Goal: Information Seeking & Learning: Learn about a topic

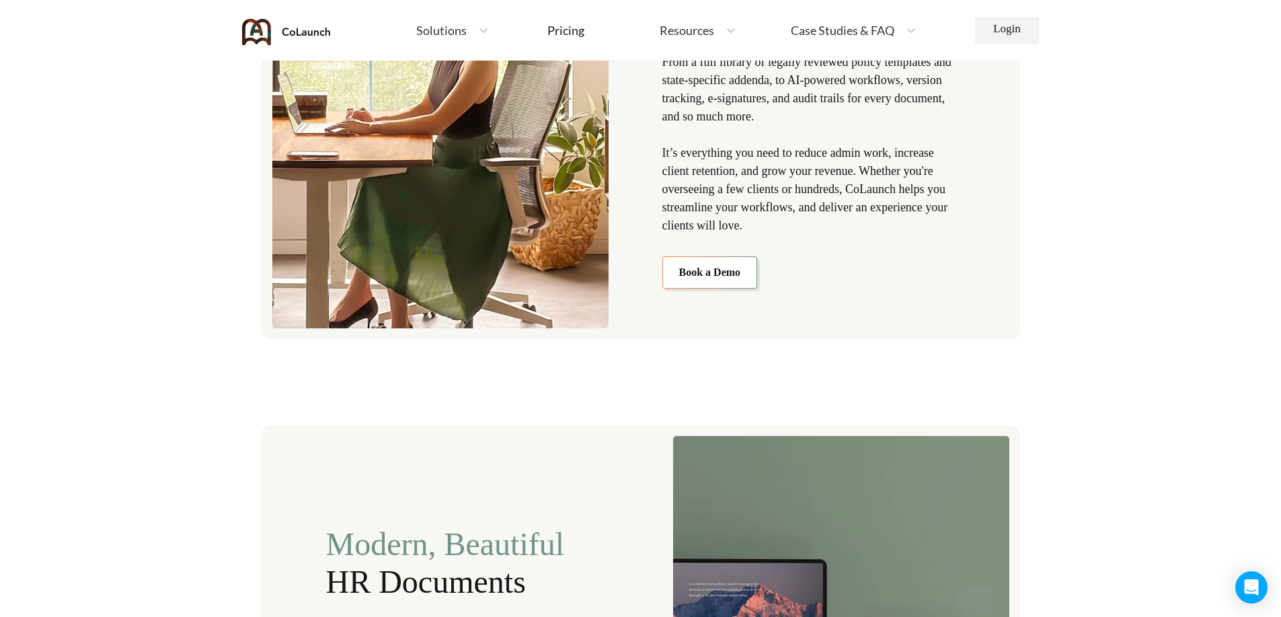
scroll to position [1345, 0]
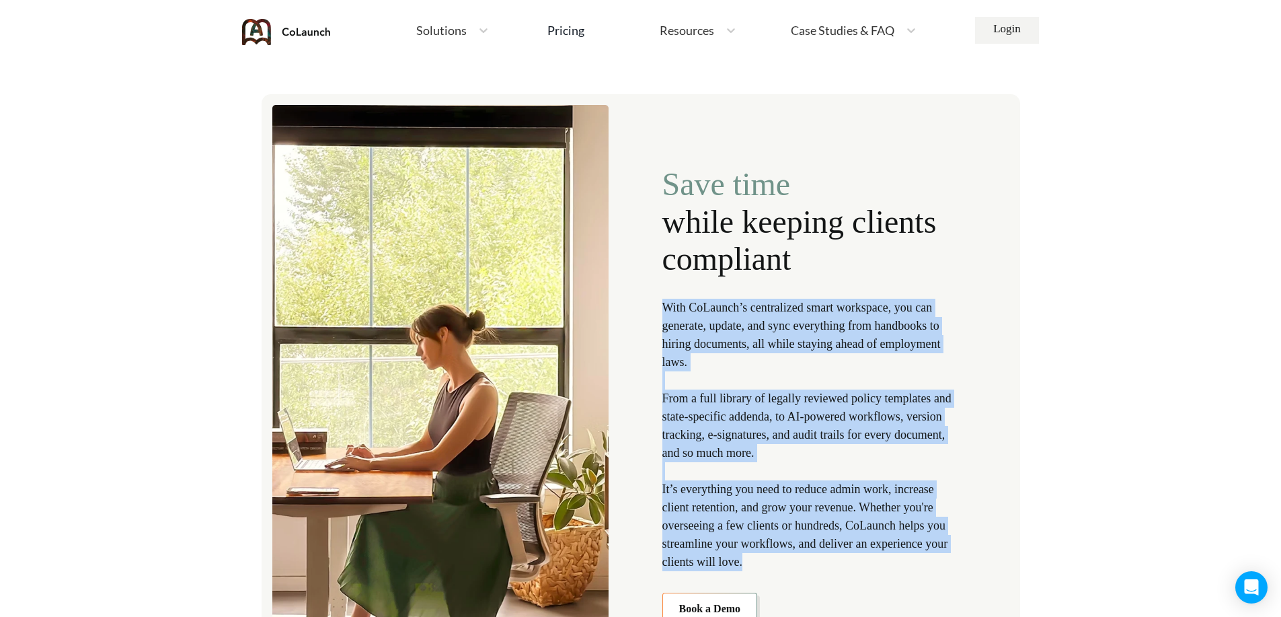
drag, startPoint x: 775, startPoint y: 564, endPoint x: 664, endPoint y: 305, distance: 281.4
click at [664, 305] on p "With CoLaunch’s centralized smart workspace, you can generate, update, and sync…" at bounding box center [811, 435] width 299 height 272
copy p "With CoLaunch’s centralized smart workspace, you can generate, update, and sync…"
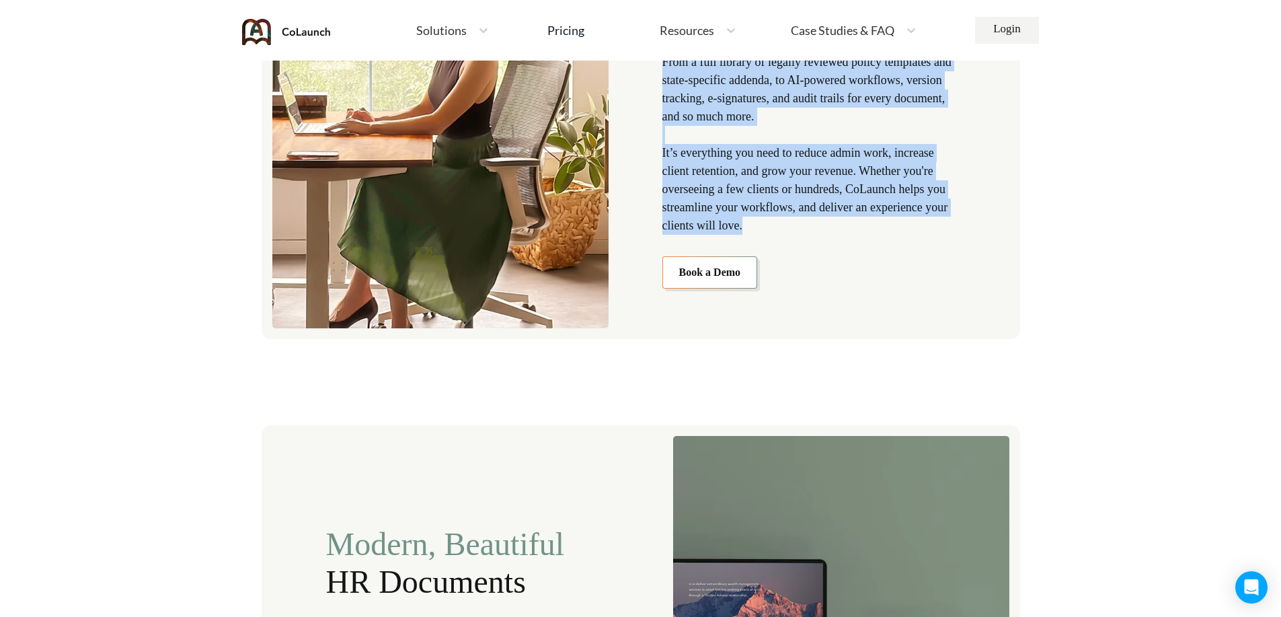
scroll to position [2017, 0]
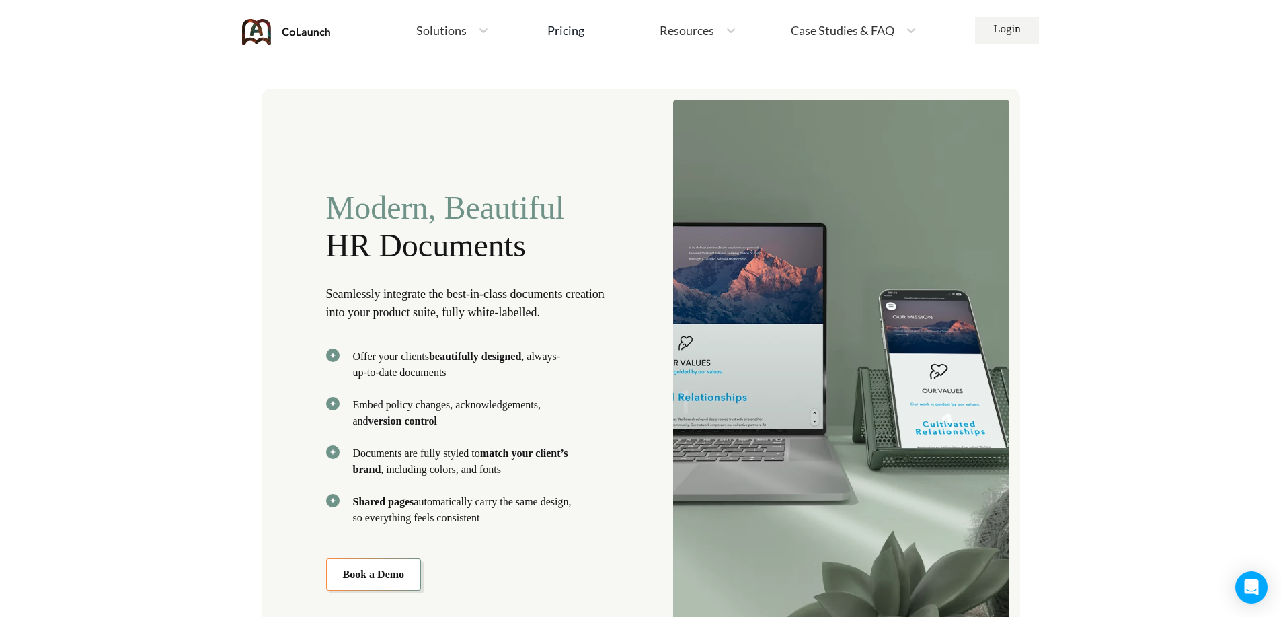
drag, startPoint x: 534, startPoint y: 517, endPoint x: 323, endPoint y: 289, distance: 310.7
click at [323, 289] on div "Modern, Beautiful HR Documents Seamlessly integrate the best-in-class documents…" at bounding box center [641, 379] width 759 height 581
copy div "Seamlessly integrate the best-in-class documents creation into your product sui…"
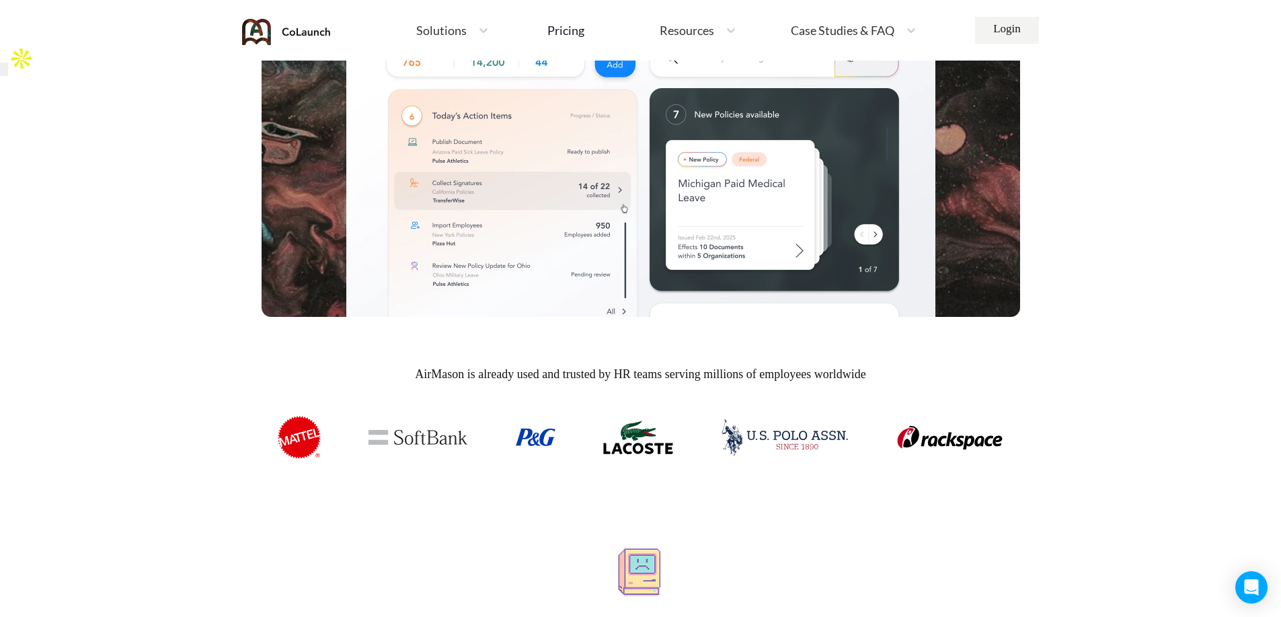
scroll to position [1345, 0]
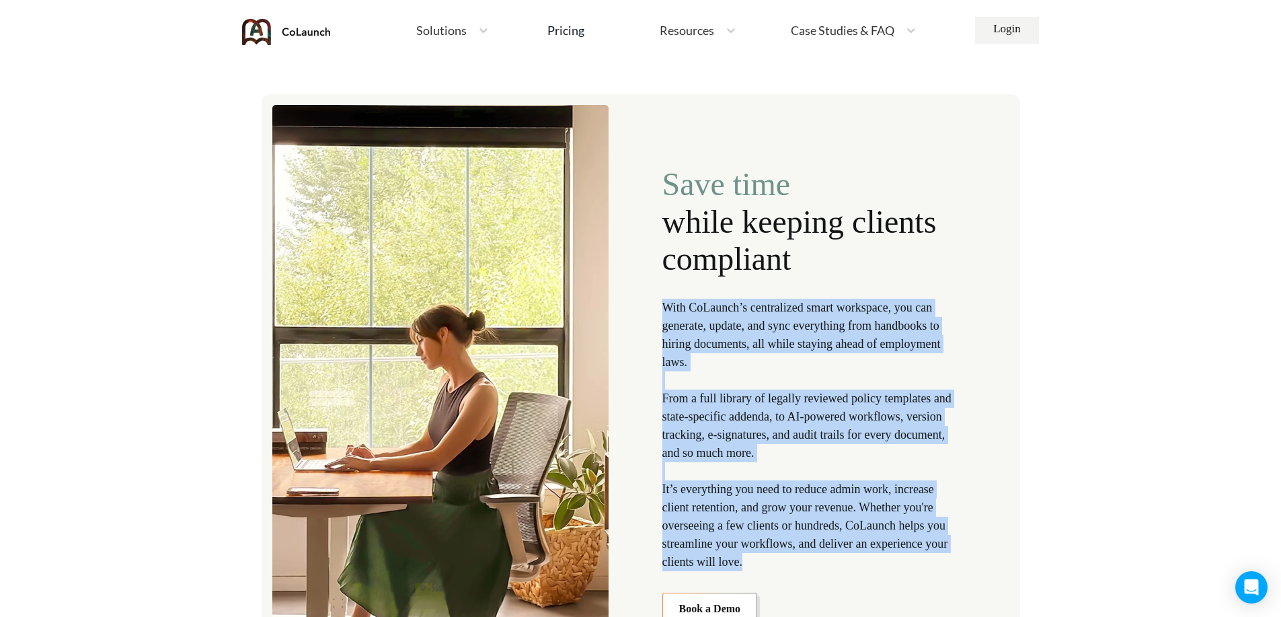
drag, startPoint x: 652, startPoint y: 299, endPoint x: 873, endPoint y: 560, distance: 341.6
click at [873, 560] on div "Save time while keeping clients compliant With CoLaunch’s centralized smart wor…" at bounding box center [641, 384] width 759 height 581
copy p "With CoLaunch’s centralized smart workspace, you can generate, update, and sync…"
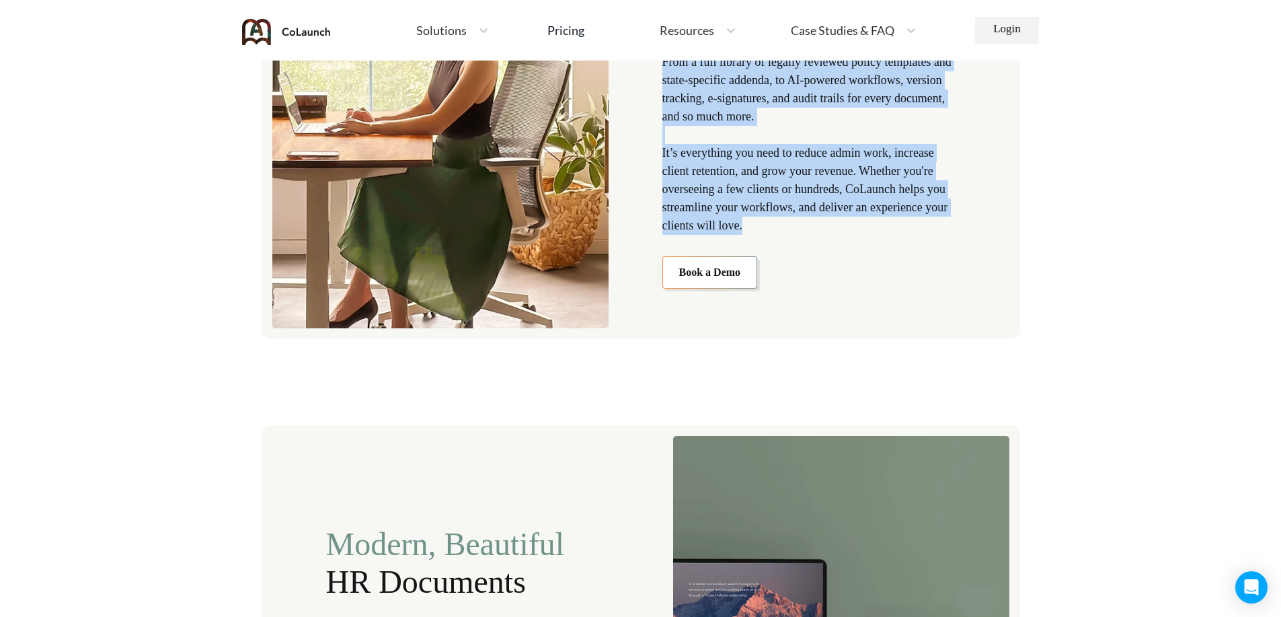
scroll to position [2017, 0]
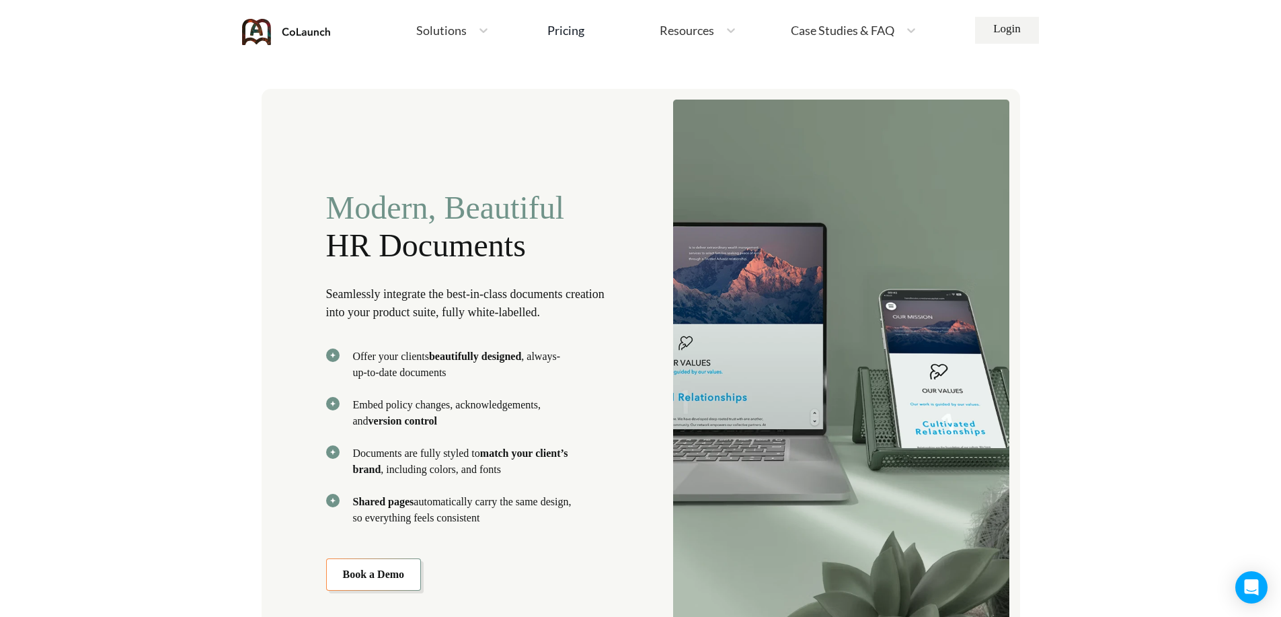
drag, startPoint x: 323, startPoint y: 291, endPoint x: 562, endPoint y: 514, distance: 326.9
click at [562, 514] on div "Modern, Beautiful HR Documents Seamlessly integrate the best-in-class documents…" at bounding box center [641, 379] width 759 height 581
copy div "Seamlessly integrate the best-in-class documents creation into your product sui…"
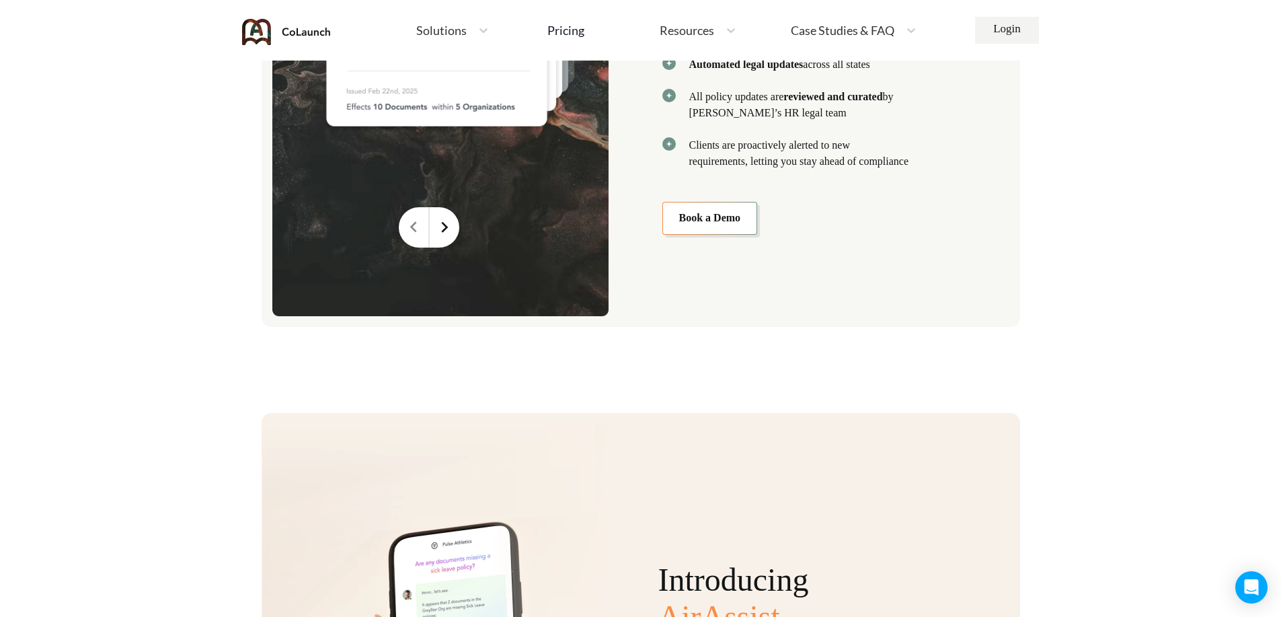
scroll to position [2690, 0]
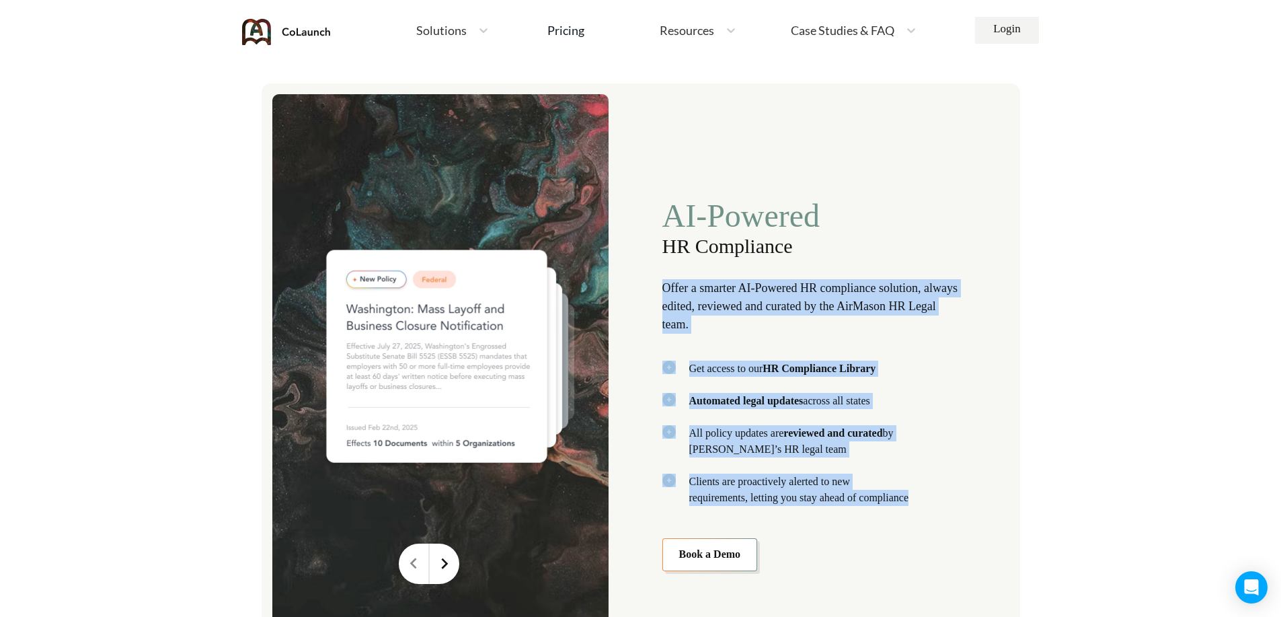
drag, startPoint x: 927, startPoint y: 504, endPoint x: 659, endPoint y: 280, distance: 349.5
click at [659, 280] on div "AI-Powered HR Compliance Offer a smarter AI-Powered HR compliance solution, alw…" at bounding box center [641, 373] width 759 height 580
copy div "Offer a smarter AI-Powered HR compliance solution, always edited, reviewed and …"
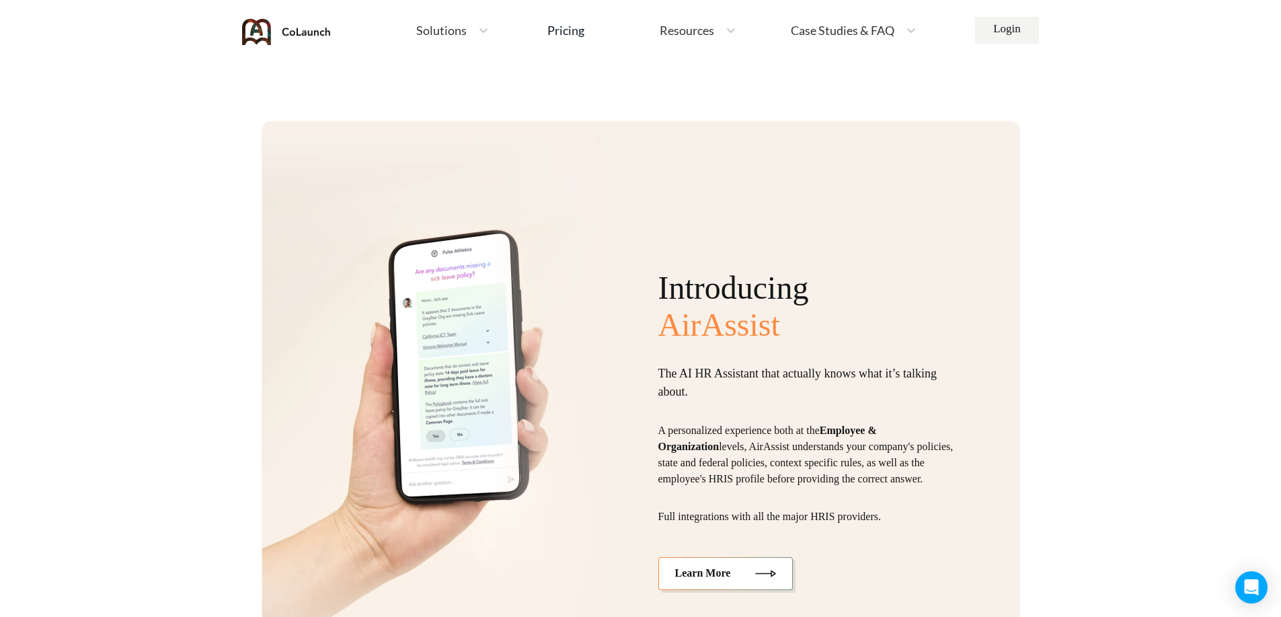
scroll to position [3362, 0]
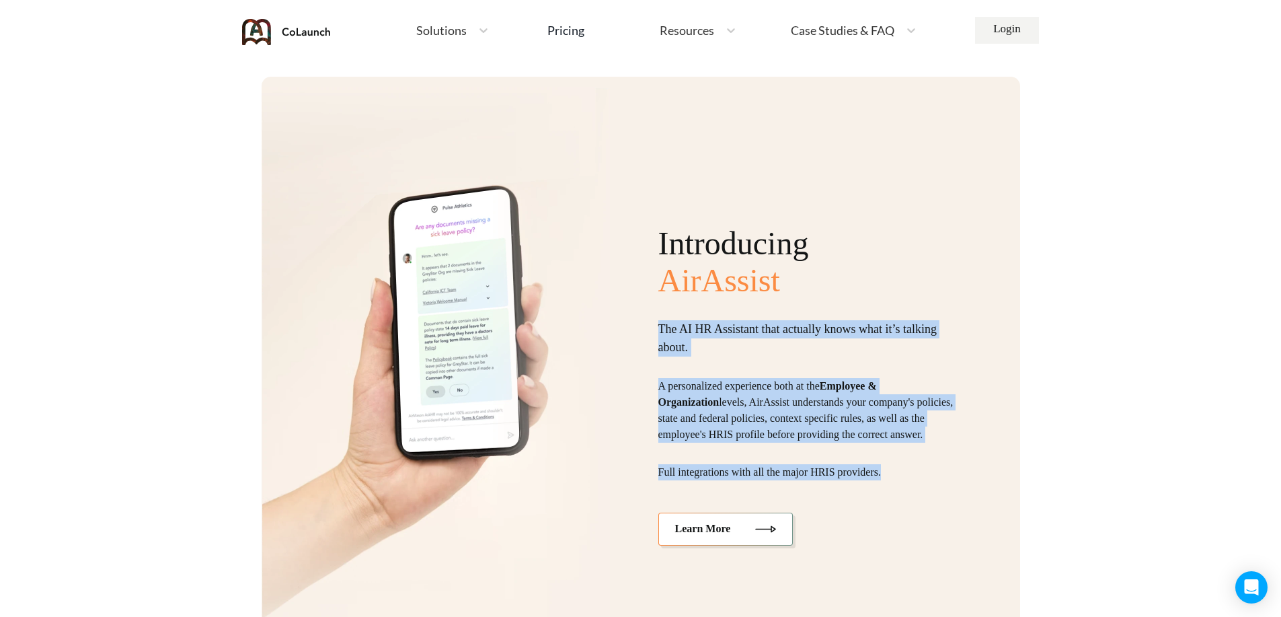
drag, startPoint x: 727, startPoint y: 396, endPoint x: 952, endPoint y: 475, distance: 238.0
click at [952, 475] on div "Introducing AirAssist The AI HR Assistant that actually knows what it’s talking…" at bounding box center [641, 374] width 759 height 594
copy div "The AI HR Assistant that actually knows what it’s talking about. A personalized…"
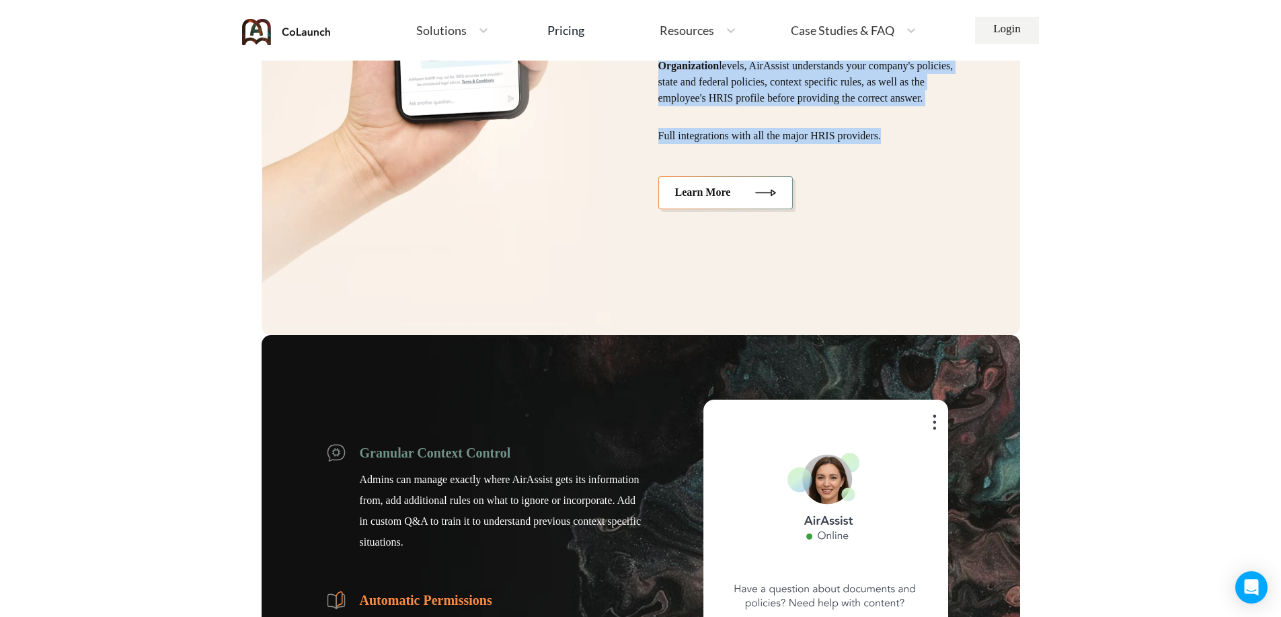
scroll to position [4035, 0]
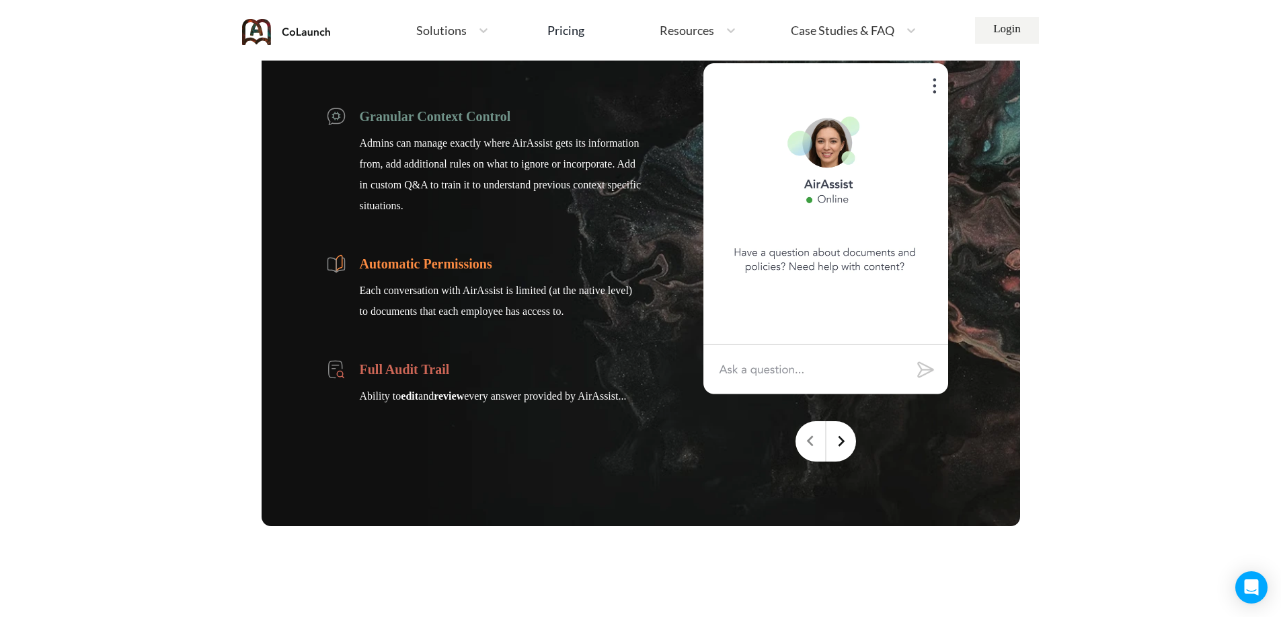
drag, startPoint x: 353, startPoint y: 111, endPoint x: 646, endPoint y: 395, distance: 408.1
click at [646, 395] on div "Granular Context Control Admins can manage exactly where AirAssist gets its inf…" at bounding box center [641, 262] width 759 height 527
copy ul "Granular Context Control Admins can manage exactly where AirAssist gets its inf…"
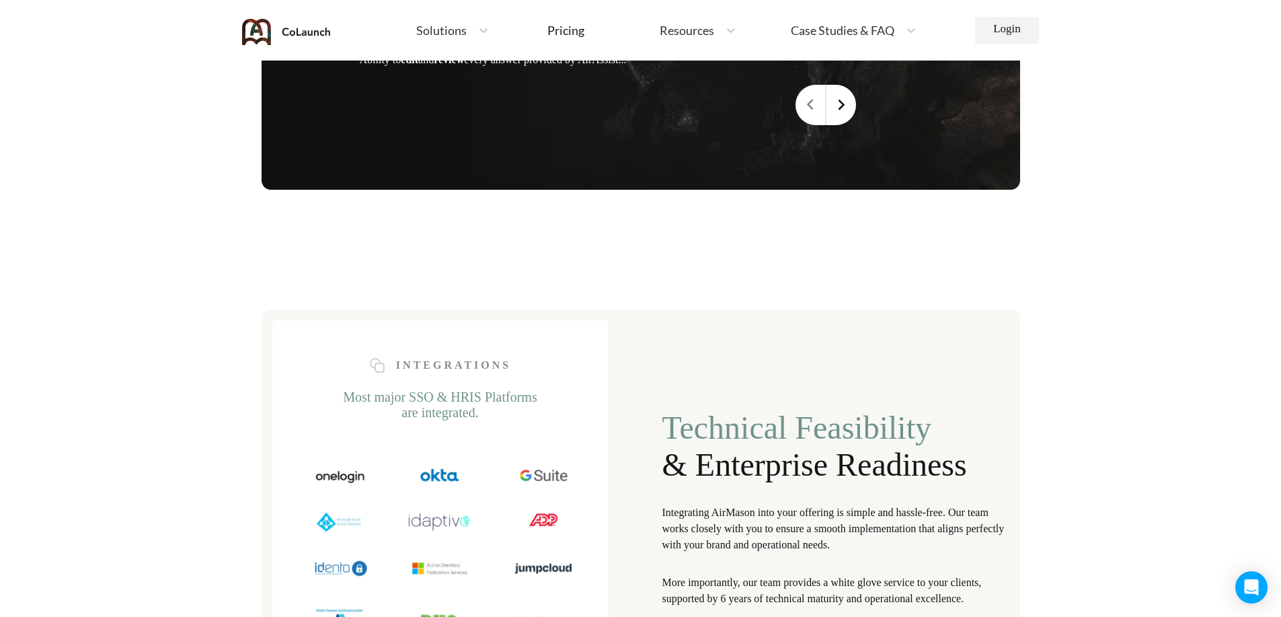
scroll to position [4707, 0]
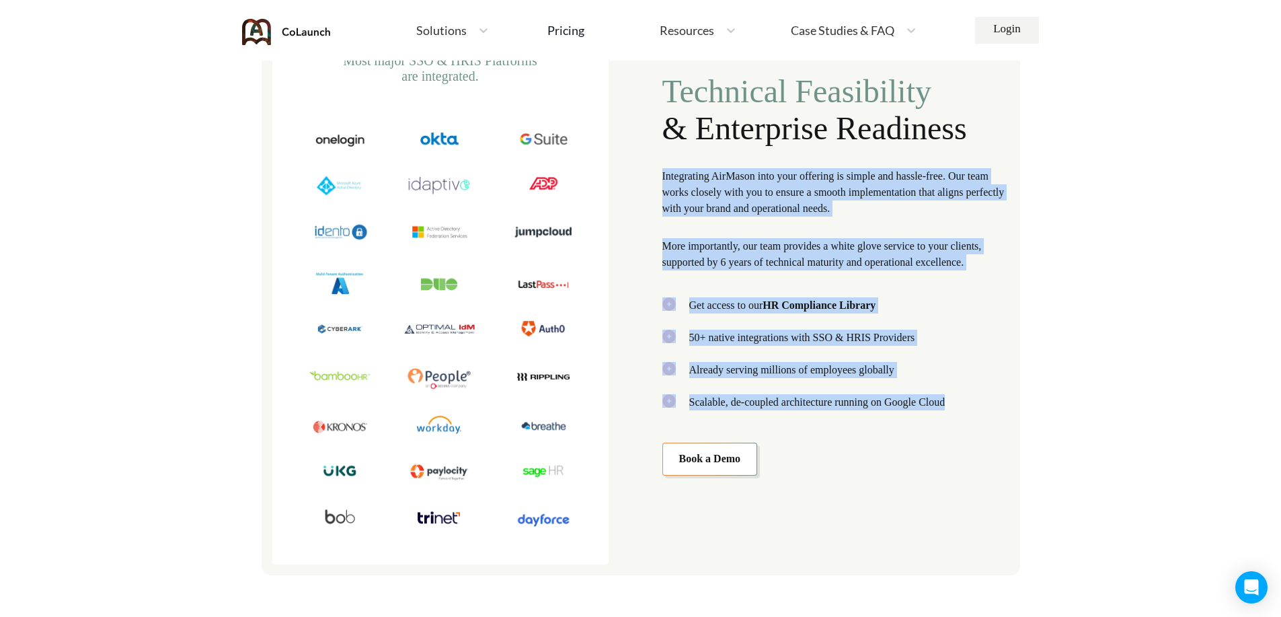
drag, startPoint x: 676, startPoint y: 196, endPoint x: 973, endPoint y: 420, distance: 372.2
click at [973, 420] on div "Integrations Most major SSO & HRIS Platforms are integrated. Technical Feasibil…" at bounding box center [641, 274] width 759 height 602
copy div "Integrating AirMason into your offering is simple and hassle-free. Our team wor…"
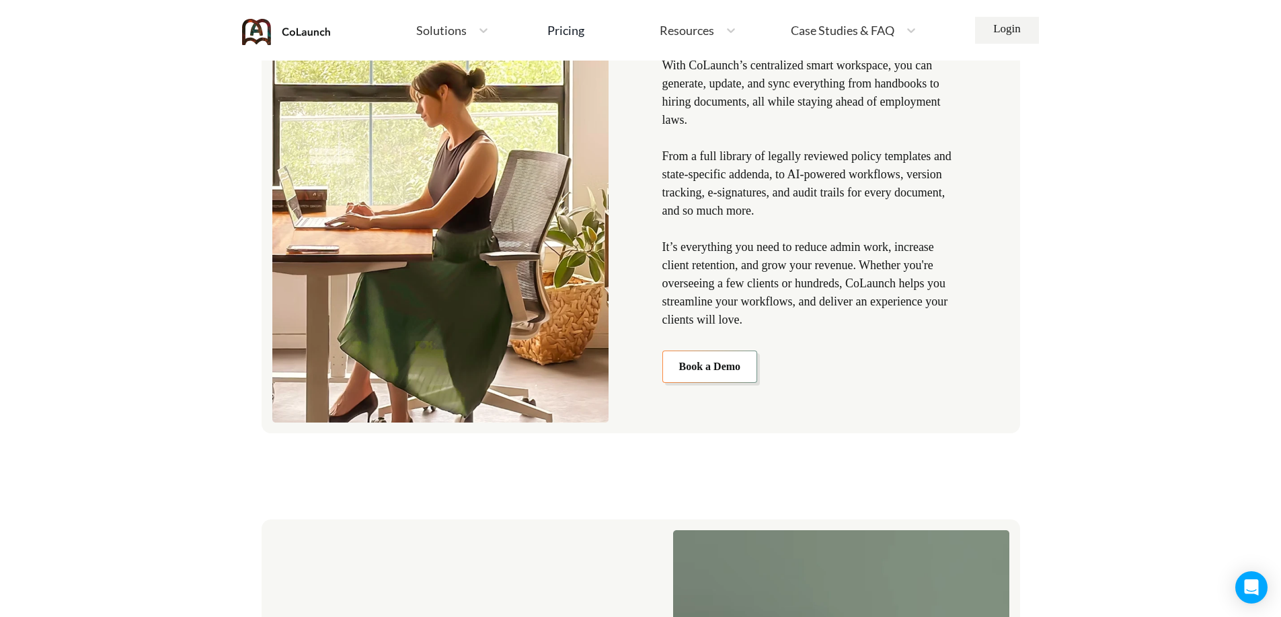
scroll to position [0, 0]
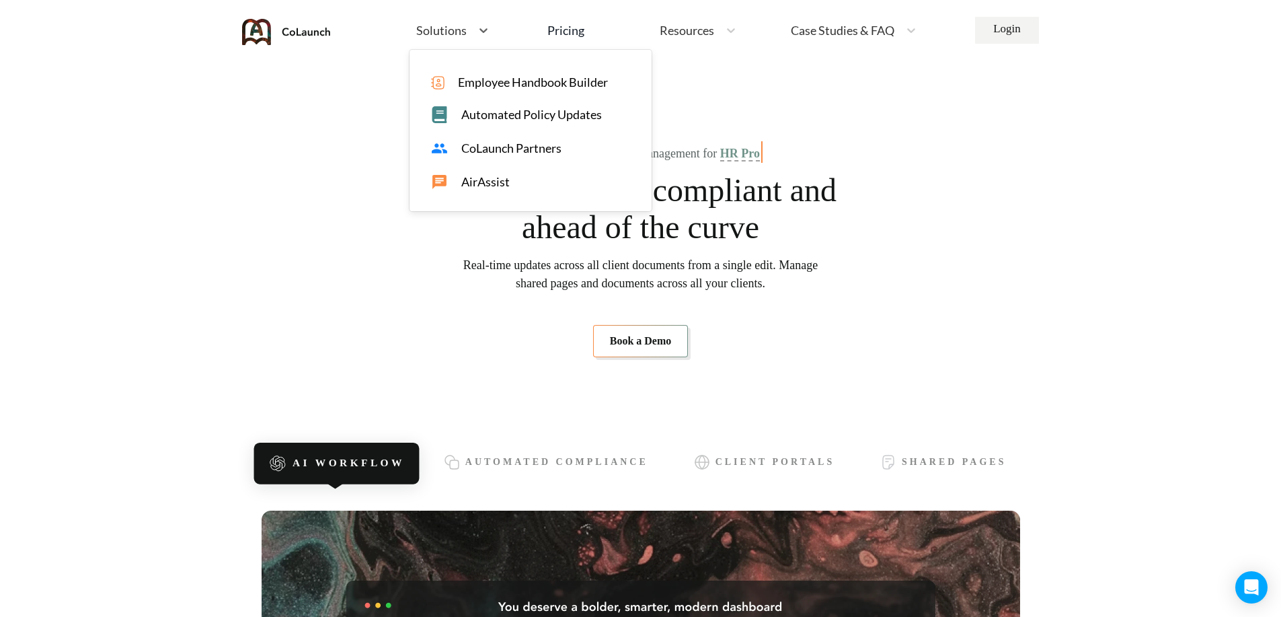
click at [470, 36] on div "Solutions" at bounding box center [441, 30] width 62 height 17
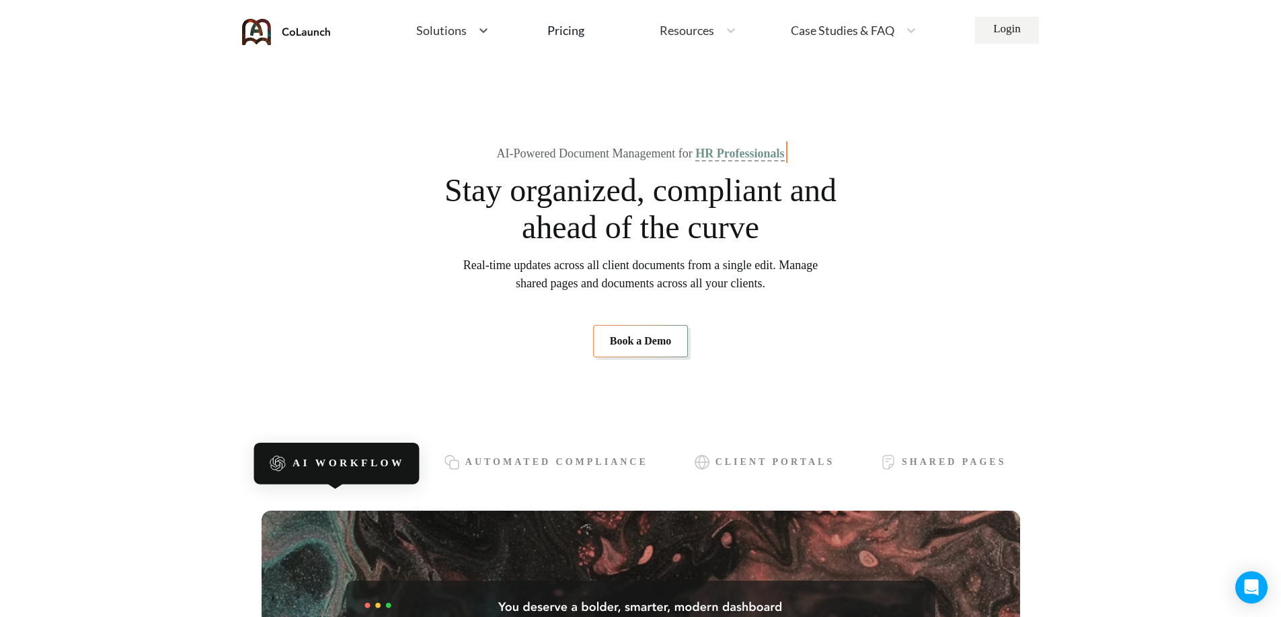
click at [470, 36] on div "Solutions" at bounding box center [441, 30] width 62 height 17
click at [757, 29] on div "Home Employee Handbook Builder Automated Policy Updates Select is focused , pre…" at bounding box center [667, 30] width 596 height 29
click at [704, 28] on span "Resources" at bounding box center [687, 30] width 54 height 12
click at [861, 26] on span "Case Studies & FAQ" at bounding box center [843, 30] width 104 height 12
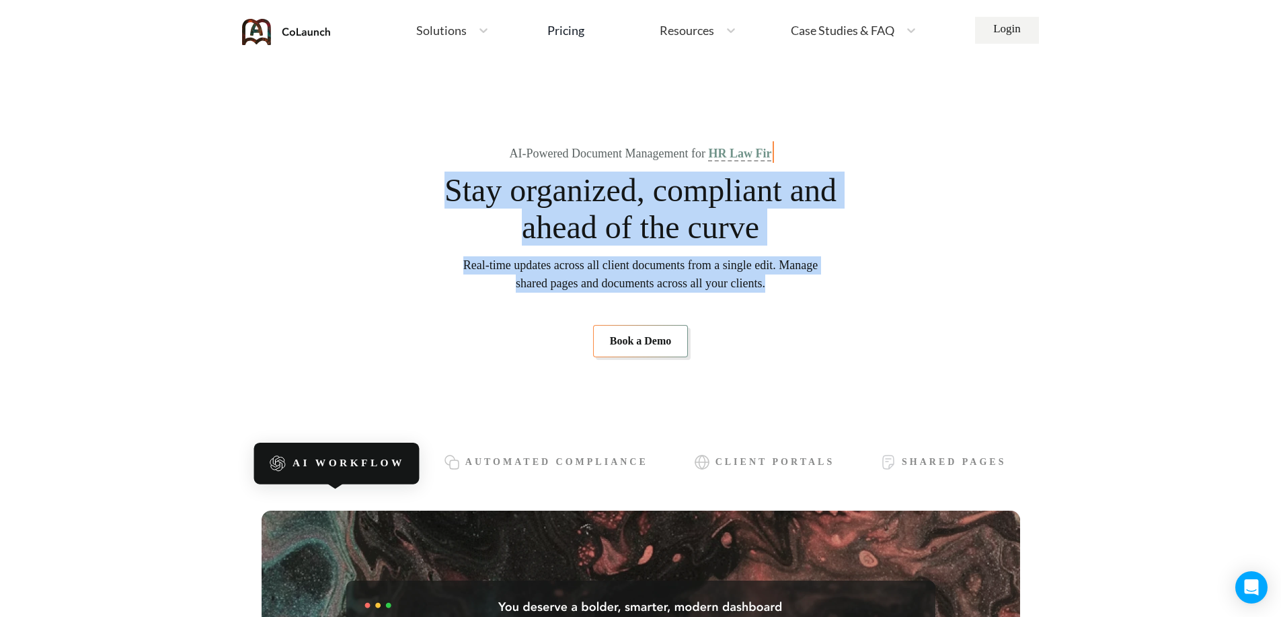
drag, startPoint x: 781, startPoint y: 291, endPoint x: 448, endPoint y: 189, distance: 348.2
click at [448, 189] on section "AI-Powered Document Management for HR Law Fir Stay organized, compliant and ahe…" at bounding box center [641, 252] width 759 height 297
copy section "Stay organized, compliant and ahead of the curve Real-time updates across all c…"
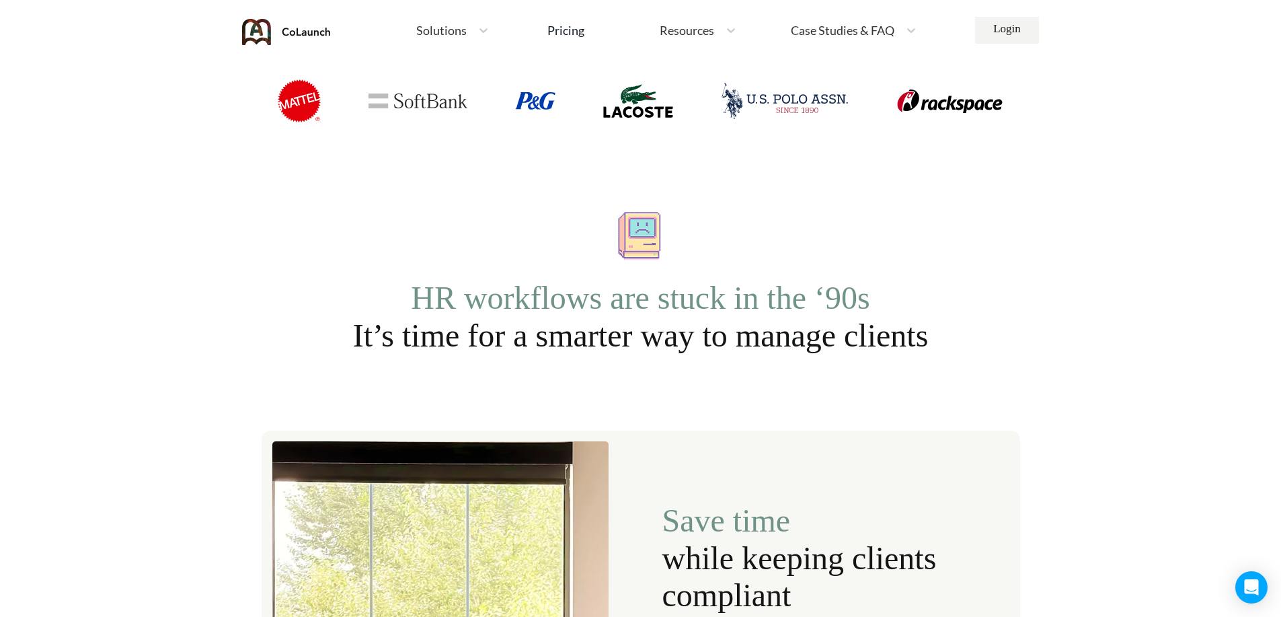
scroll to position [1345, 0]
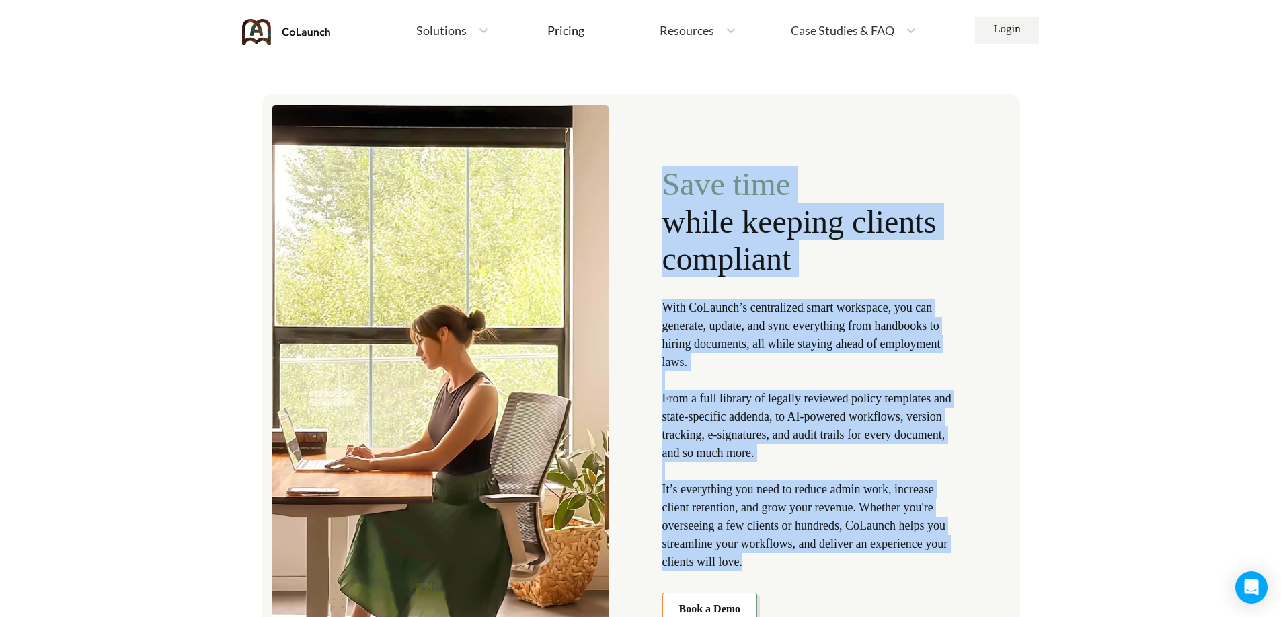
drag, startPoint x: 664, startPoint y: 179, endPoint x: 876, endPoint y: 582, distance: 455.7
click at [877, 583] on div "Save time while keeping clients compliant With CoLaunch’s centralized smart wor…" at bounding box center [811, 394] width 299 height 459
copy div "Save time while keeping clients compliant With CoLaunch’s centralized smart wor…"
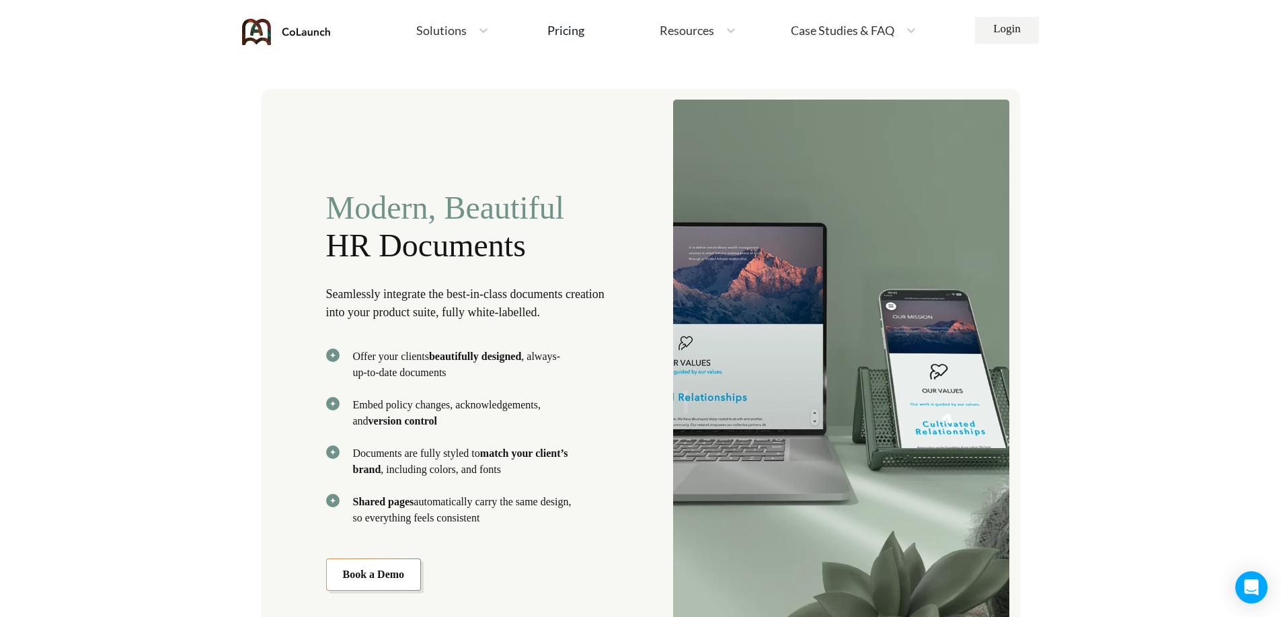
drag, startPoint x: 321, startPoint y: 201, endPoint x: 588, endPoint y: 527, distance: 421.5
click at [588, 527] on div "Modern, Beautiful HR Documents Seamlessly integrate the best-in-class documents…" at bounding box center [641, 379] width 759 height 581
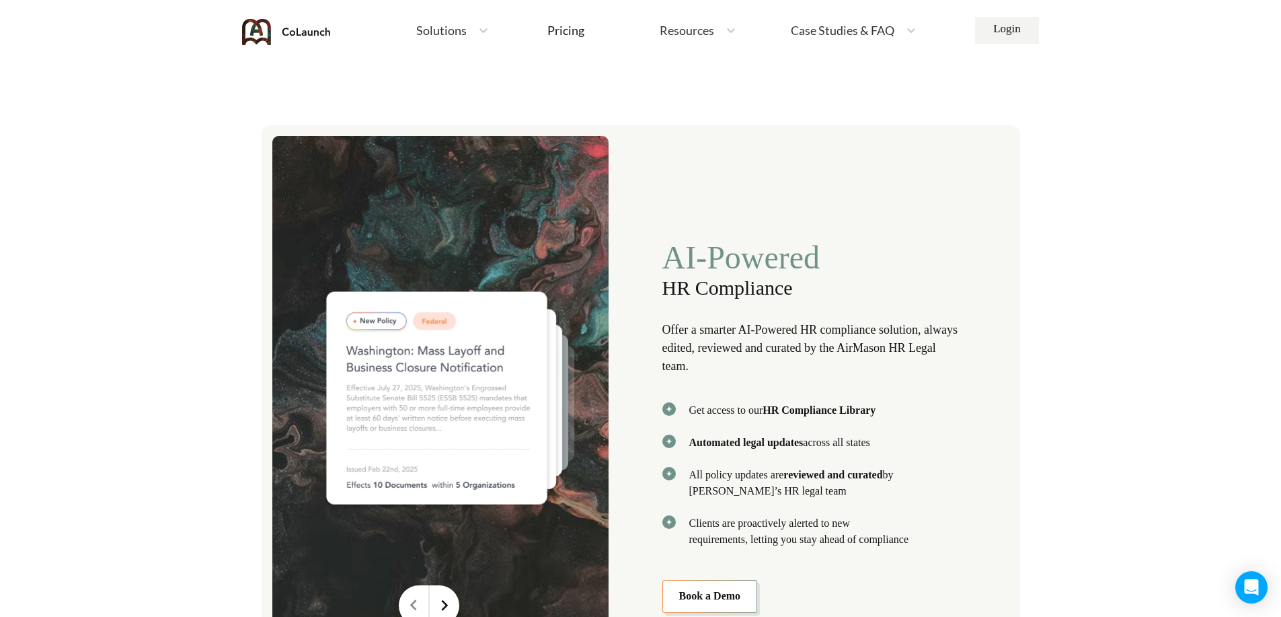
scroll to position [2690, 0]
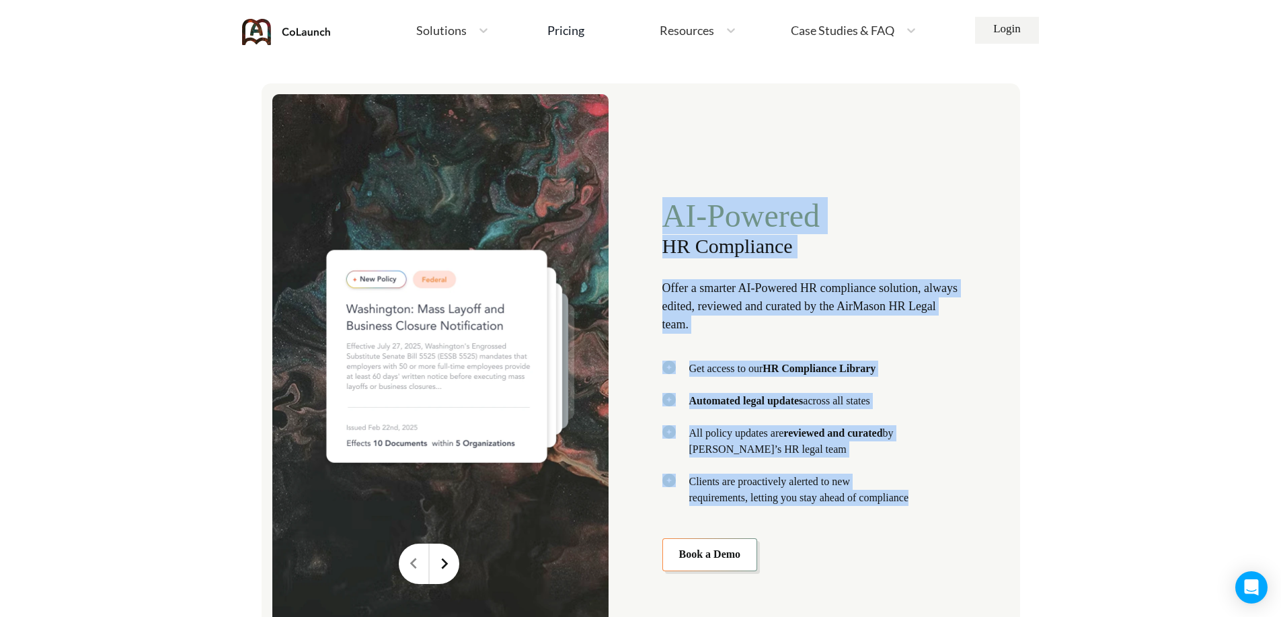
drag, startPoint x: 655, startPoint y: 204, endPoint x: 944, endPoint y: 494, distance: 409.0
click at [944, 494] on div "AI-Powered HR Compliance Offer a smarter AI-Powered HR compliance solution, alw…" at bounding box center [641, 373] width 759 height 580
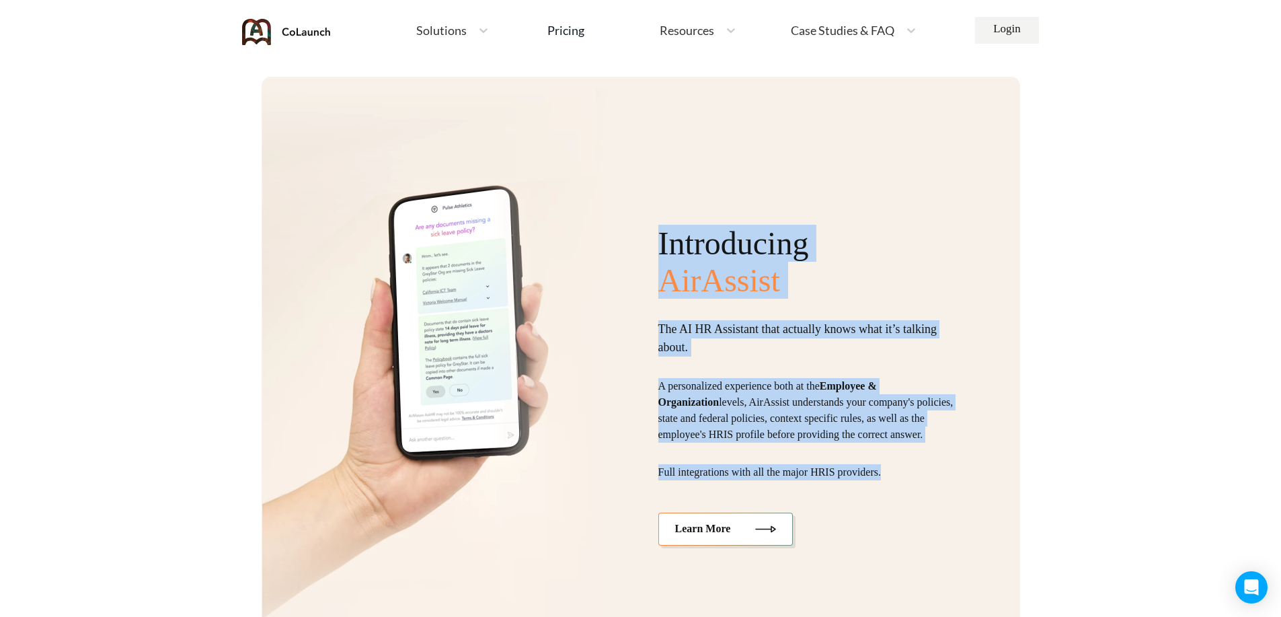
drag, startPoint x: 651, startPoint y: 233, endPoint x: 911, endPoint y: 500, distance: 373.3
click at [911, 500] on div "Introducing AirAssist The AI HR Assistant that actually knows what it’s talking…" at bounding box center [641, 374] width 759 height 594
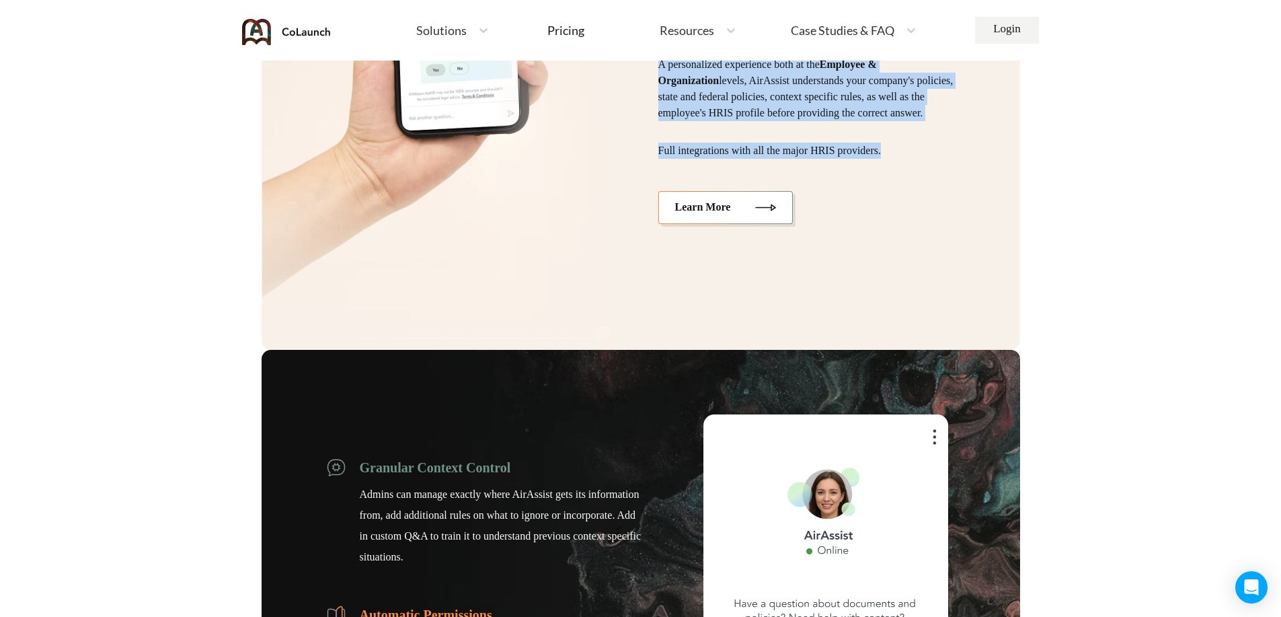
scroll to position [4035, 0]
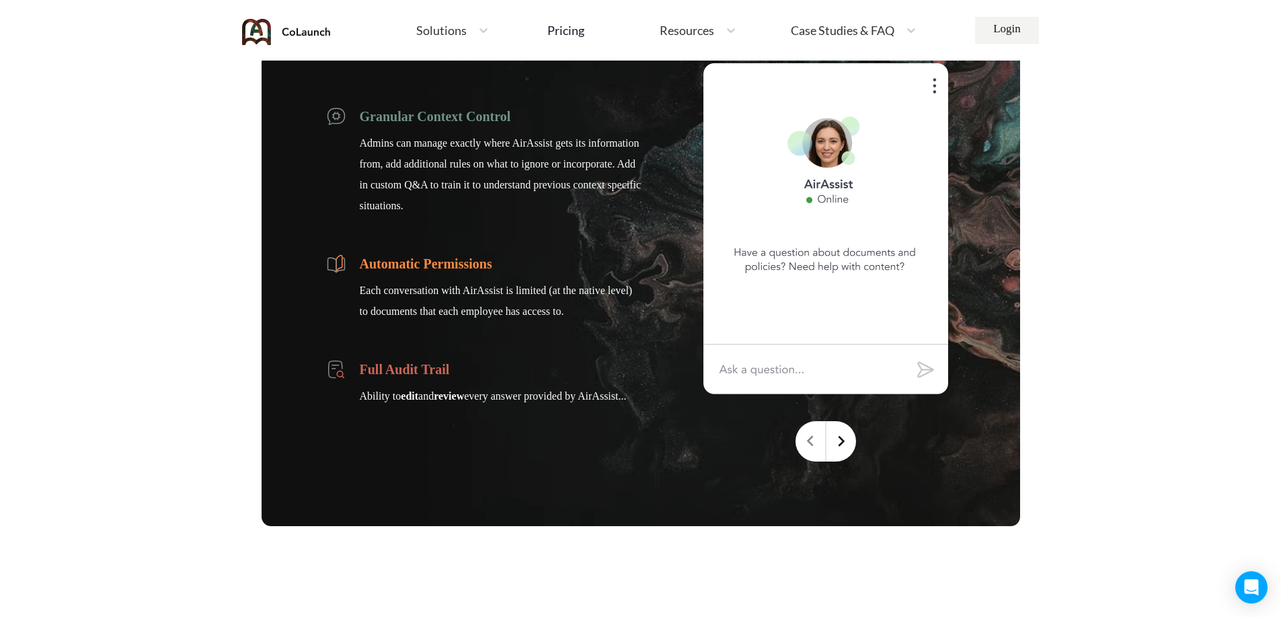
drag, startPoint x: 358, startPoint y: 107, endPoint x: 646, endPoint y: 402, distance: 412.3
click at [646, 402] on div "Granular Context Control Admins can manage exactly where AirAssist gets its inf…" at bounding box center [641, 262] width 759 height 527
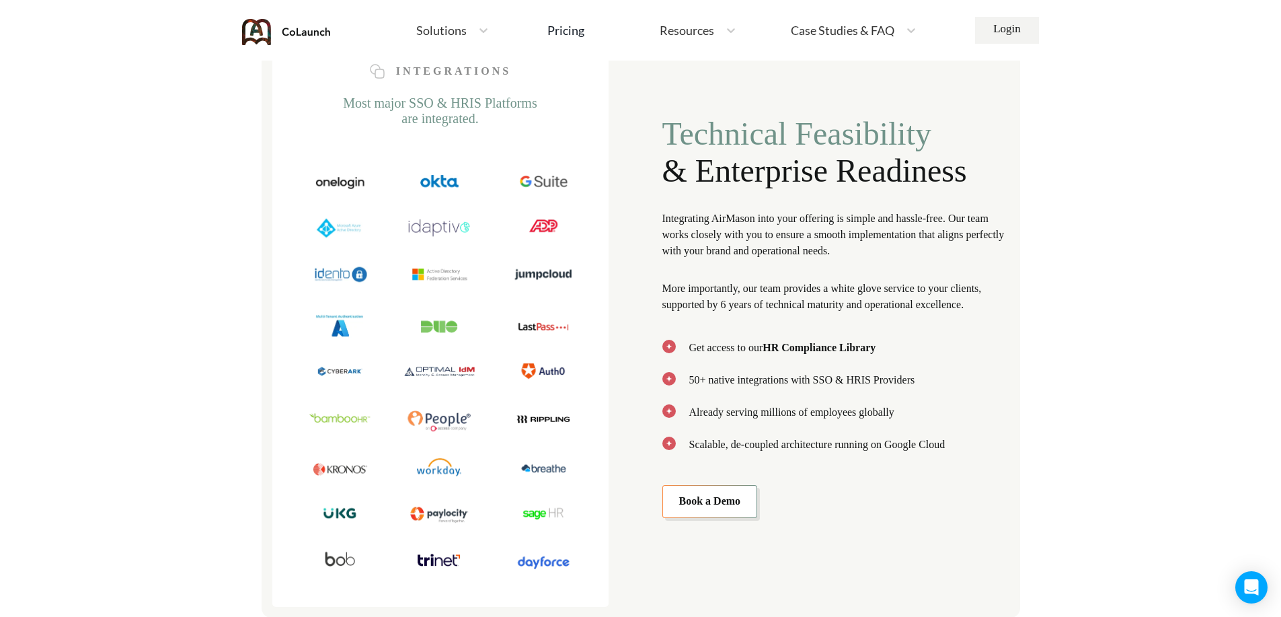
scroll to position [4707, 0]
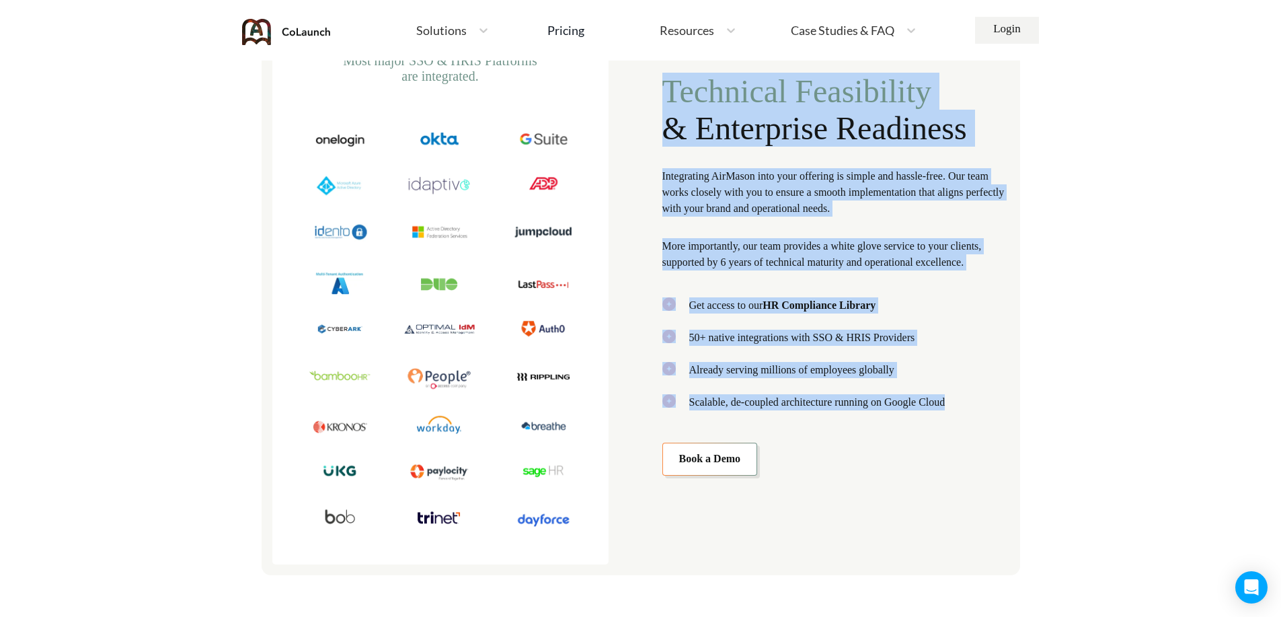
drag, startPoint x: 662, startPoint y: 85, endPoint x: 993, endPoint y: 419, distance: 470.3
click at [993, 419] on div "Technical Feasibility & Enterprise Readiness Integrating AirMason into your off…" at bounding box center [835, 274] width 347 height 403
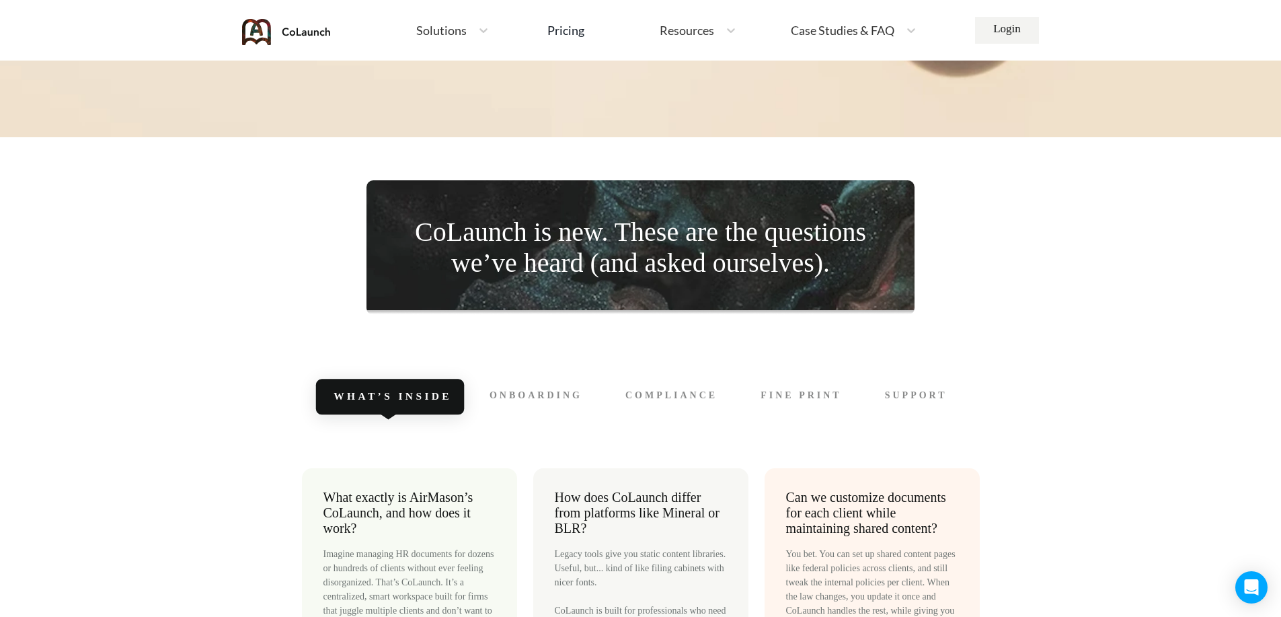
scroll to position [6052, 0]
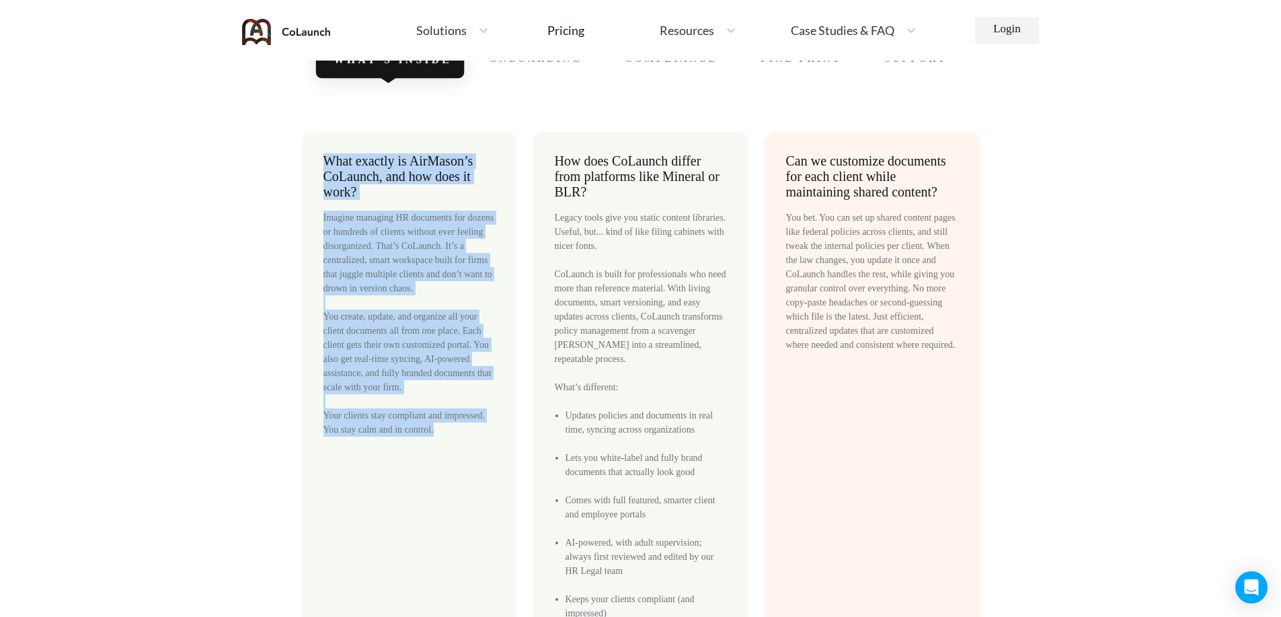
drag, startPoint x: 457, startPoint y: 436, endPoint x: 324, endPoint y: 159, distance: 307.1
click at [324, 159] on div "What exactly is AirMason’s CoLaunch, and how does it work? Imagine managing HR …" at bounding box center [409, 401] width 215 height 538
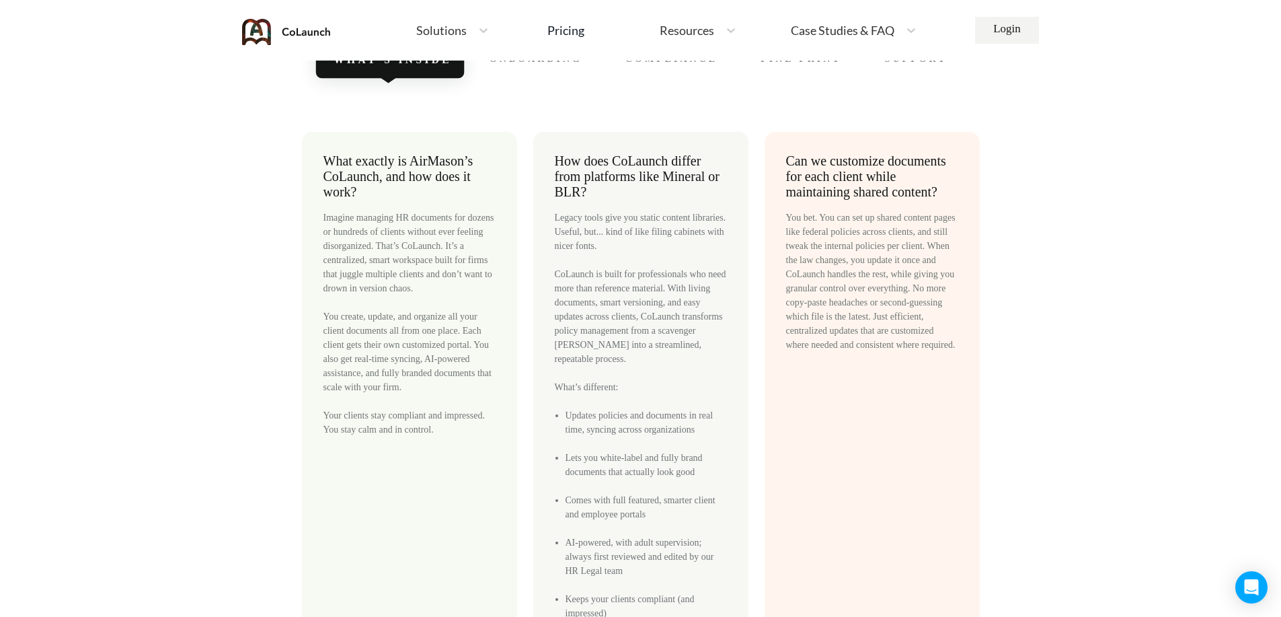
click at [601, 262] on div "Legacy tools give you static content libraries. Useful, but... kind of like fil…" at bounding box center [641, 429] width 172 height 438
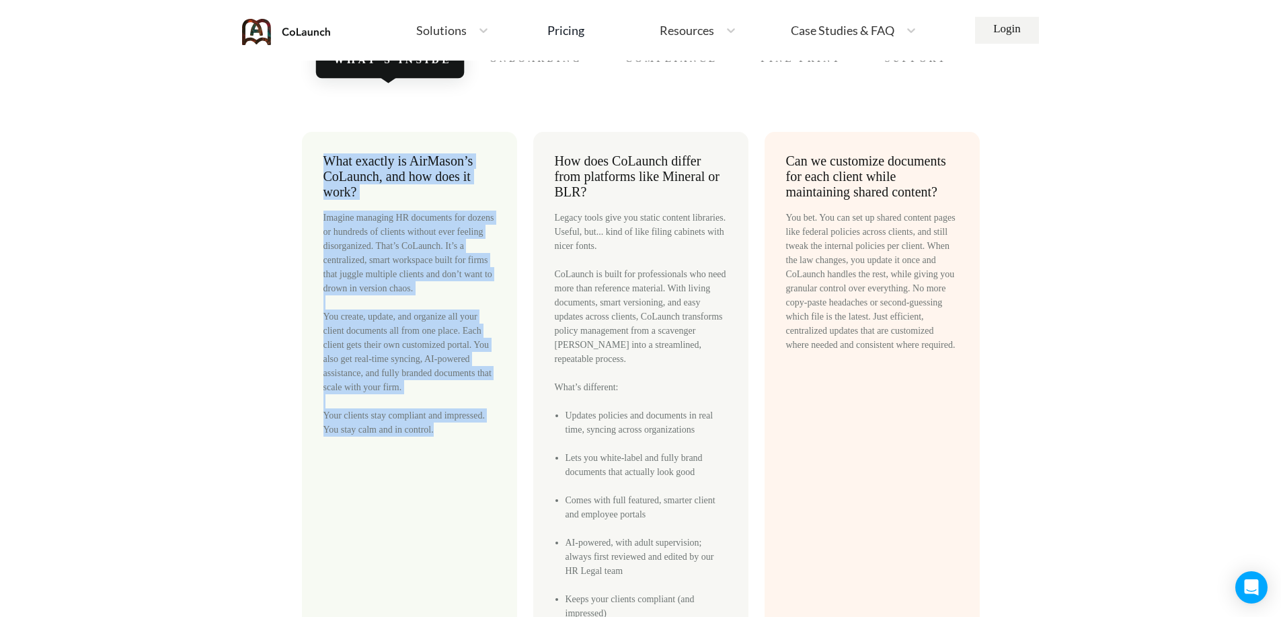
drag, startPoint x: 449, startPoint y: 426, endPoint x: 321, endPoint y: 154, distance: 300.0
click at [321, 154] on div "What exactly is AirMason’s CoLaunch, and how does it work? Imagine managing HR …" at bounding box center [409, 401] width 215 height 538
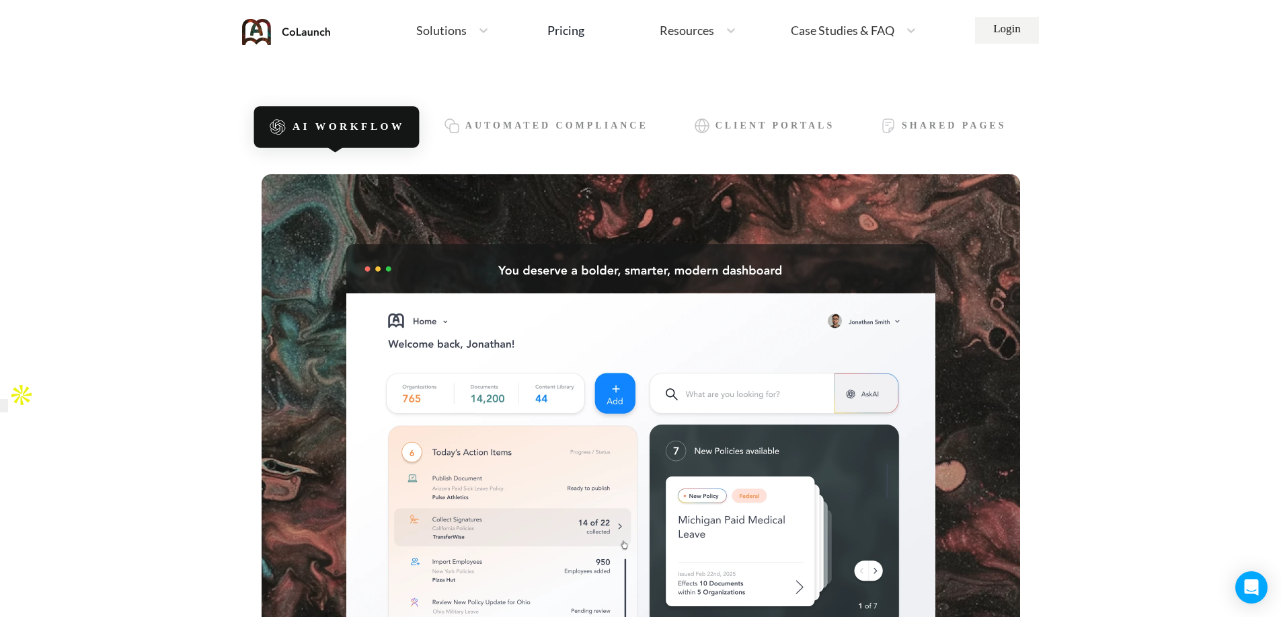
scroll to position [0, 0]
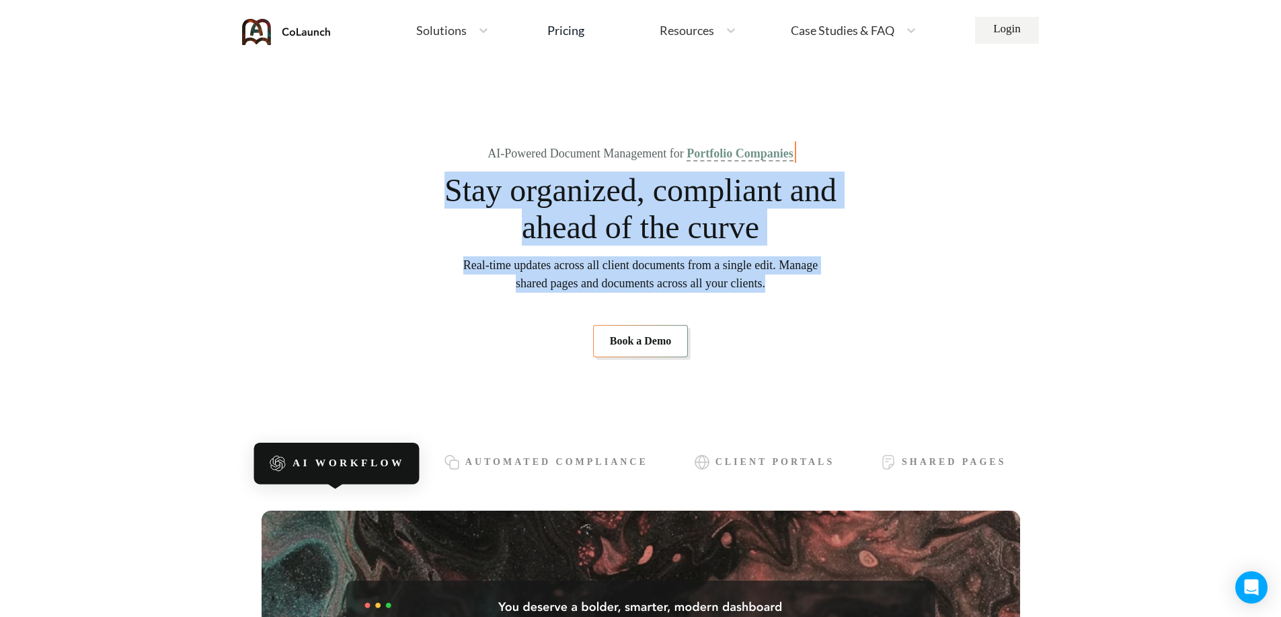
drag, startPoint x: 806, startPoint y: 285, endPoint x: 440, endPoint y: 182, distance: 380.2
click at [440, 182] on section "AI-Powered Document Management for Portfolio Companies Stay organized, complian…" at bounding box center [641, 252] width 759 height 297
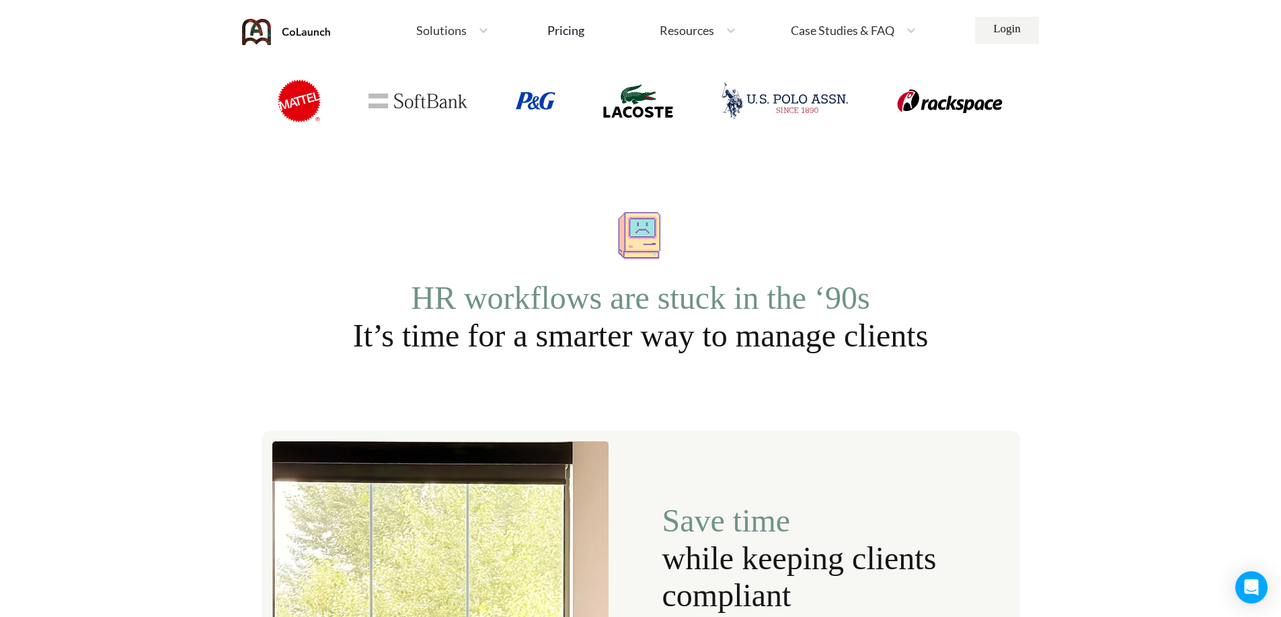
scroll to position [1345, 0]
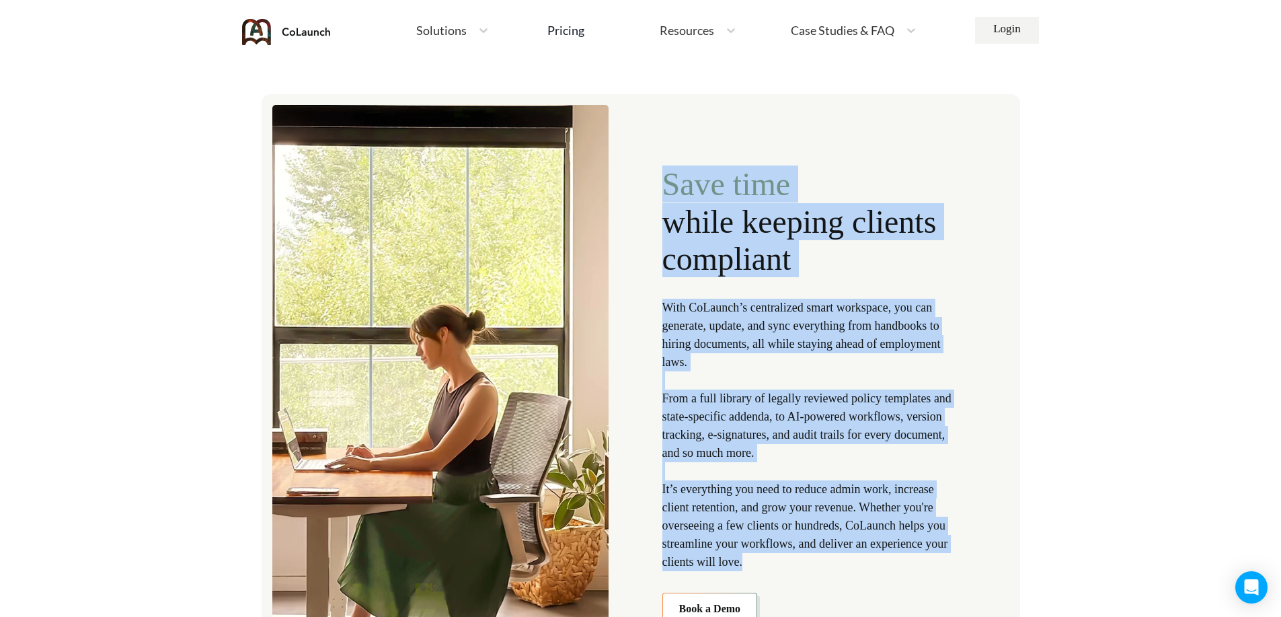
drag, startPoint x: 664, startPoint y: 171, endPoint x: 908, endPoint y: 566, distance: 463.6
click at [912, 566] on div "Save time while keeping clients compliant With CoLaunch’s centralized smart wor…" at bounding box center [811, 394] width 299 height 459
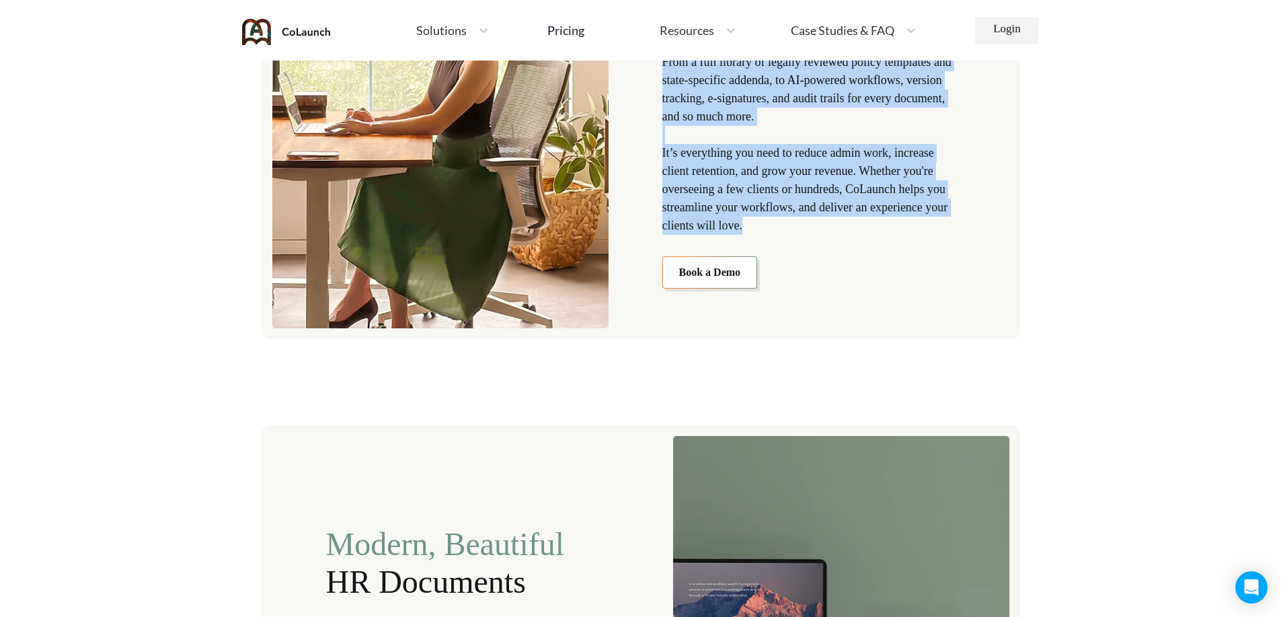
scroll to position [2017, 0]
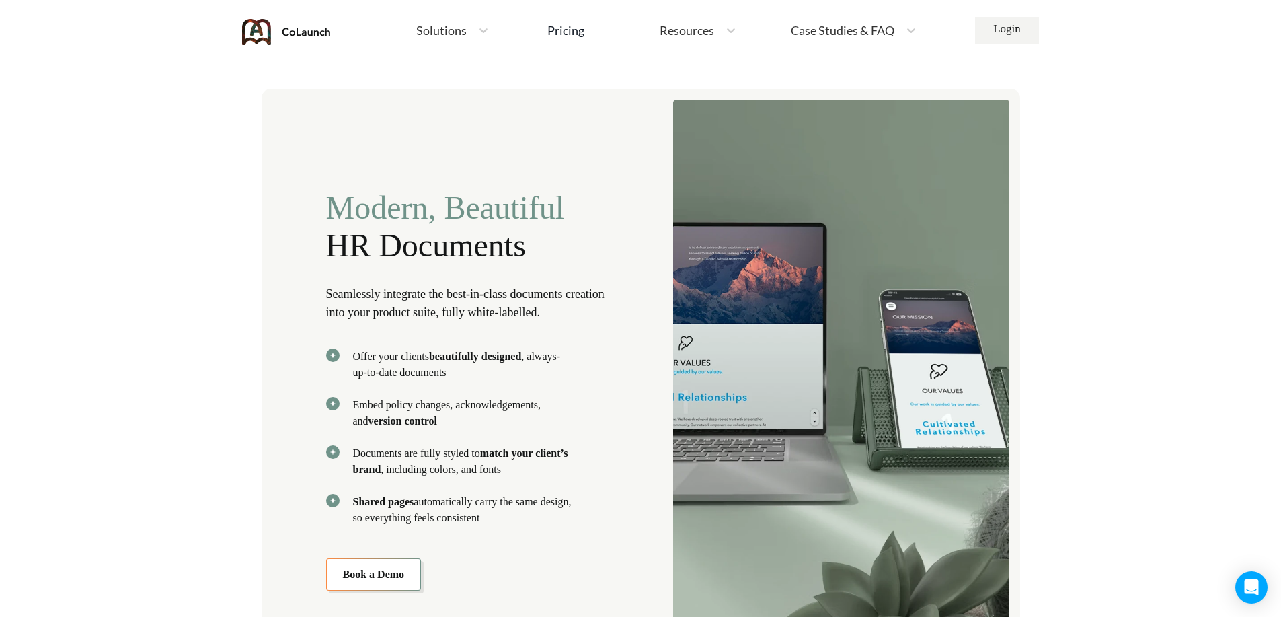
drag, startPoint x: 343, startPoint y: 211, endPoint x: 577, endPoint y: 518, distance: 386.3
click at [577, 518] on div "Modern, Beautiful HR Documents Seamlessly integrate the best-in-class documents…" at bounding box center [475, 389] width 299 height 401
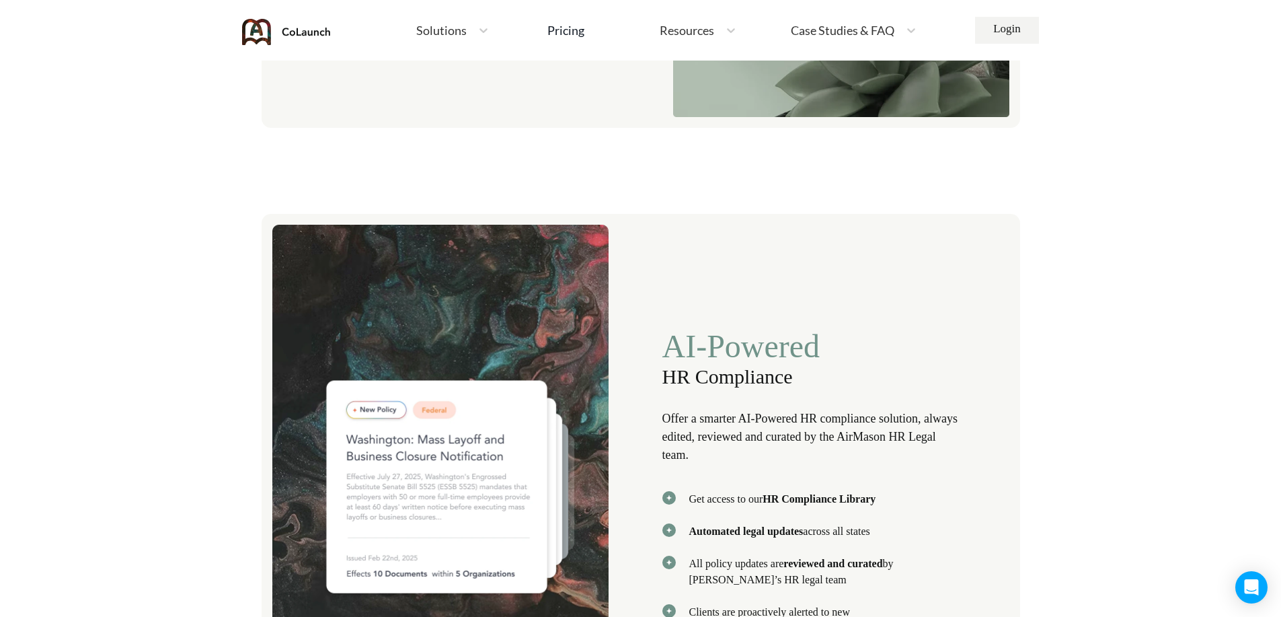
scroll to position [2690, 0]
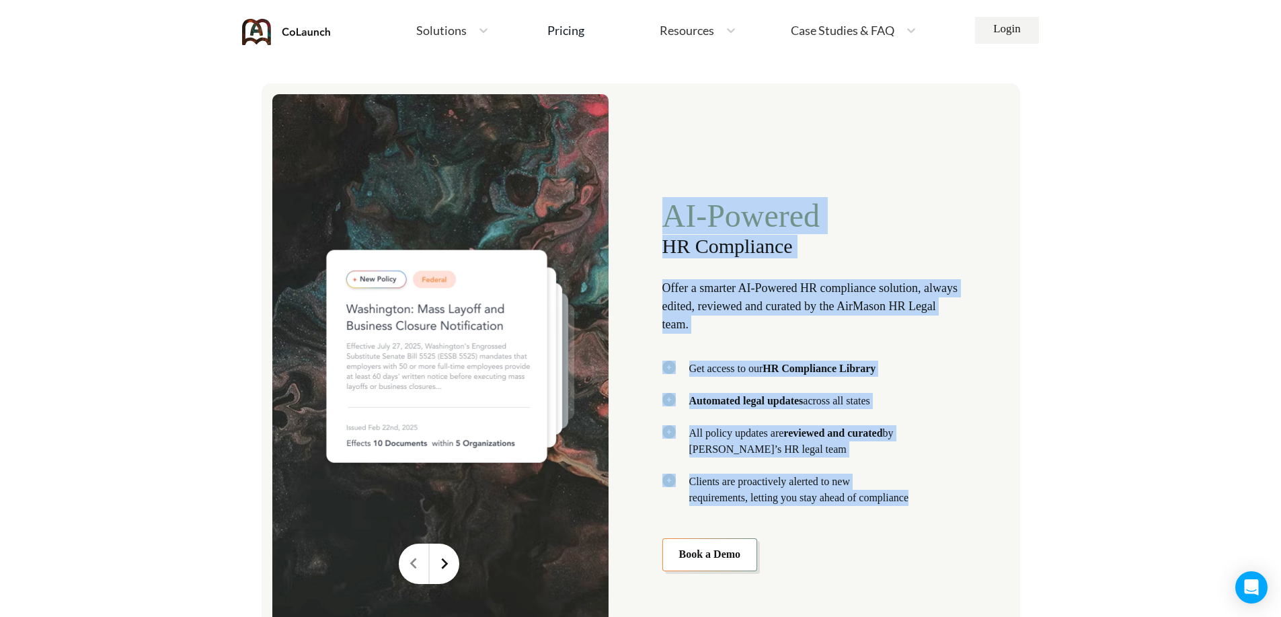
drag, startPoint x: 655, startPoint y: 197, endPoint x: 940, endPoint y: 494, distance: 411.9
click at [940, 494] on div "AI-Powered HR Compliance Offer a smarter AI-Powered HR compliance solution, alw…" at bounding box center [641, 373] width 759 height 580
click at [856, 259] on div "AI-Powered HR Compliance Offer a smarter AI-Powered HR compliance solution, alw…" at bounding box center [811, 383] width 299 height 373
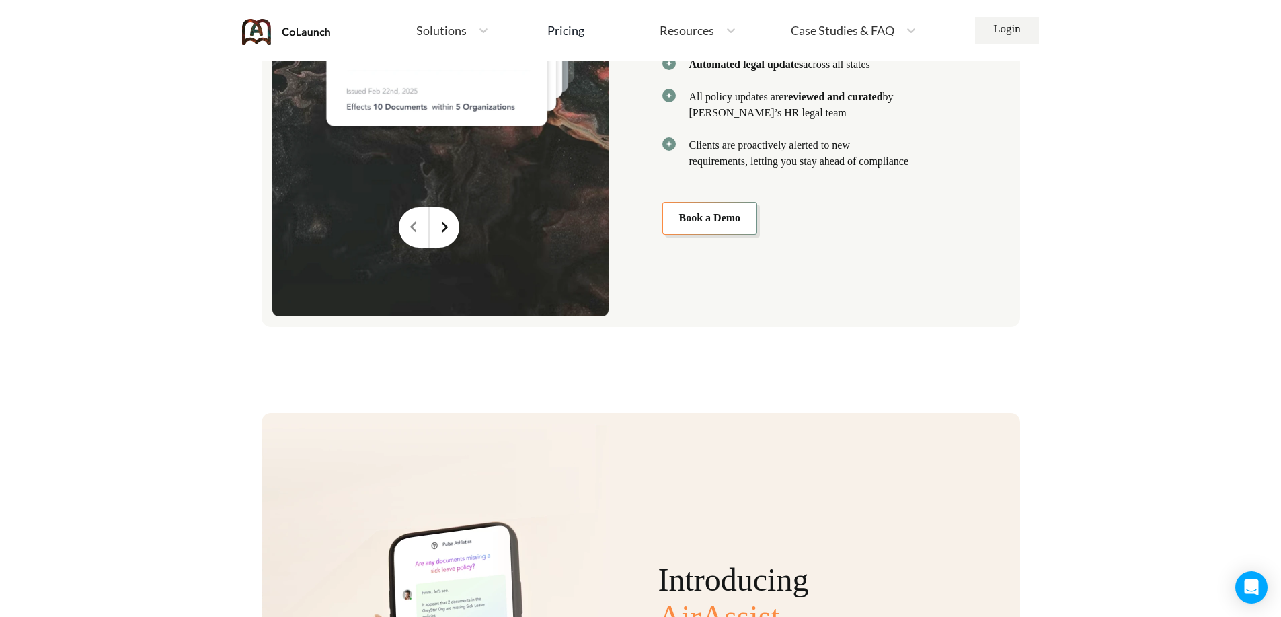
scroll to position [3362, 0]
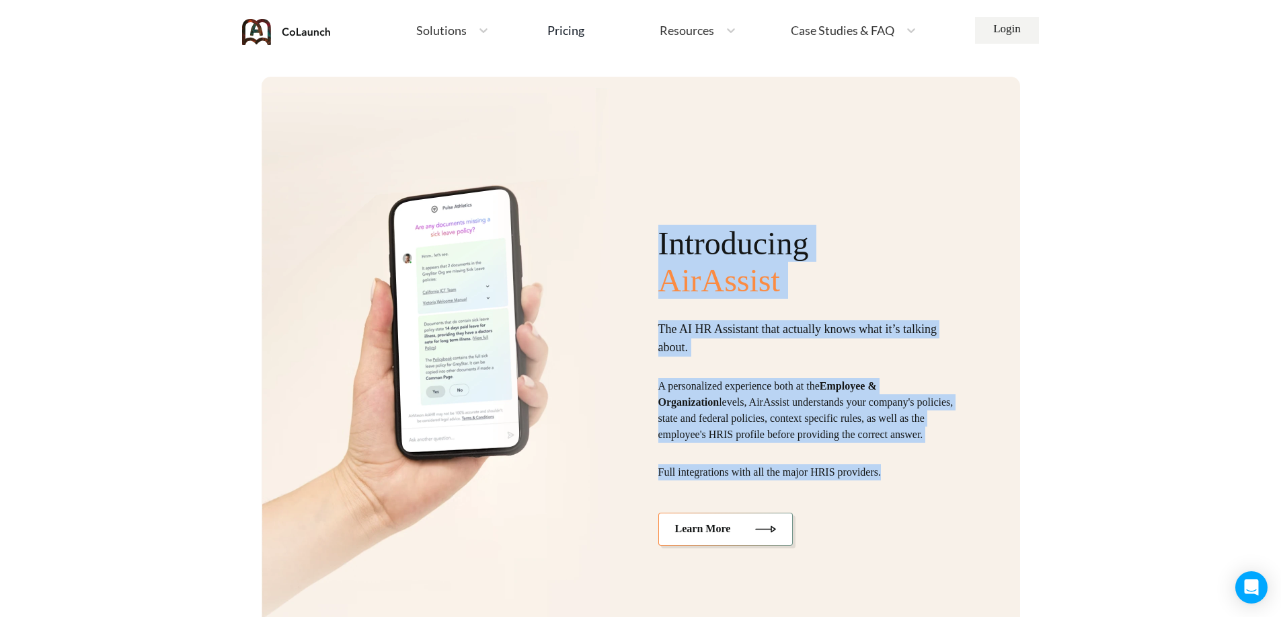
drag, startPoint x: 833, startPoint y: 424, endPoint x: 944, endPoint y: 512, distance: 141.3
click at [944, 512] on div "Introducing AirAssist The AI HR Assistant that actually knows what it’s talking…" at bounding box center [641, 374] width 759 height 594
click at [887, 245] on span "Introducing" at bounding box center [809, 243] width 303 height 37
click at [859, 235] on span "Introducing" at bounding box center [809, 243] width 303 height 37
click at [773, 240] on span "Introducing" at bounding box center [809, 243] width 303 height 37
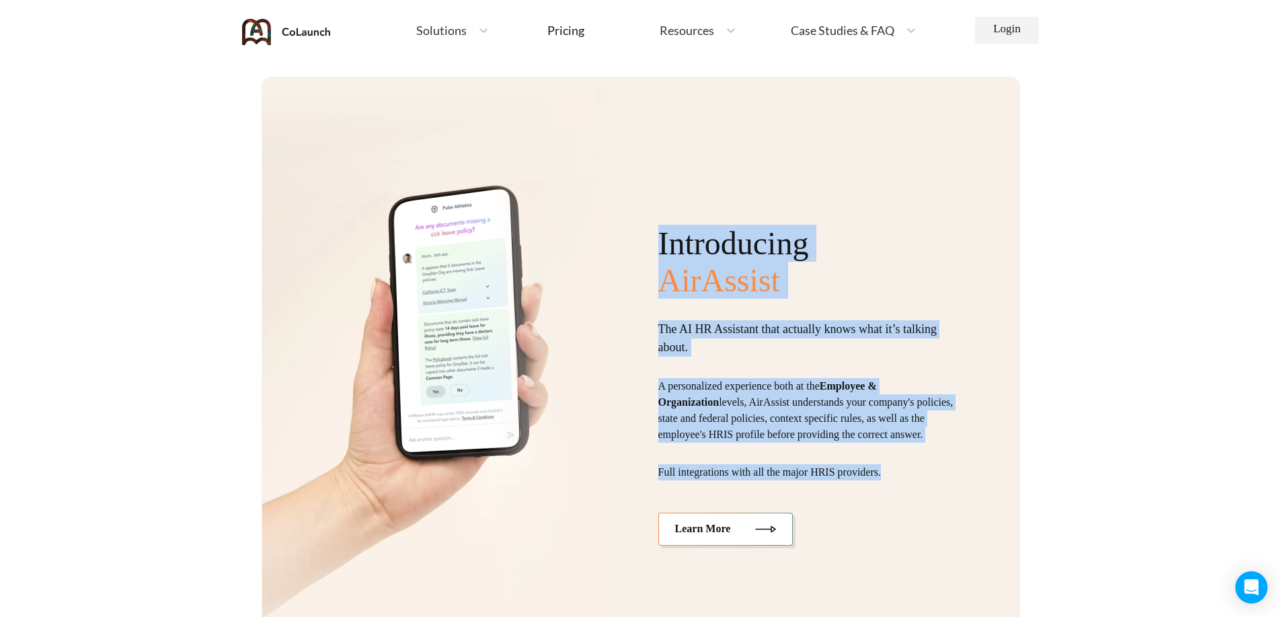
click at [767, 352] on p "The AI HR Assistant that actually knows what it’s talking about." at bounding box center [809, 338] width 303 height 36
click at [769, 319] on div "Introducing AirAssist The AI HR Assistant that actually knows what it’s talking…" at bounding box center [809, 385] width 303 height 321
click at [771, 328] on p "The AI HR Assistant that actually knows what it’s talking about." at bounding box center [809, 338] width 303 height 36
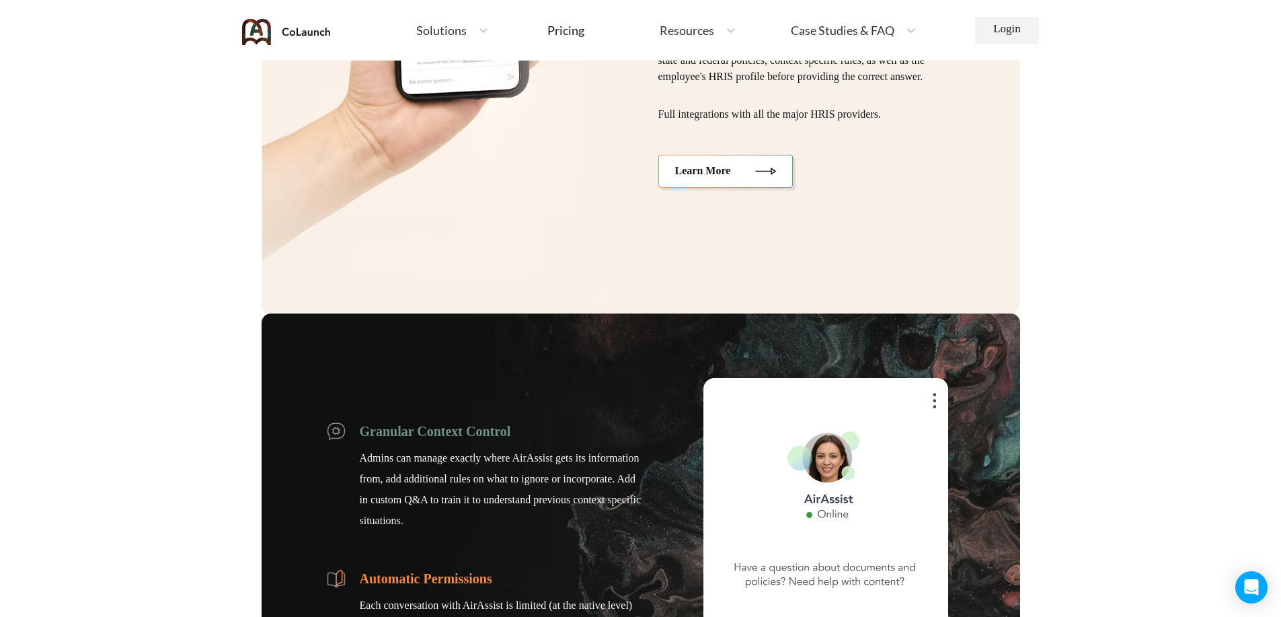
scroll to position [4035, 0]
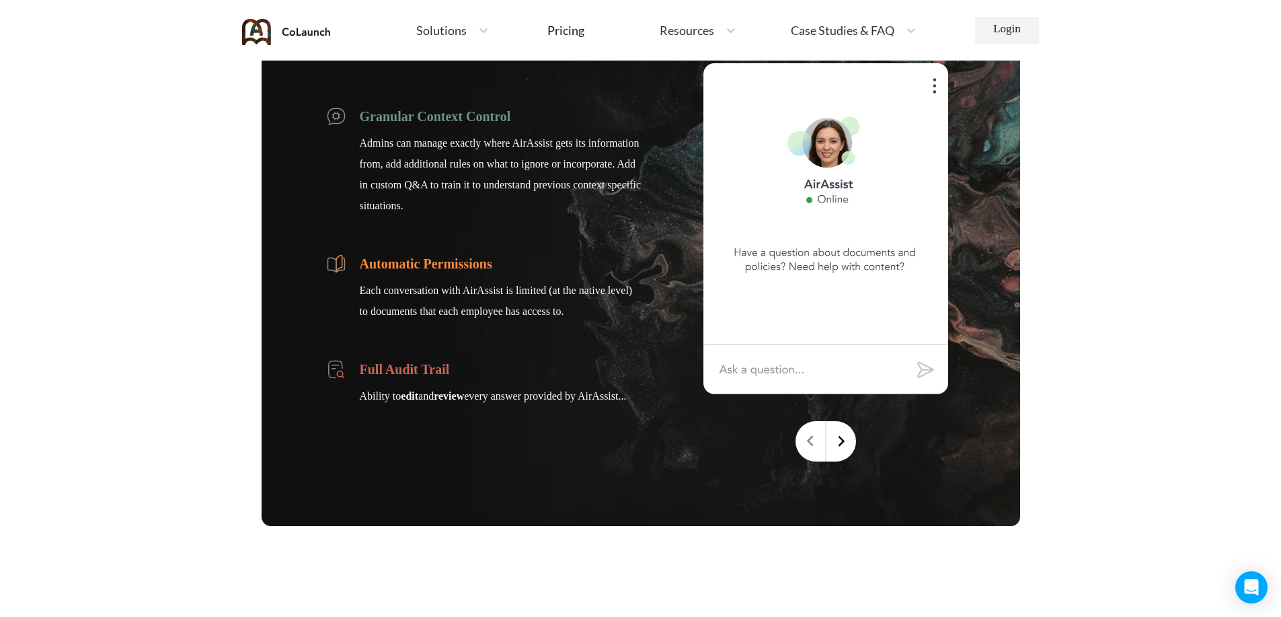
drag, startPoint x: 355, startPoint y: 113, endPoint x: 649, endPoint y: 418, distance: 423.8
click at [649, 418] on div "Granular Context Control Admins can manage exactly where AirAssist gets its inf…" at bounding box center [641, 262] width 759 height 527
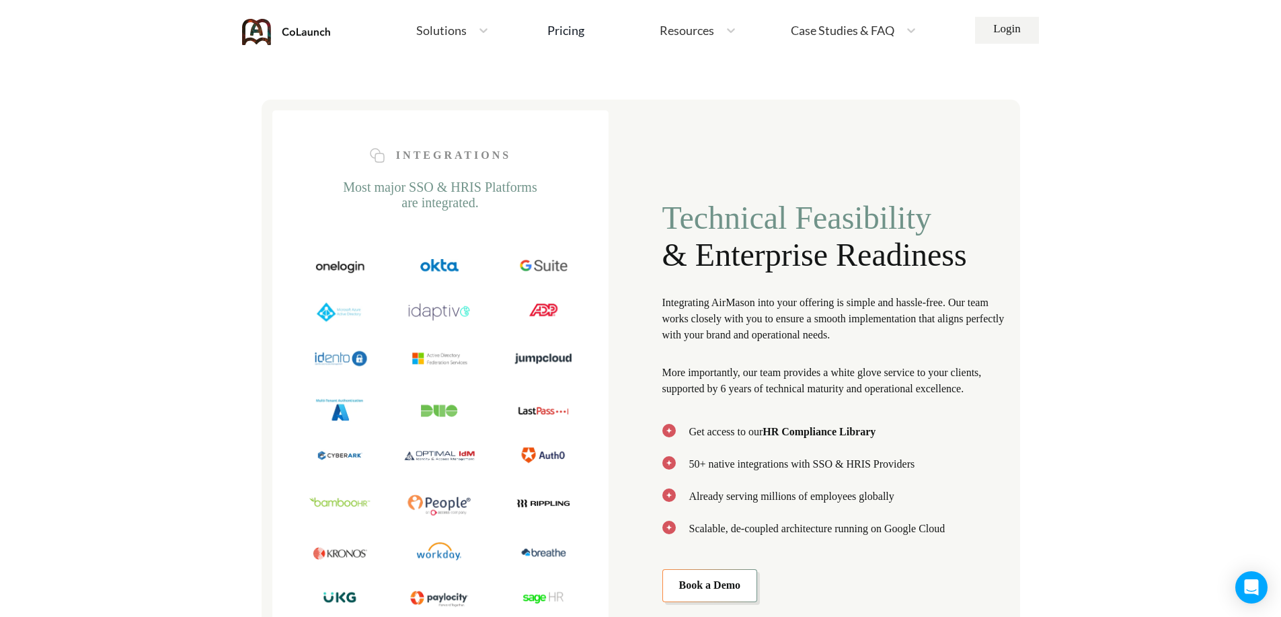
scroll to position [4707, 0]
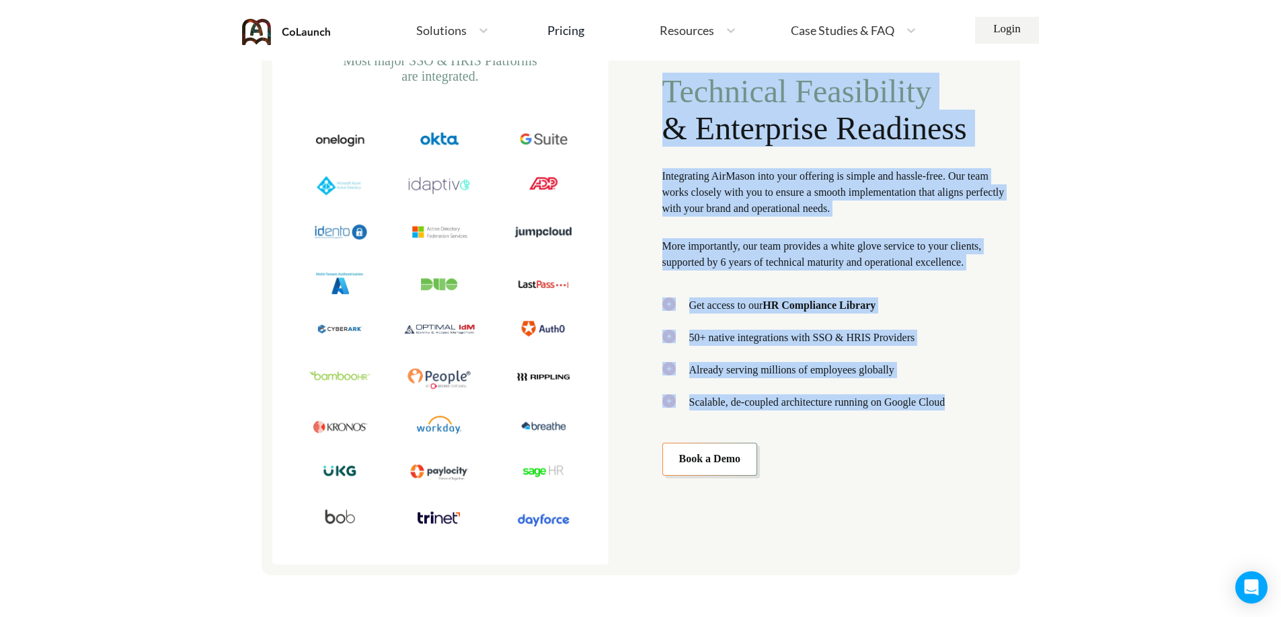
drag, startPoint x: 665, startPoint y: 87, endPoint x: 985, endPoint y: 415, distance: 458.4
click at [985, 415] on div "Technical Feasibility & Enterprise Readiness Integrating AirMason into your off…" at bounding box center [835, 274] width 347 height 403
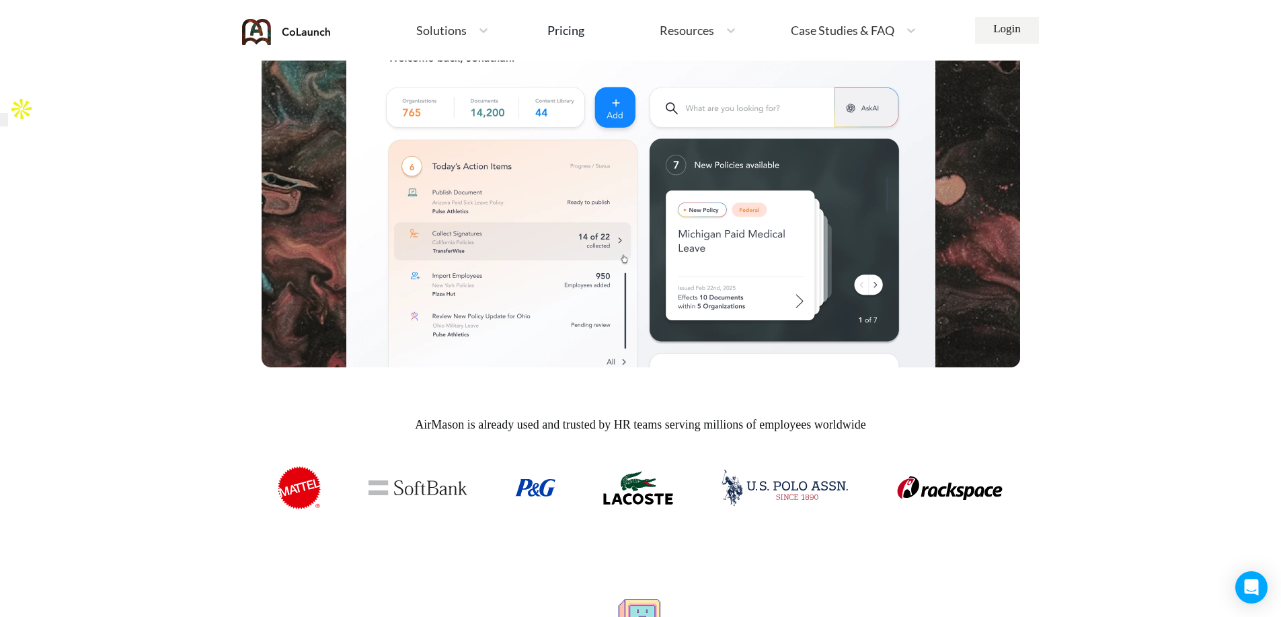
scroll to position [0, 0]
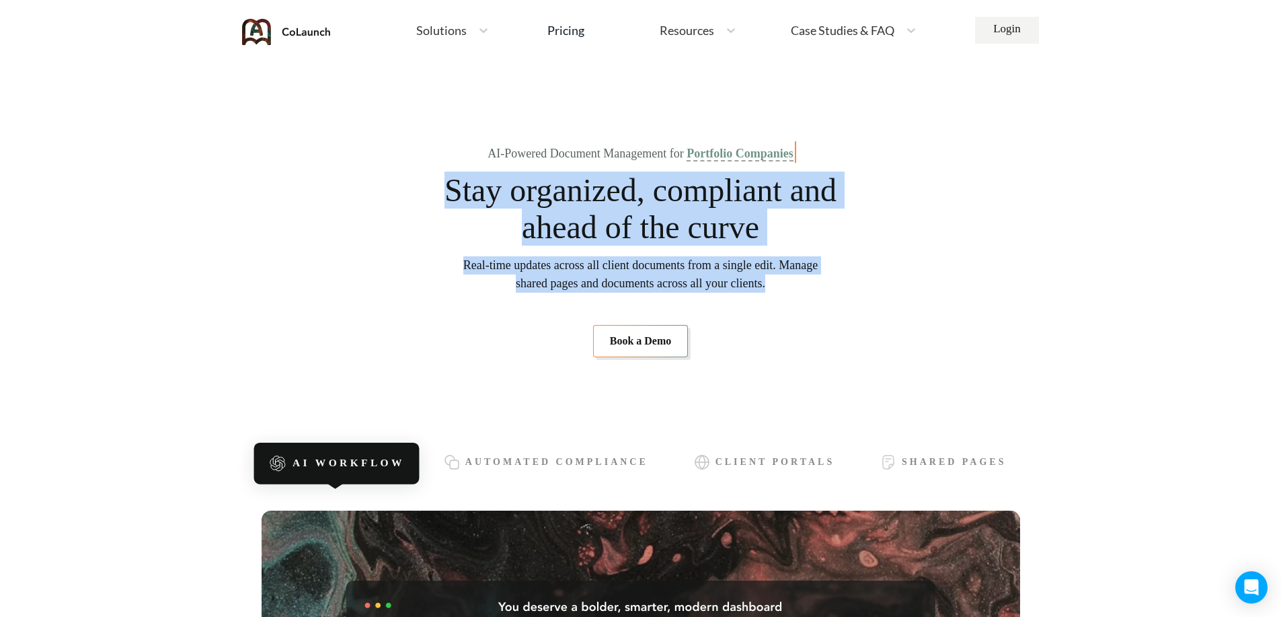
drag, startPoint x: 440, startPoint y: 188, endPoint x: 833, endPoint y: 293, distance: 406.3
click at [833, 293] on section "AI-Powered Document Management for Portfolio Companies Stay organized, complian…" at bounding box center [641, 252] width 759 height 297
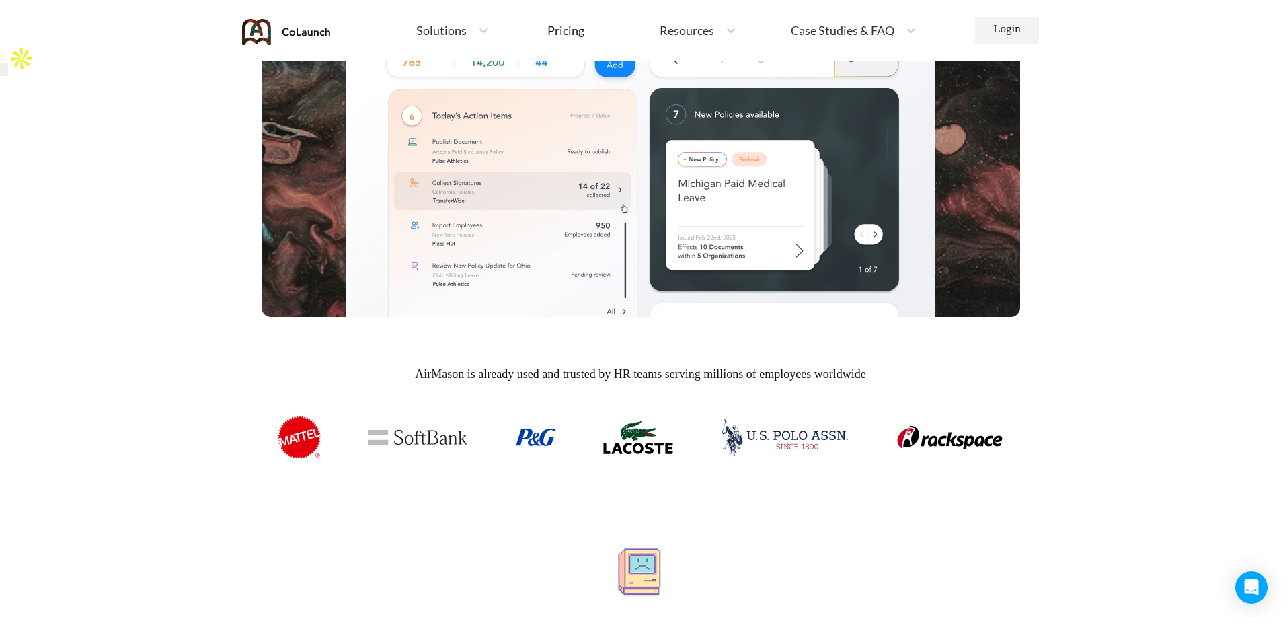
scroll to position [336, 0]
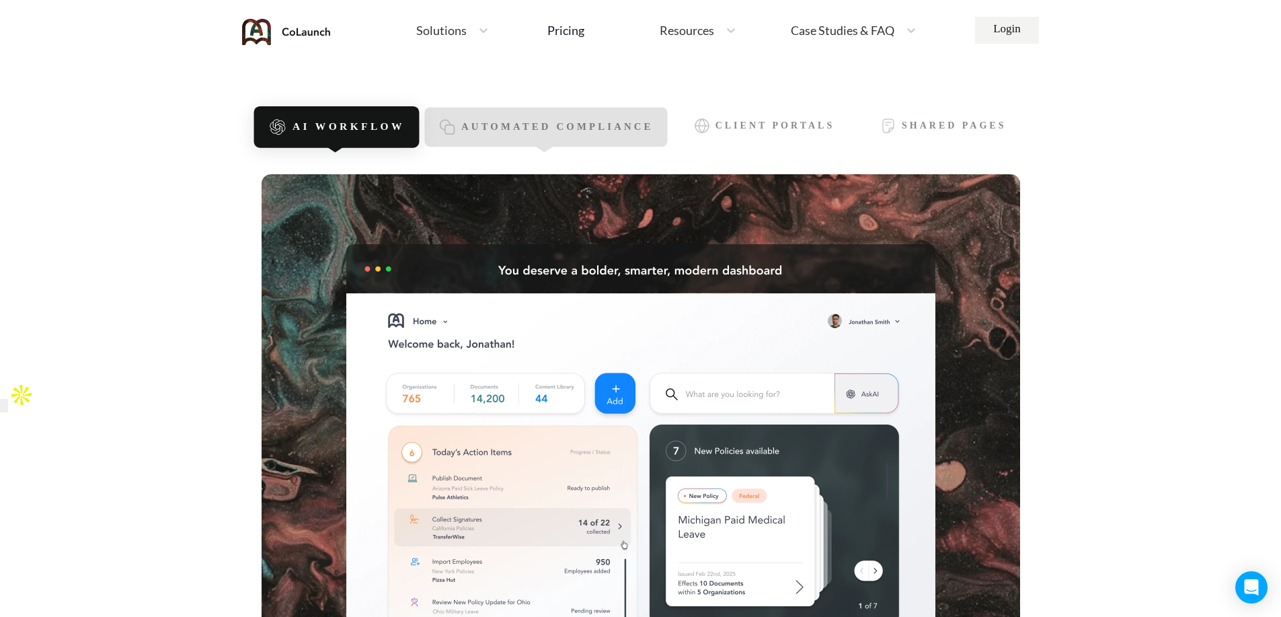
click at [507, 130] on span "Automated Compliance" at bounding box center [557, 127] width 192 height 11
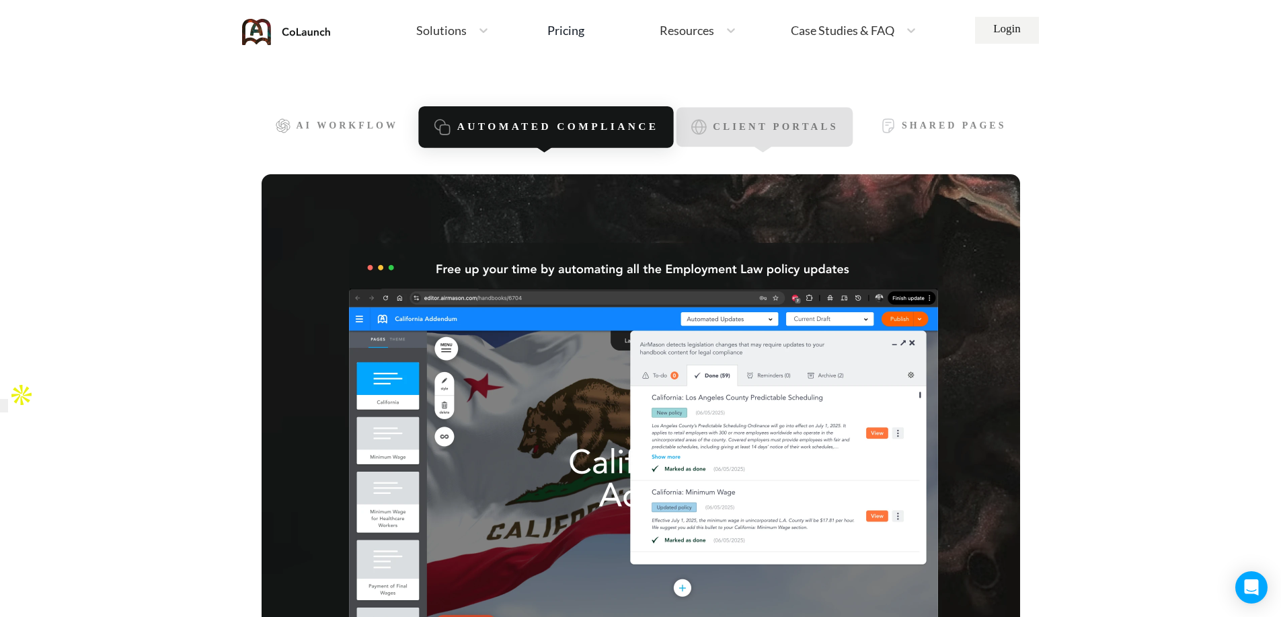
click at [787, 132] on span "Client Portals" at bounding box center [775, 127] width 125 height 11
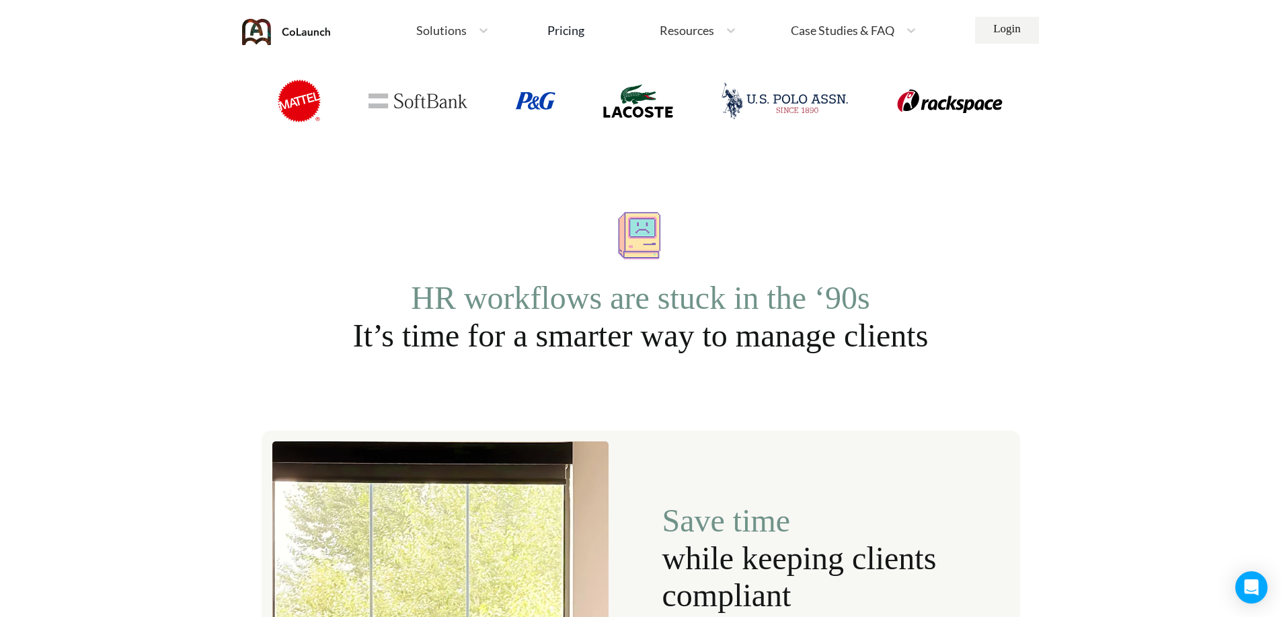
scroll to position [1345, 0]
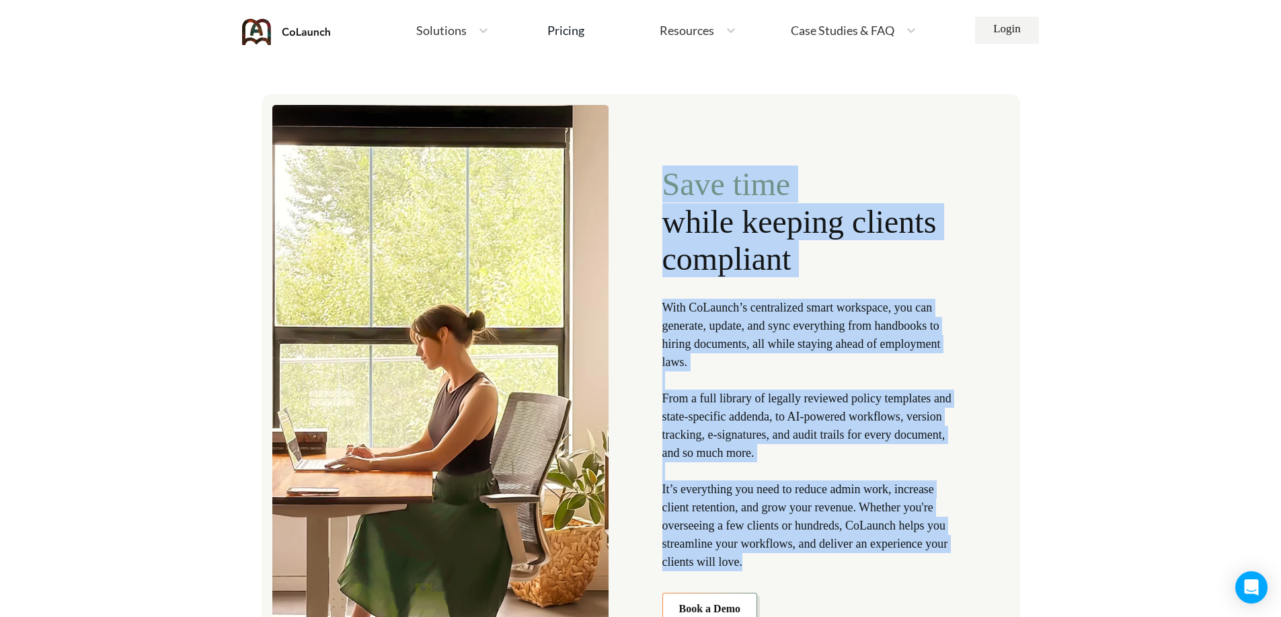
drag, startPoint x: 656, startPoint y: 178, endPoint x: 876, endPoint y: 566, distance: 446.0
click at [876, 566] on div "Save time while keeping clients compliant With CoLaunch’s centralized smart wor…" at bounding box center [641, 384] width 759 height 581
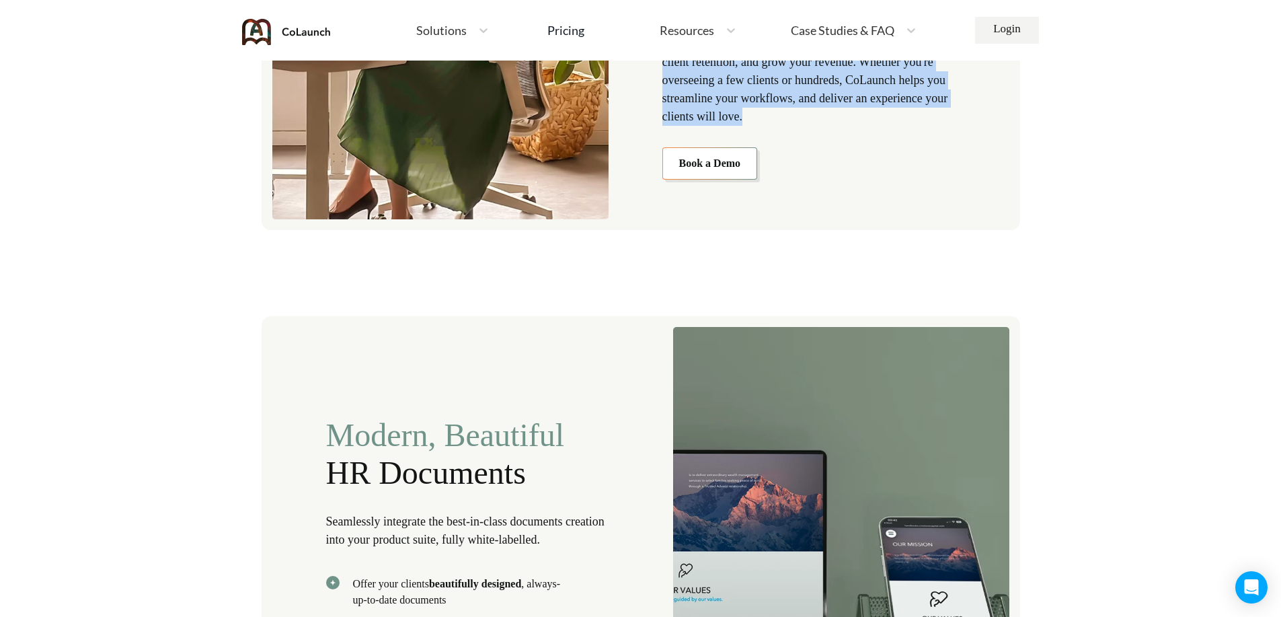
scroll to position [2017, 0]
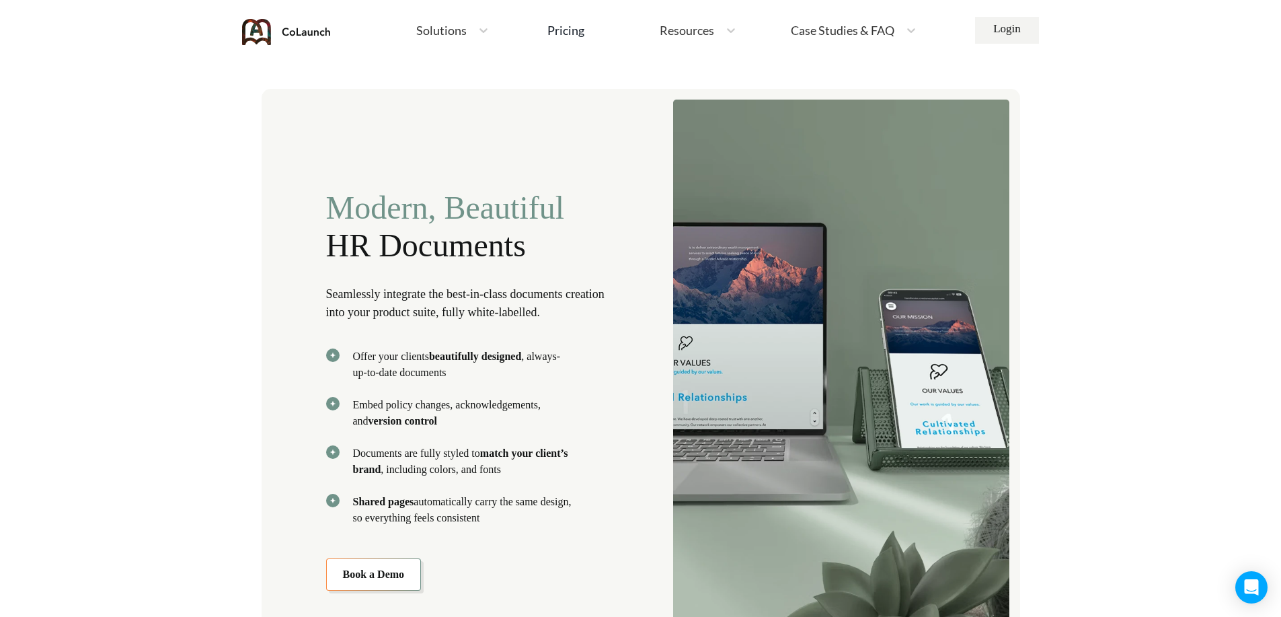
drag, startPoint x: 325, startPoint y: 196, endPoint x: 574, endPoint y: 536, distance: 421.2
click at [574, 536] on div "Modern, Beautiful HR Documents Seamlessly integrate the best-in-class documents…" at bounding box center [475, 389] width 299 height 401
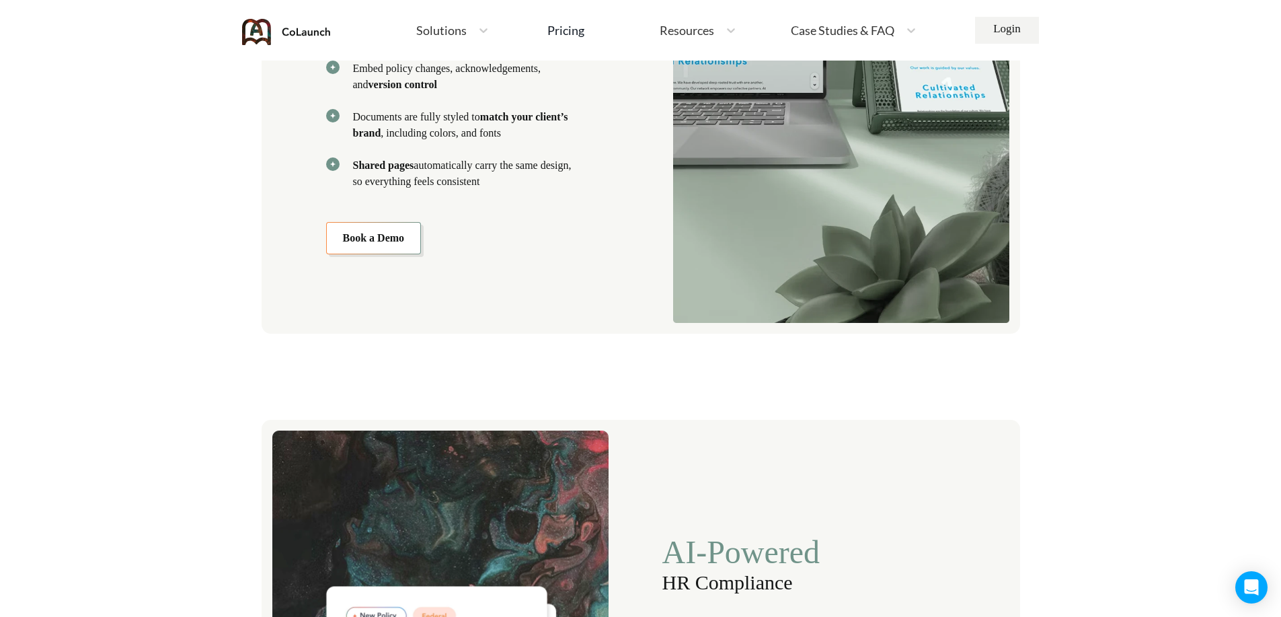
scroll to position [2690, 0]
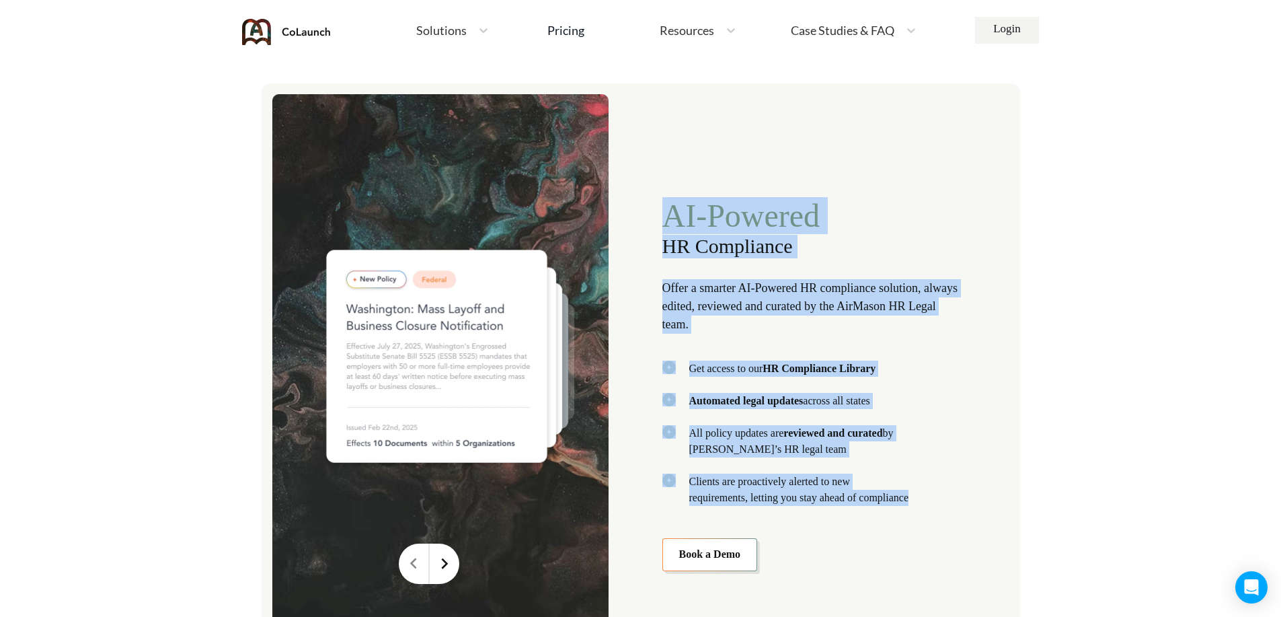
drag, startPoint x: 661, startPoint y: 218, endPoint x: 928, endPoint y: 495, distance: 384.8
click at [928, 495] on div "AI-Powered HR Compliance Offer a smarter AI-Powered HR compliance solution, alw…" at bounding box center [641, 373] width 759 height 580
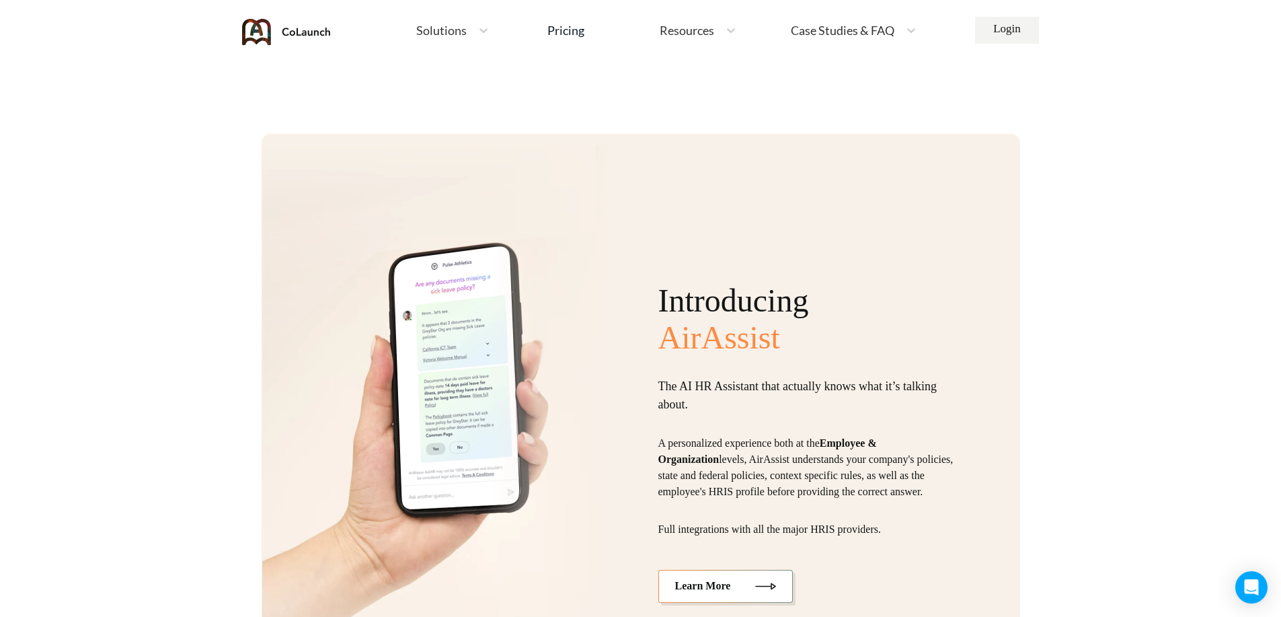
scroll to position [3362, 0]
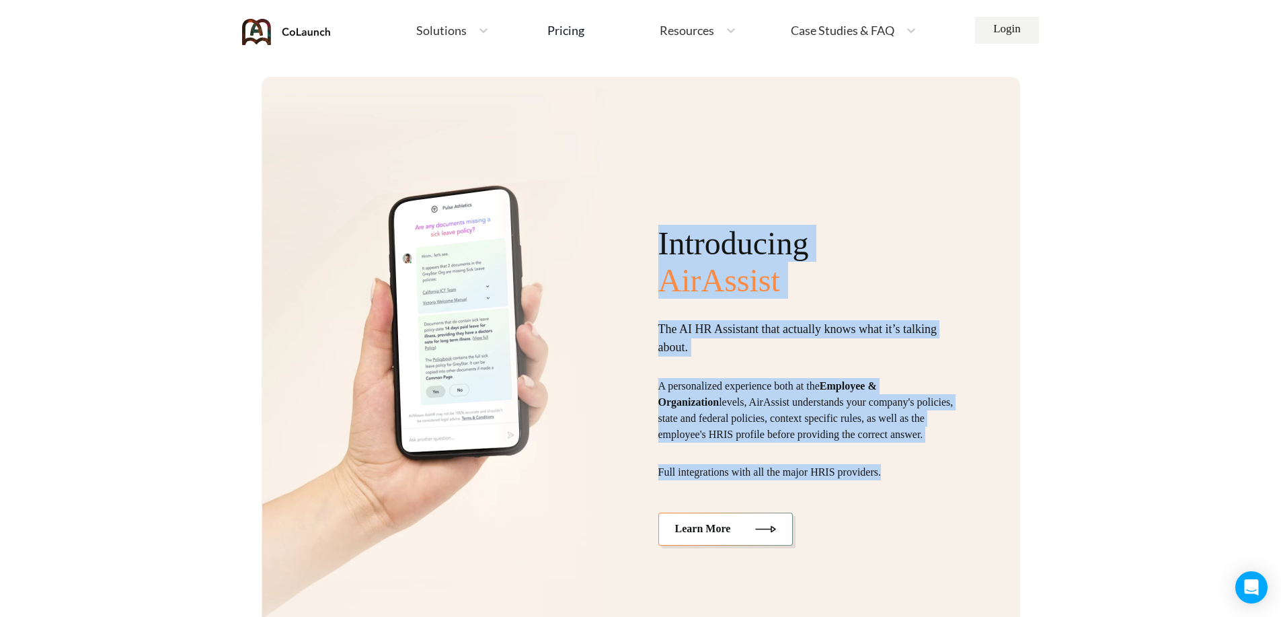
drag, startPoint x: 730, startPoint y: 299, endPoint x: 911, endPoint y: 479, distance: 254.9
click at [911, 479] on div "Introducing AirAssist The AI HR Assistant that actually knows what it’s talking…" at bounding box center [641, 374] width 759 height 594
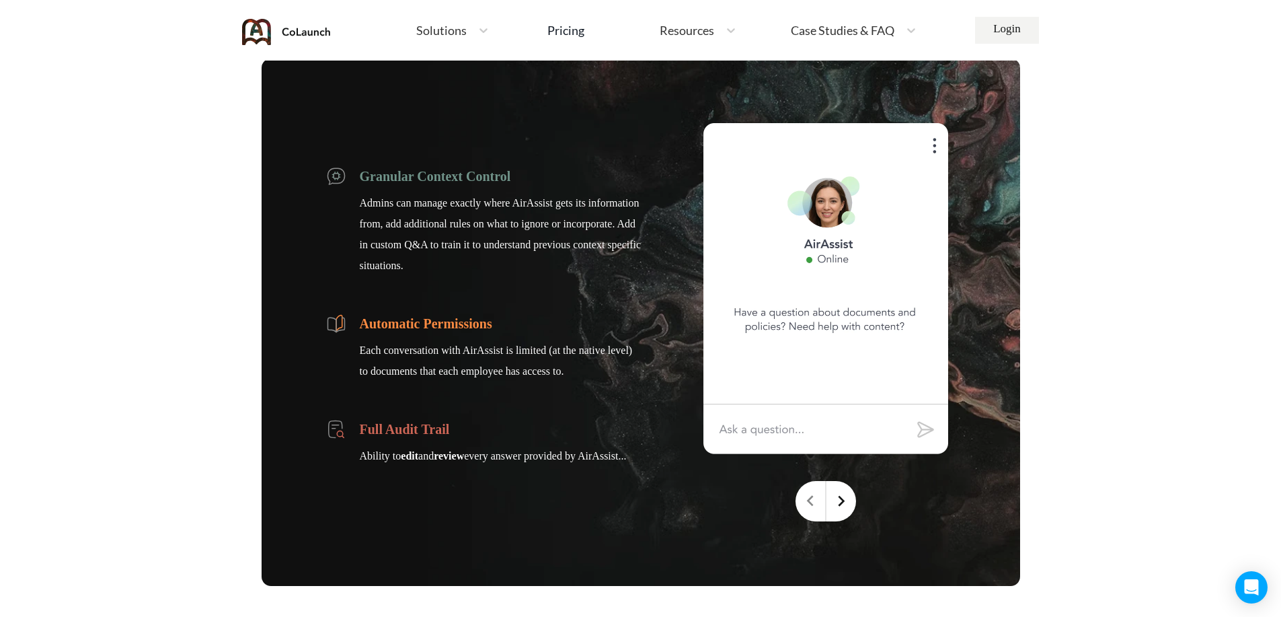
scroll to position [4035, 0]
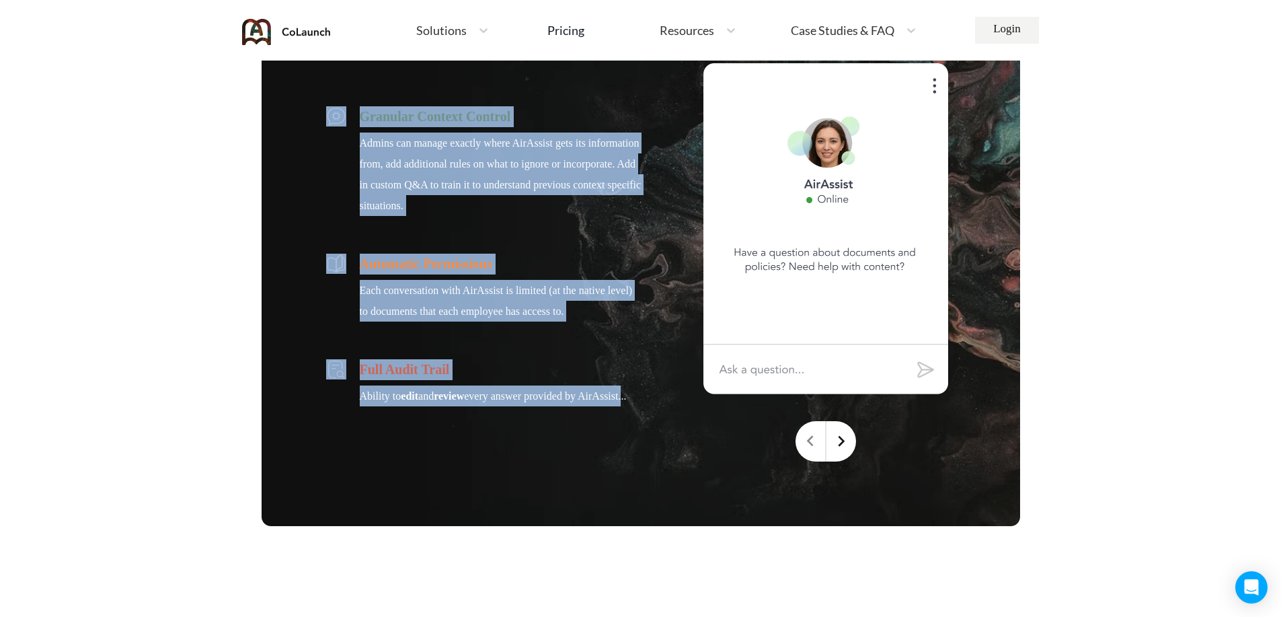
drag, startPoint x: 364, startPoint y: 119, endPoint x: 628, endPoint y: 410, distance: 392.7
click at [628, 410] on div "Granular Context Control Admins can manage exactly where AirAssist gets its inf…" at bounding box center [484, 262] width 316 height 398
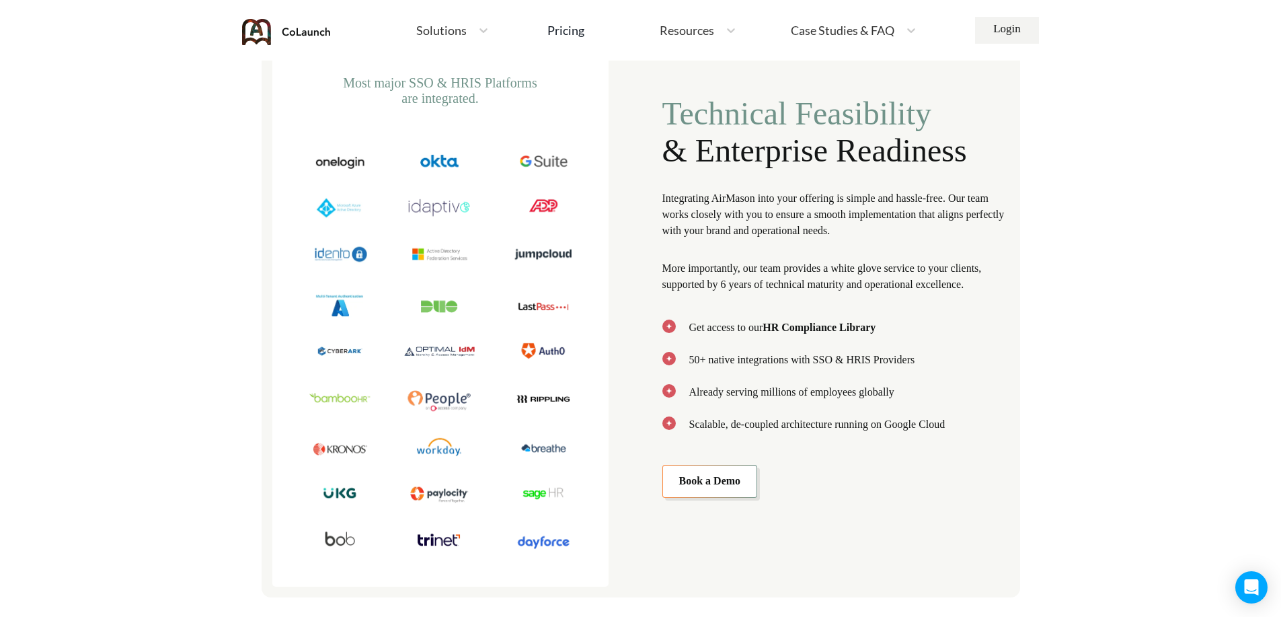
scroll to position [4707, 0]
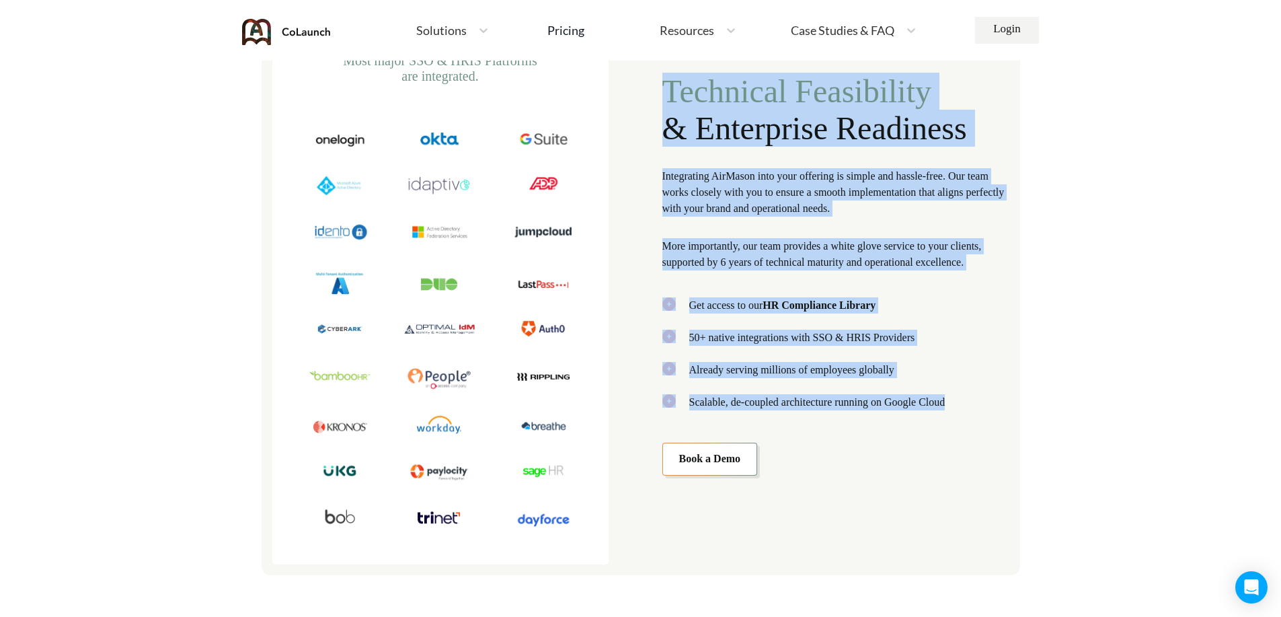
drag, startPoint x: 653, startPoint y: 91, endPoint x: 954, endPoint y: 409, distance: 437.2
click at [954, 409] on div "Integrations Most major SSO & HRIS Platforms are integrated. Technical Feasibil…" at bounding box center [641, 274] width 759 height 602
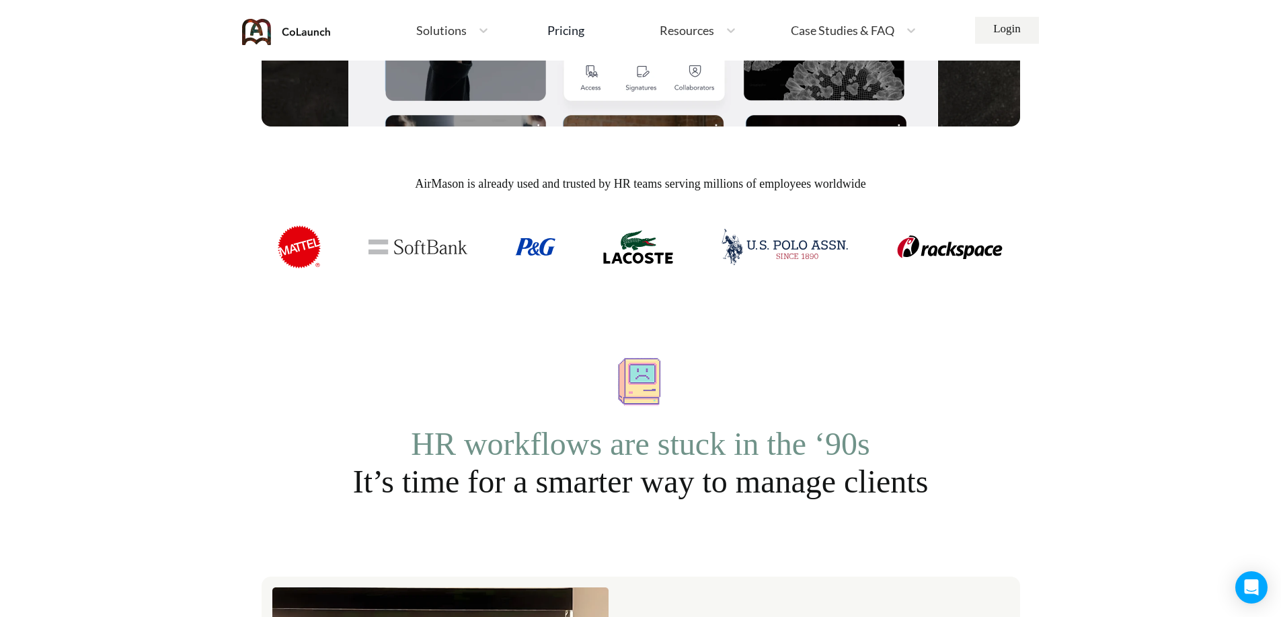
scroll to position [0, 0]
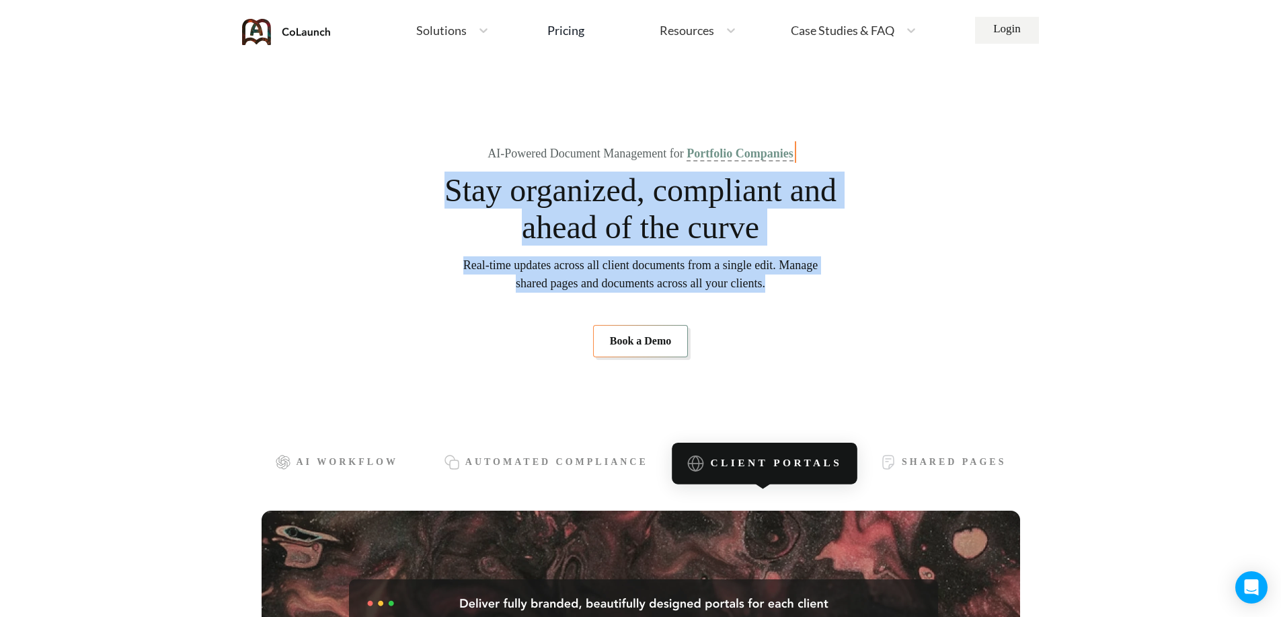
drag, startPoint x: 798, startPoint y: 293, endPoint x: 440, endPoint y: 192, distance: 371.9
click at [440, 192] on section "AI-Powered Document Management for Portfolio Companies Stay organized, complian…" at bounding box center [641, 252] width 759 height 297
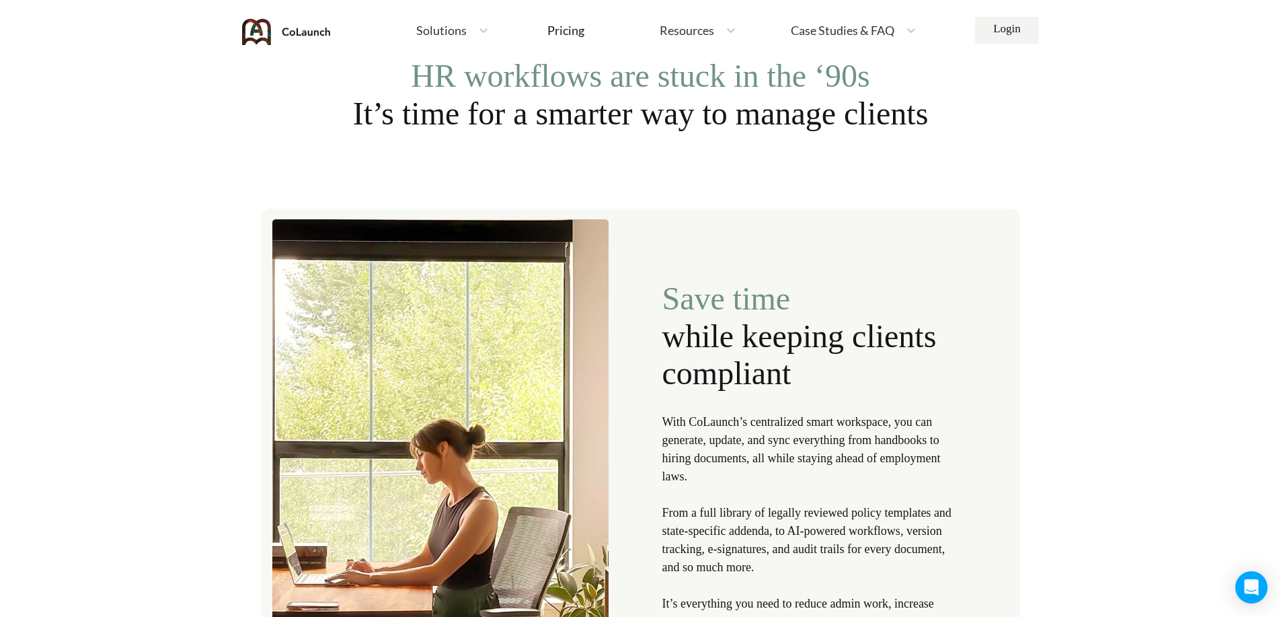
scroll to position [1345, 0]
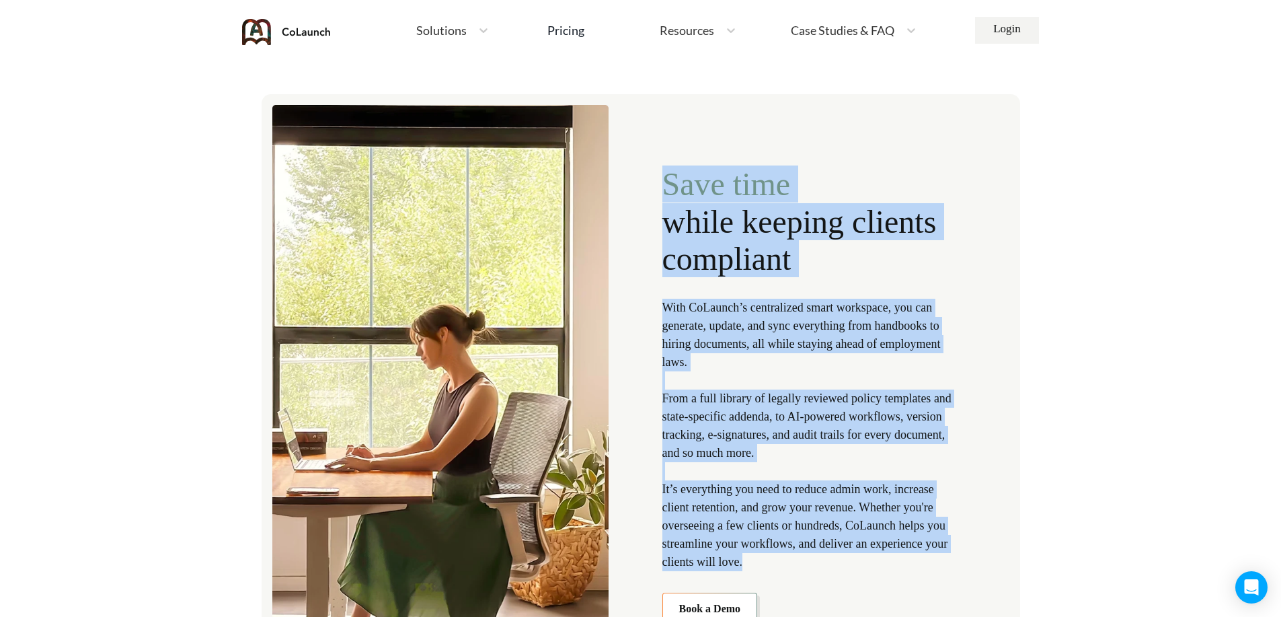
drag, startPoint x: 654, startPoint y: 166, endPoint x: 960, endPoint y: 558, distance: 497.3
click at [960, 558] on div "Save time while keeping clients compliant With CoLaunch’s centralized smart wor…" at bounding box center [641, 384] width 759 height 581
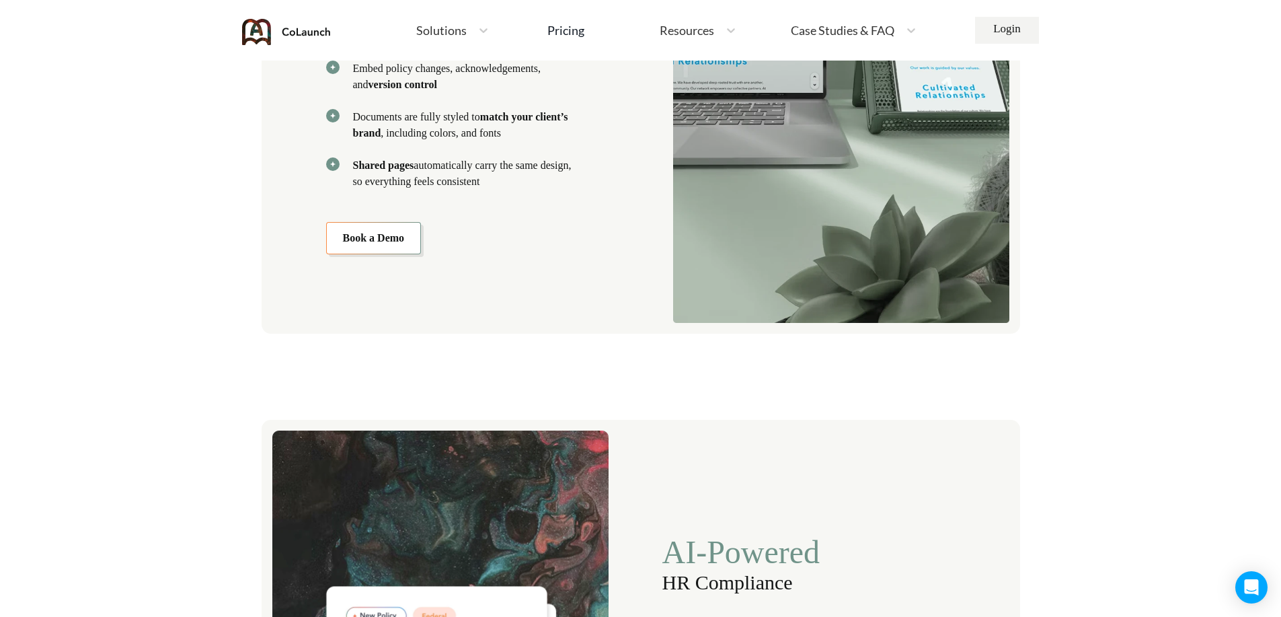
scroll to position [2017, 0]
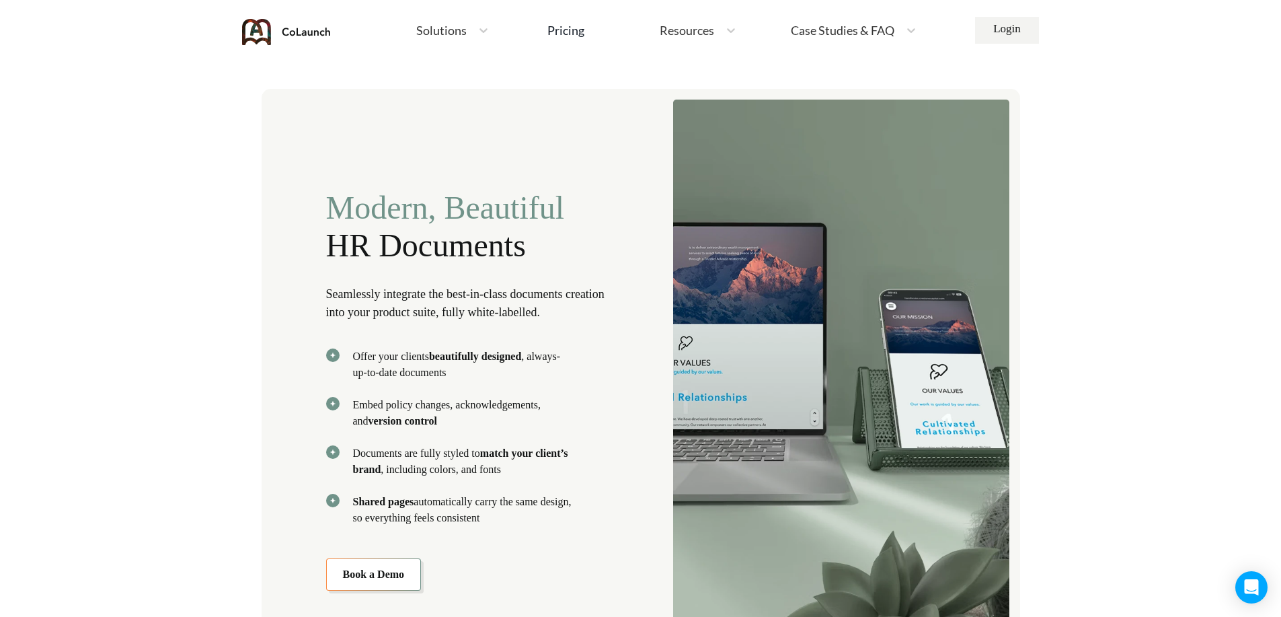
drag, startPoint x: 462, startPoint y: 444, endPoint x: 301, endPoint y: 218, distance: 277.3
click at [301, 218] on div "Modern, Beautiful HR Documents Seamlessly integrate the best-in-class documents…" at bounding box center [641, 379] width 759 height 581
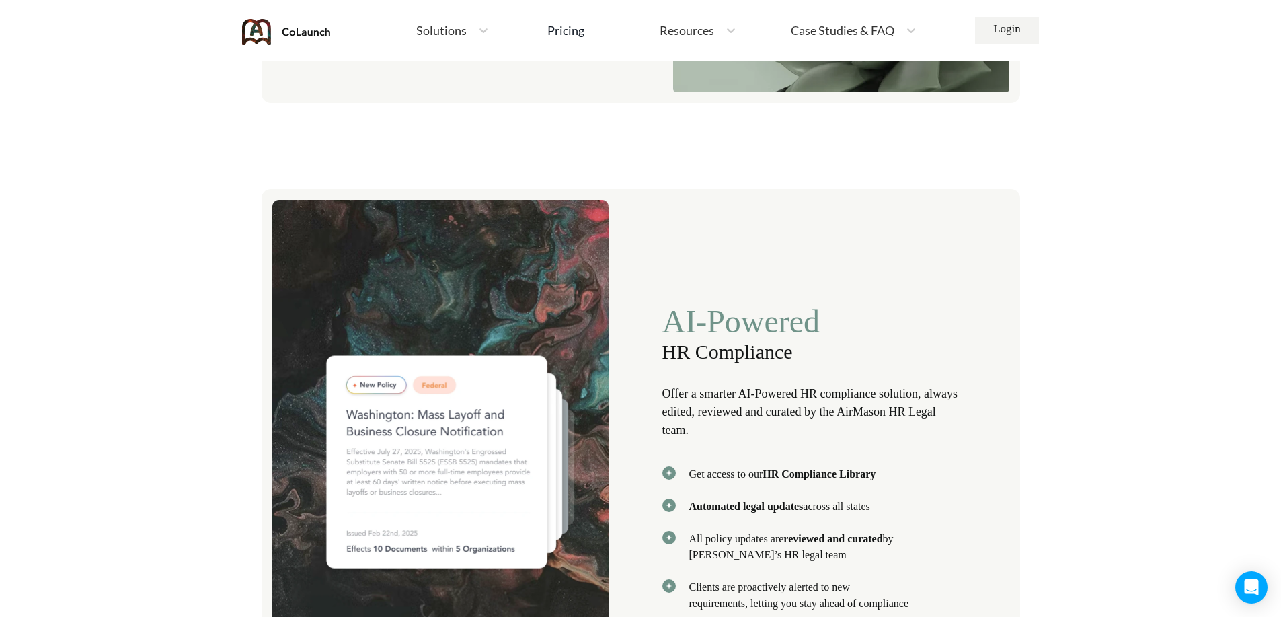
scroll to position [2690, 0]
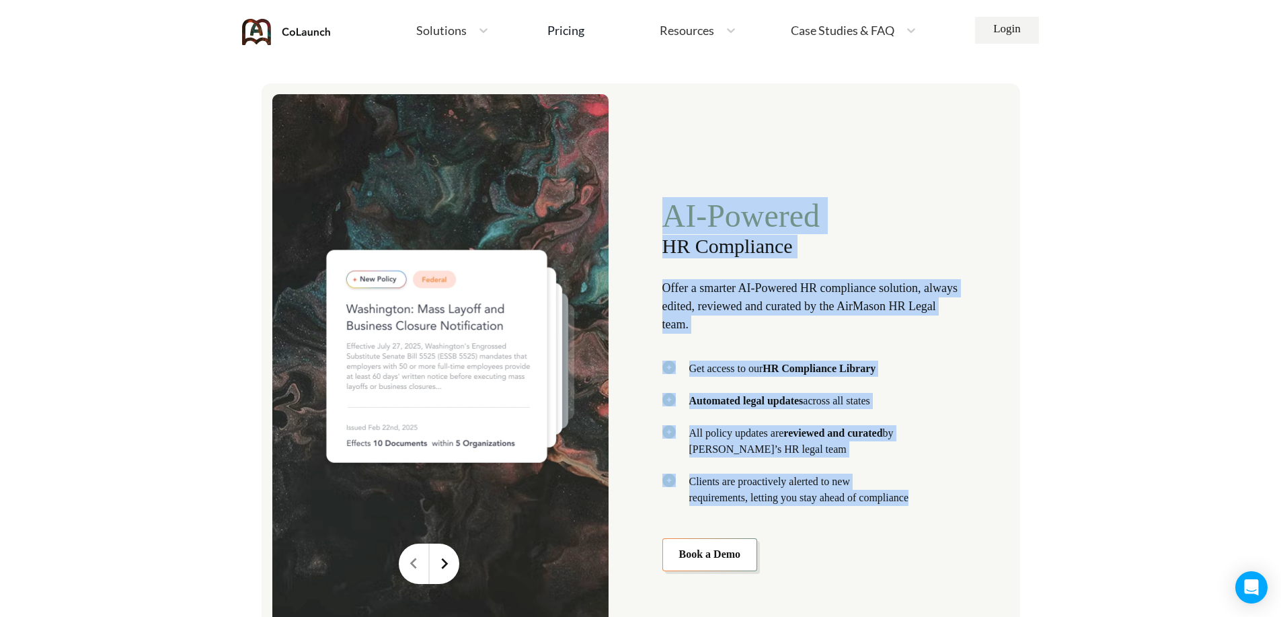
drag, startPoint x: 670, startPoint y: 225, endPoint x: 919, endPoint y: 493, distance: 365.4
click at [919, 493] on div "AI-Powered HR Compliance Offer a smarter AI-Powered HR compliance solution, alw…" at bounding box center [641, 373] width 759 height 580
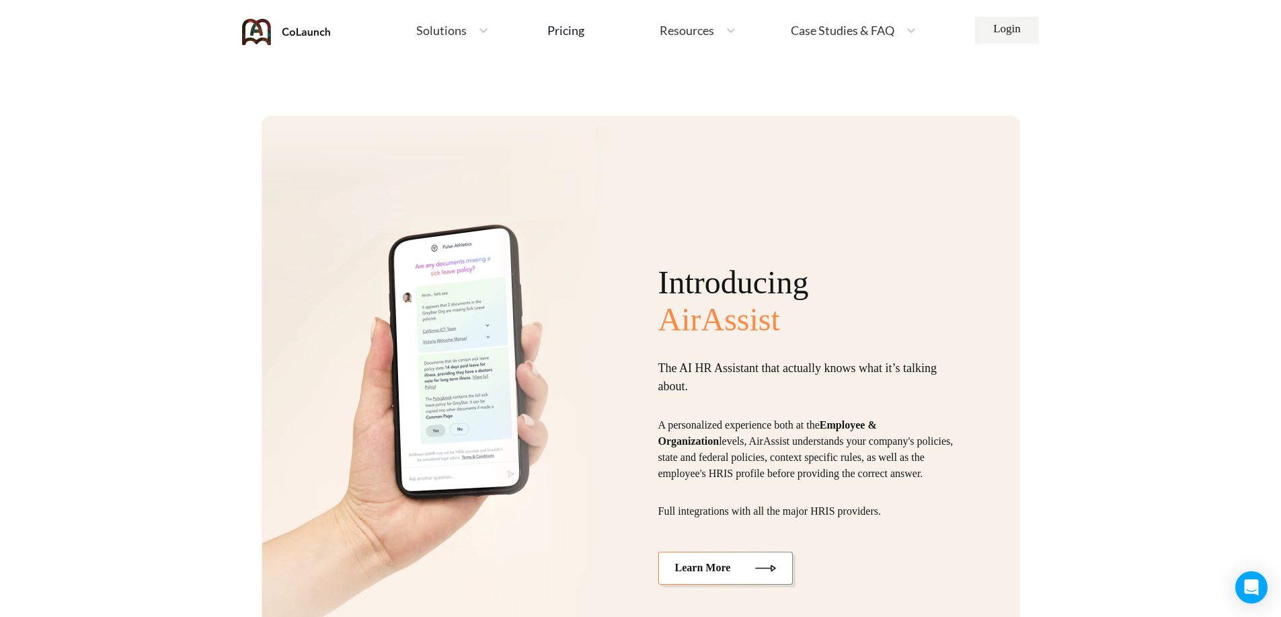
scroll to position [3362, 0]
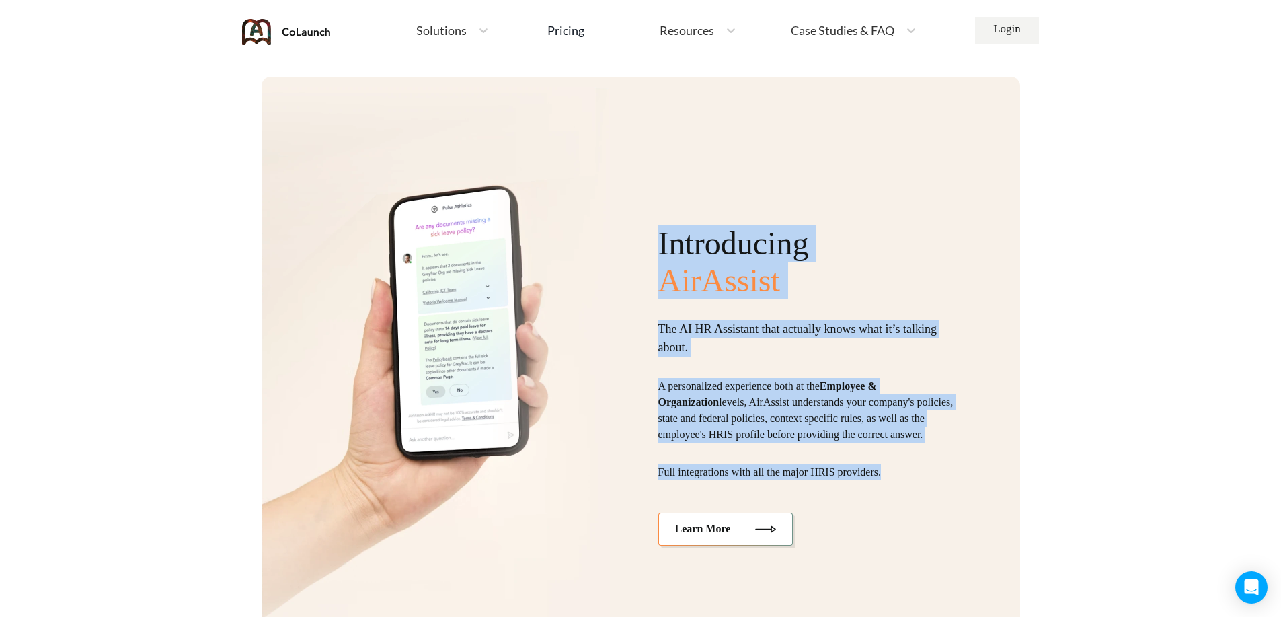
drag, startPoint x: 647, startPoint y: 232, endPoint x: 940, endPoint y: 490, distance: 390.7
click at [940, 490] on div "Introducing AirAssist The AI HR Assistant that actually knows what it’s talking…" at bounding box center [641, 374] width 759 height 594
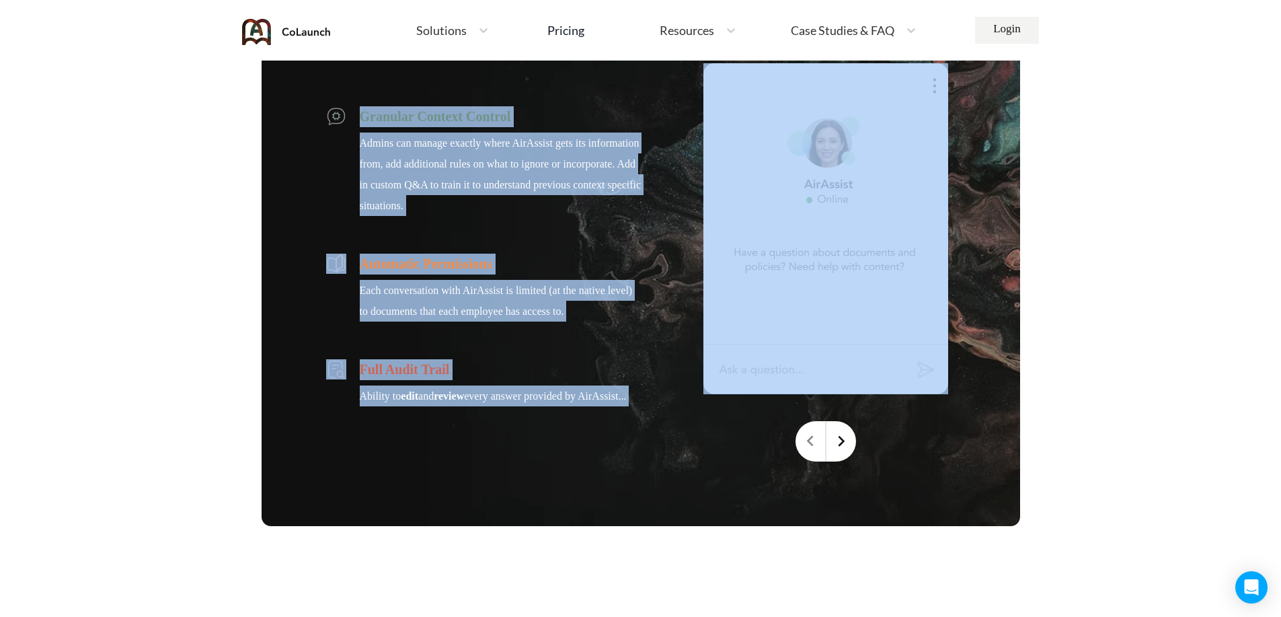
drag, startPoint x: 355, startPoint y: 110, endPoint x: 675, endPoint y: 396, distance: 428.6
click at [675, 396] on div "Granular Context Control Admins can manage exactly where AirAssist gets its inf…" at bounding box center [641, 262] width 759 height 527
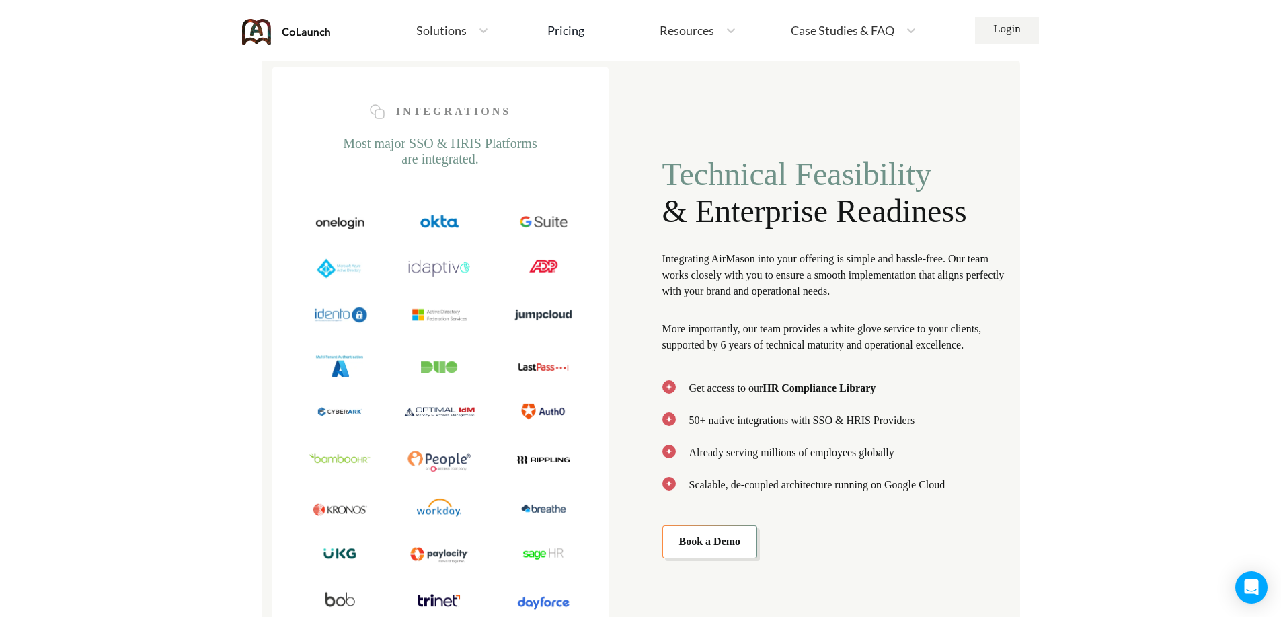
scroll to position [4707, 0]
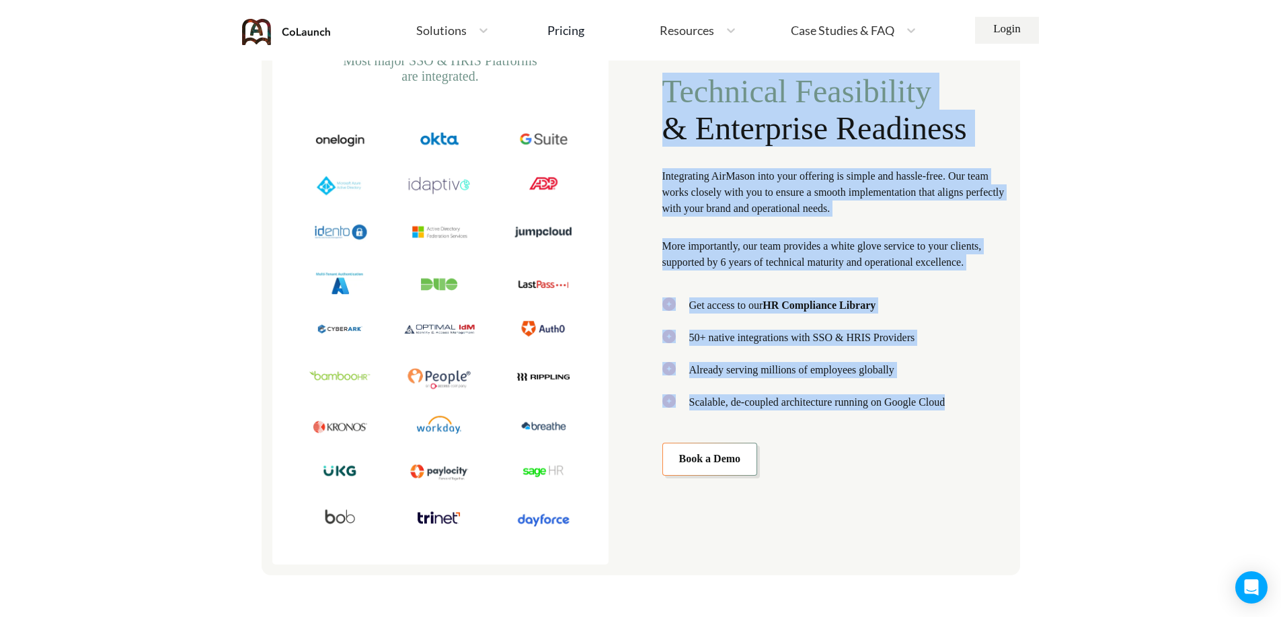
drag, startPoint x: 664, startPoint y: 89, endPoint x: 944, endPoint y: 403, distance: 420.1
click at [944, 403] on div "Integrations Most major SSO & HRIS Platforms are integrated. Technical Feasibil…" at bounding box center [641, 274] width 759 height 602
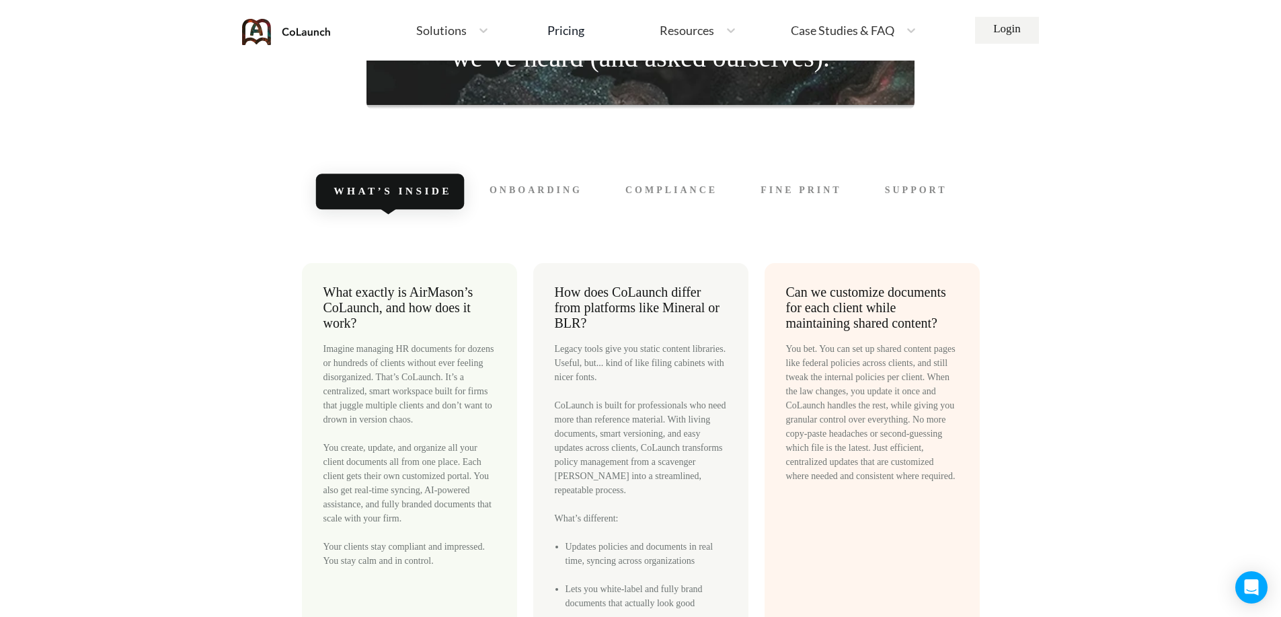
scroll to position [6052, 0]
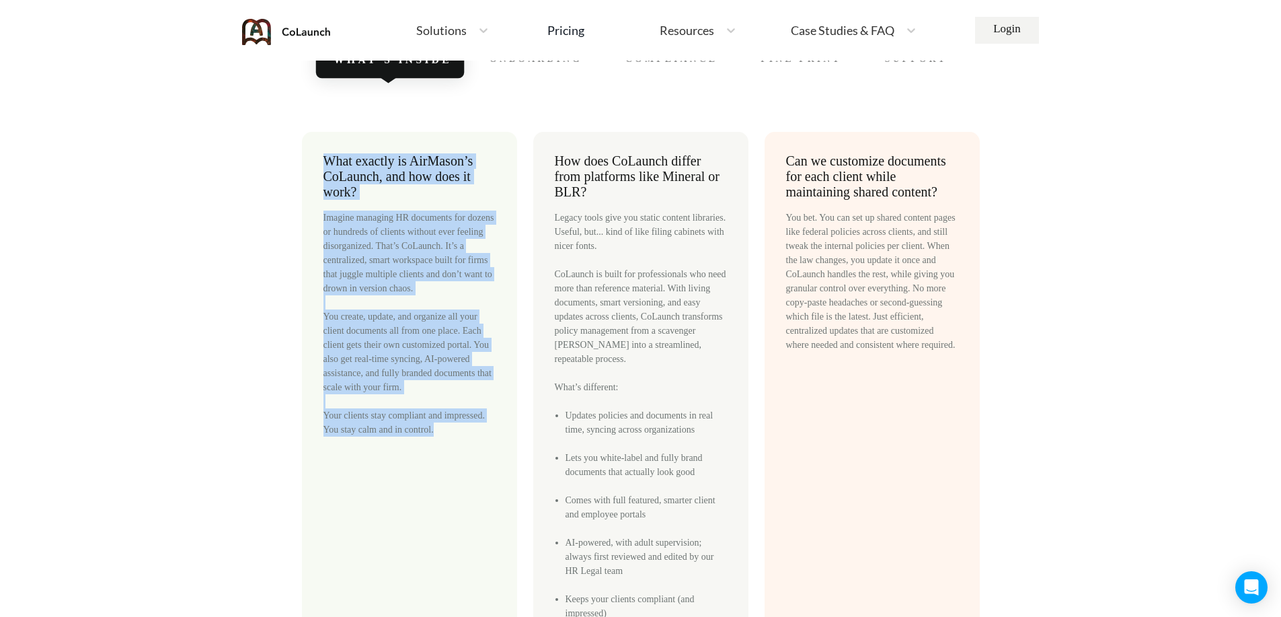
drag, startPoint x: 465, startPoint y: 439, endPoint x: 307, endPoint y: 159, distance: 321.9
click at [307, 159] on div "What exactly is AirMason’s CoLaunch, and how does it work? Imagine managing HR …" at bounding box center [409, 401] width 215 height 538
drag, startPoint x: 377, startPoint y: 230, endPoint x: 410, endPoint y: 230, distance: 32.3
click at [389, 233] on div "Imagine managing HR documents for dozens or hundreds of clients without ever fe…" at bounding box center [409, 323] width 172 height 226
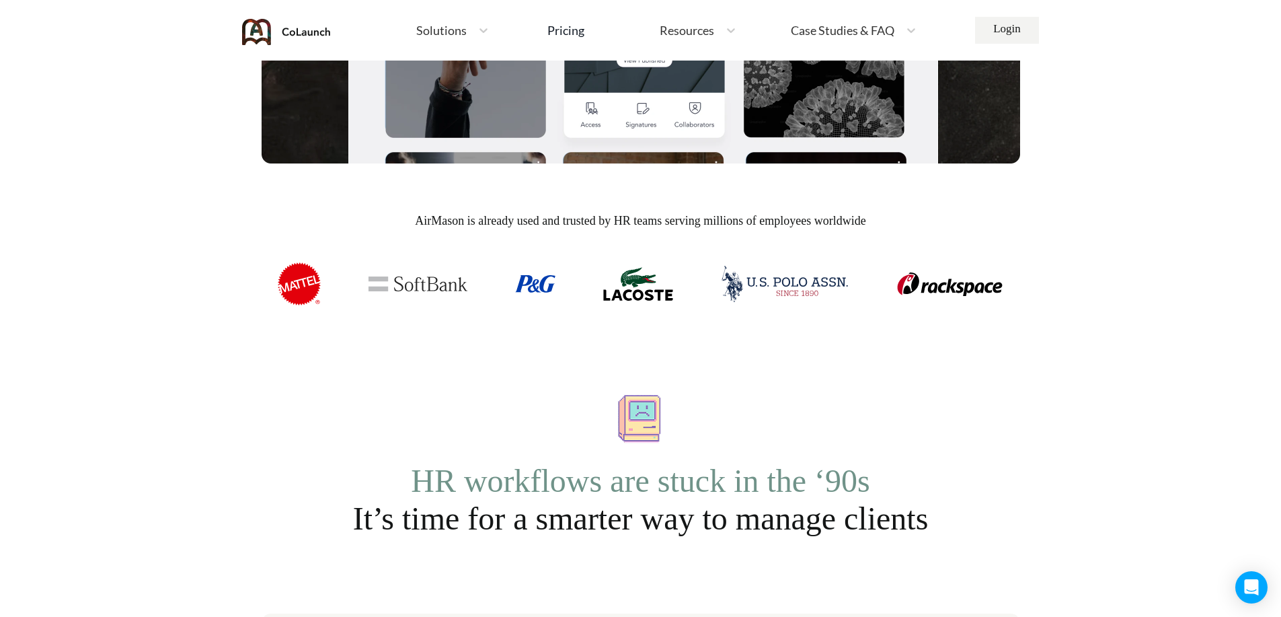
scroll to position [0, 0]
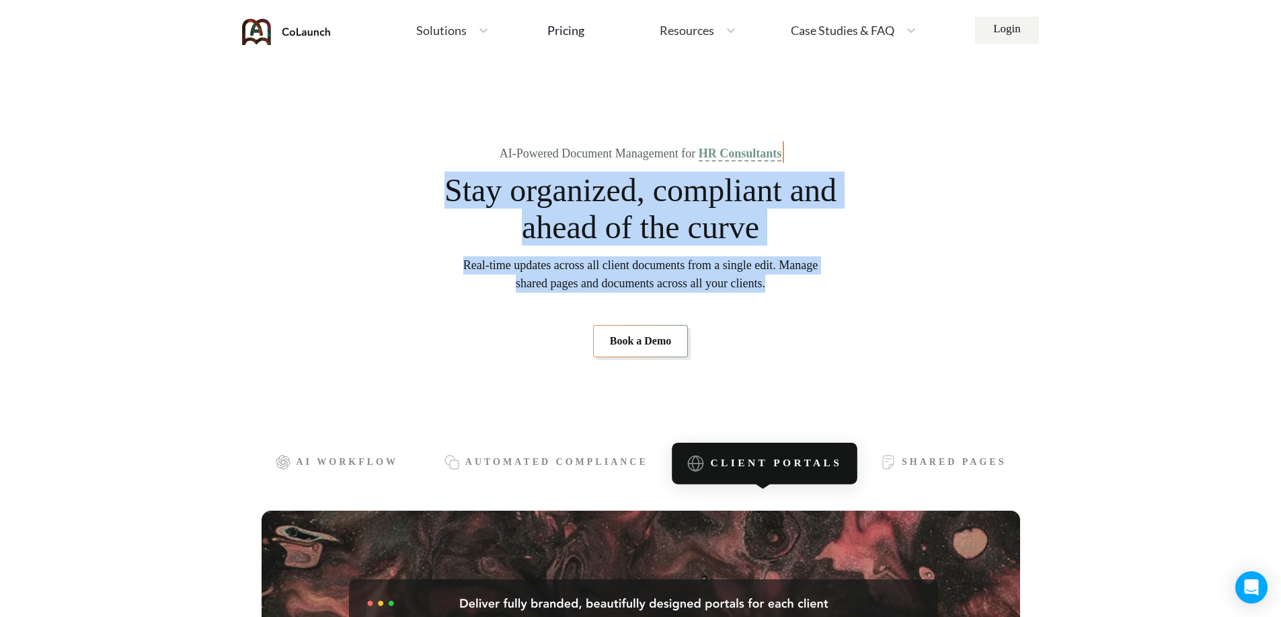
drag, startPoint x: 438, startPoint y: 174, endPoint x: 835, endPoint y: 296, distance: 415.0
click at [835, 296] on section "AI-Powered Document Management for HR Consultants Stay organized, compliant and…" at bounding box center [641, 252] width 759 height 297
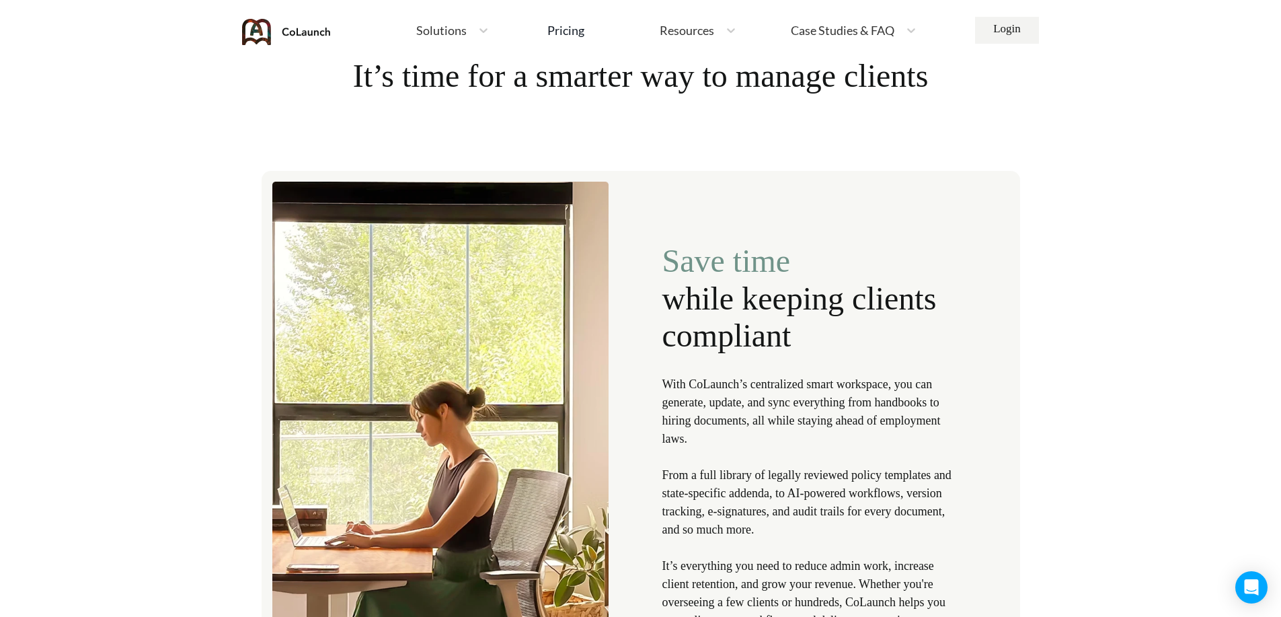
scroll to position [1345, 0]
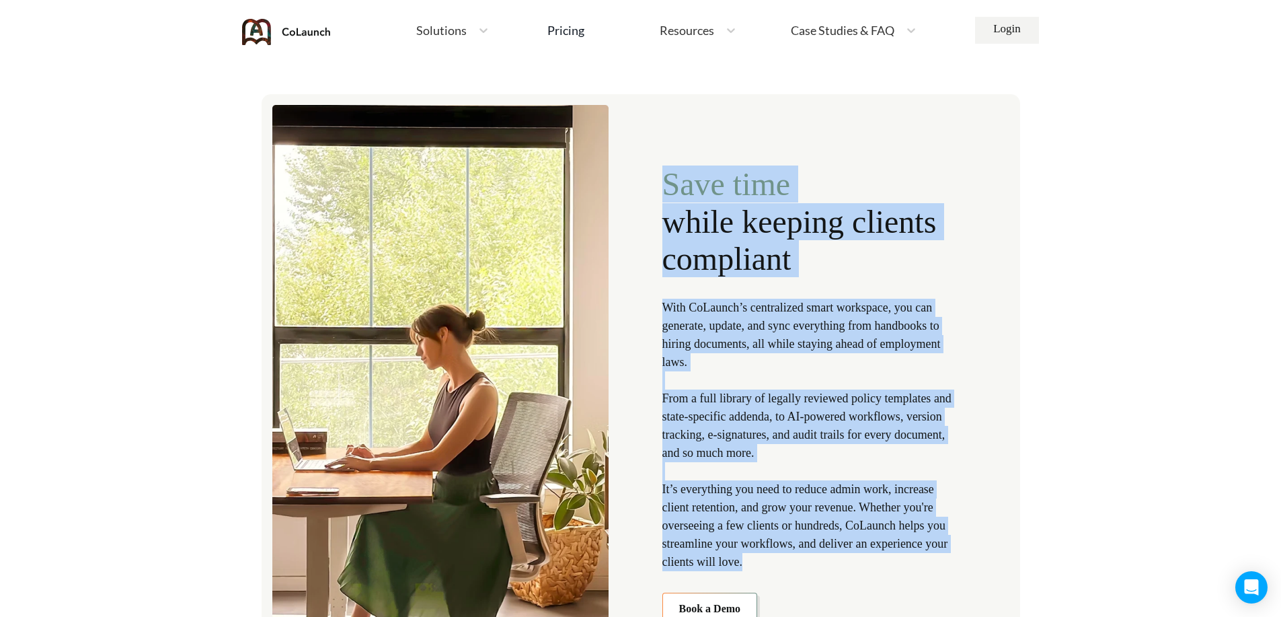
drag, startPoint x: 655, startPoint y: 176, endPoint x: 890, endPoint y: 564, distance: 453.3
click at [890, 564] on div "Save time while keeping clients compliant With CoLaunch’s centralized smart wor…" at bounding box center [641, 384] width 759 height 581
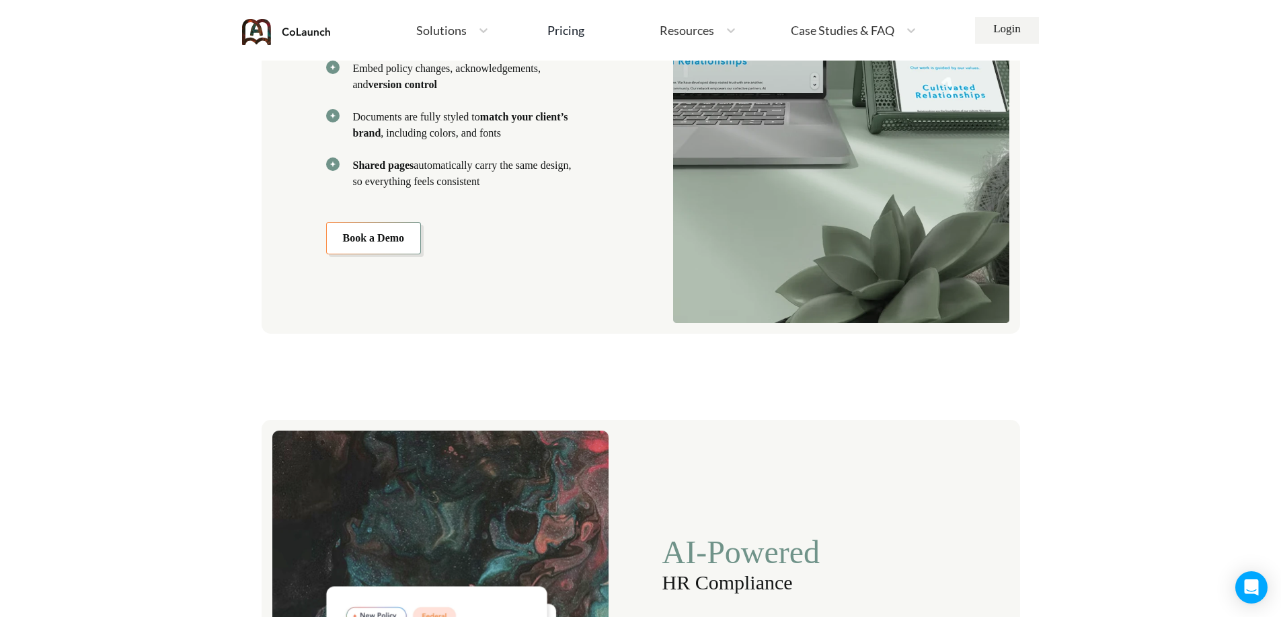
scroll to position [2017, 0]
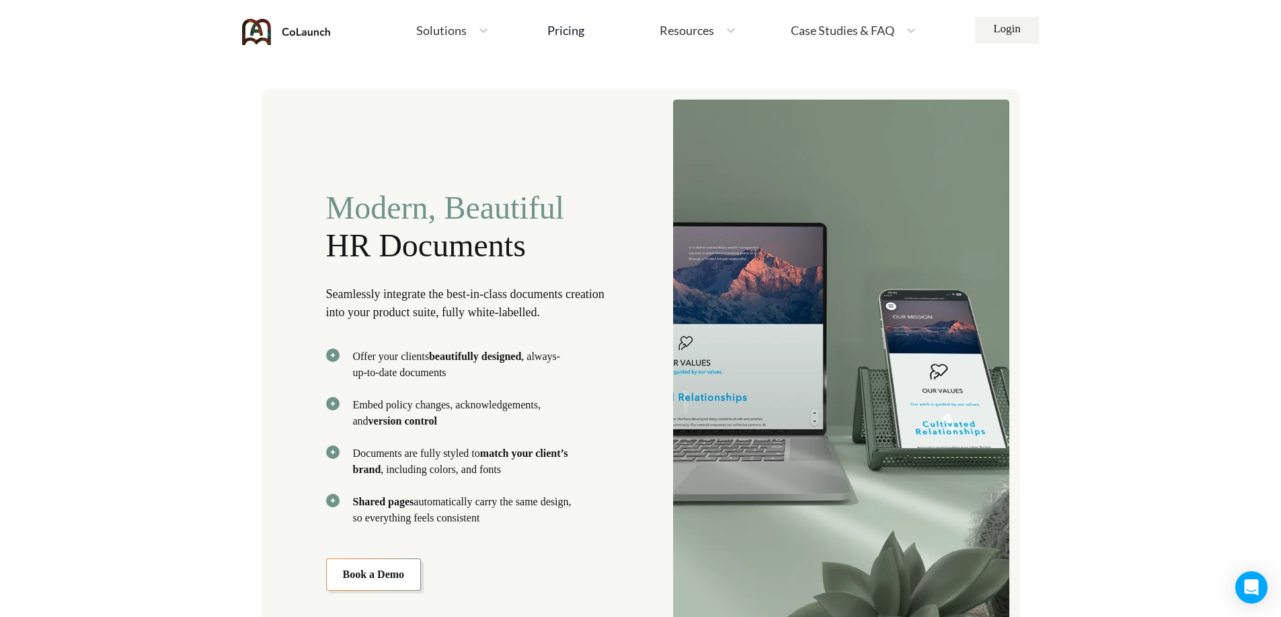
drag, startPoint x: 319, startPoint y: 202, endPoint x: 578, endPoint y: 521, distance: 411.1
click at [578, 521] on div "Modern, Beautiful HR Documents Seamlessly integrate the best-in-class documents…" at bounding box center [641, 379] width 759 height 581
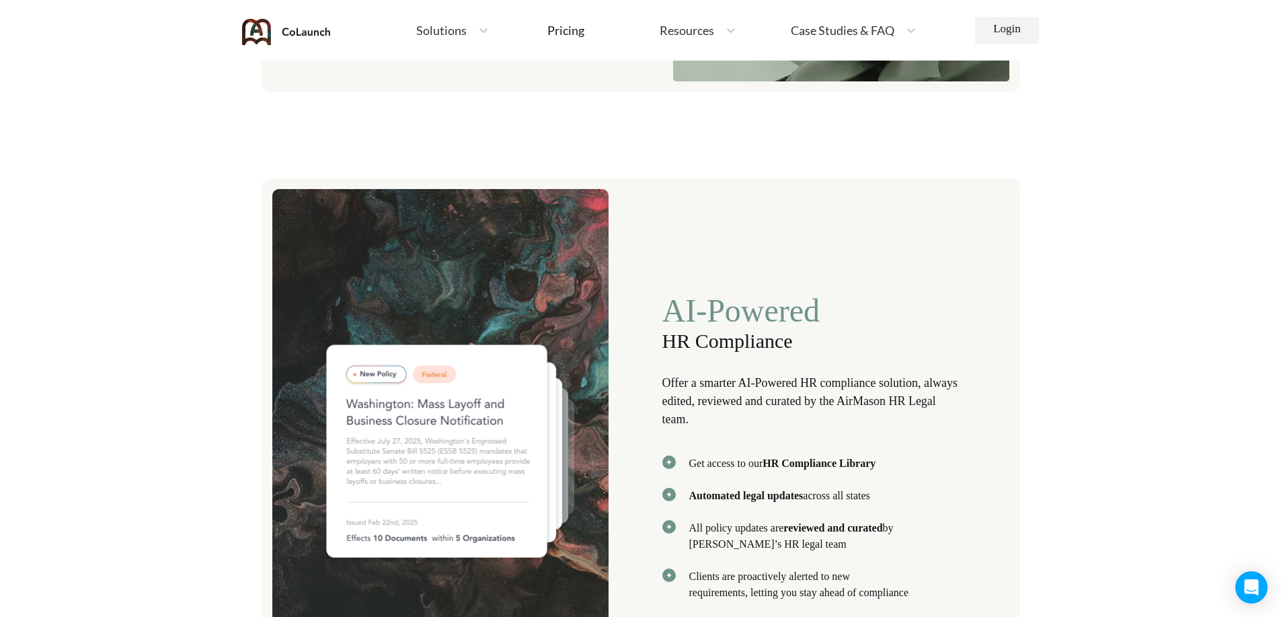
scroll to position [2690, 0]
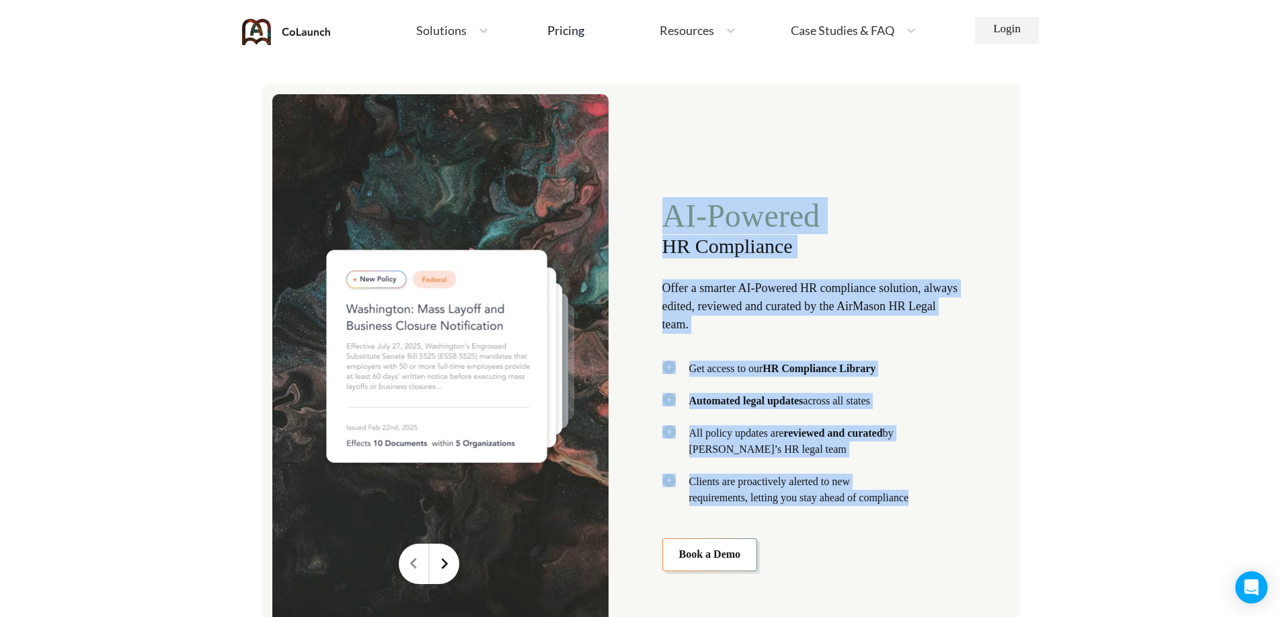
drag, startPoint x: 663, startPoint y: 201, endPoint x: 976, endPoint y: 498, distance: 431.4
click at [976, 498] on div "AI-Powered HR Compliance Offer a smarter AI-Powered HR compliance solution, alw…" at bounding box center [641, 373] width 759 height 580
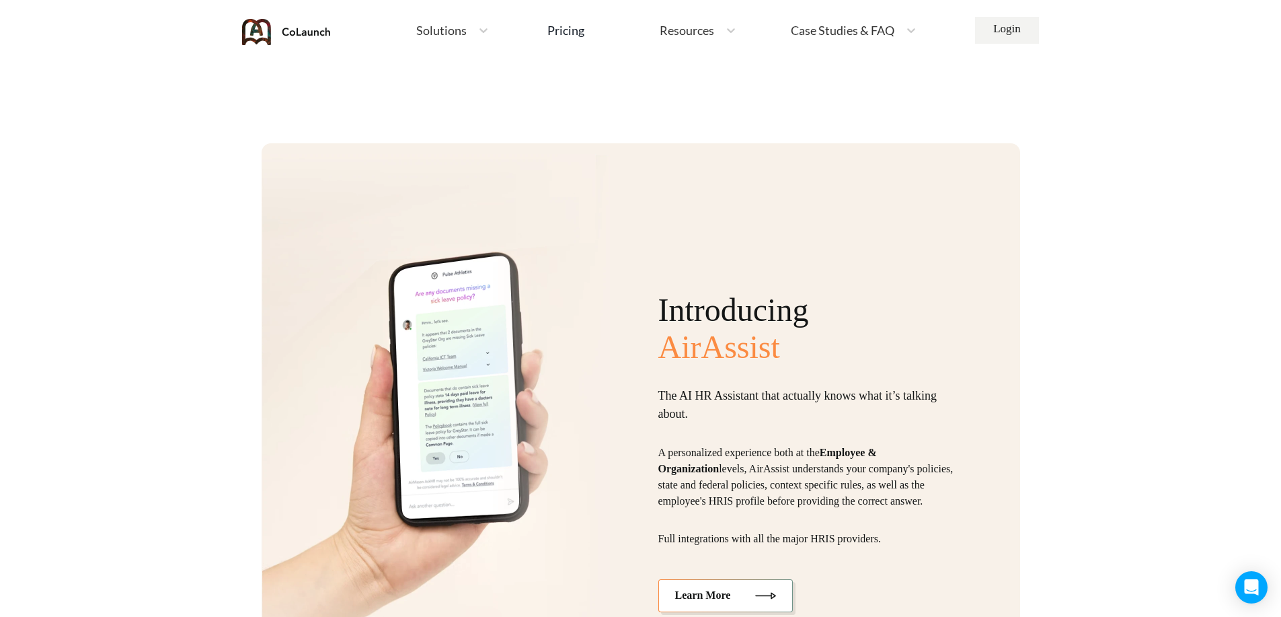
scroll to position [3362, 0]
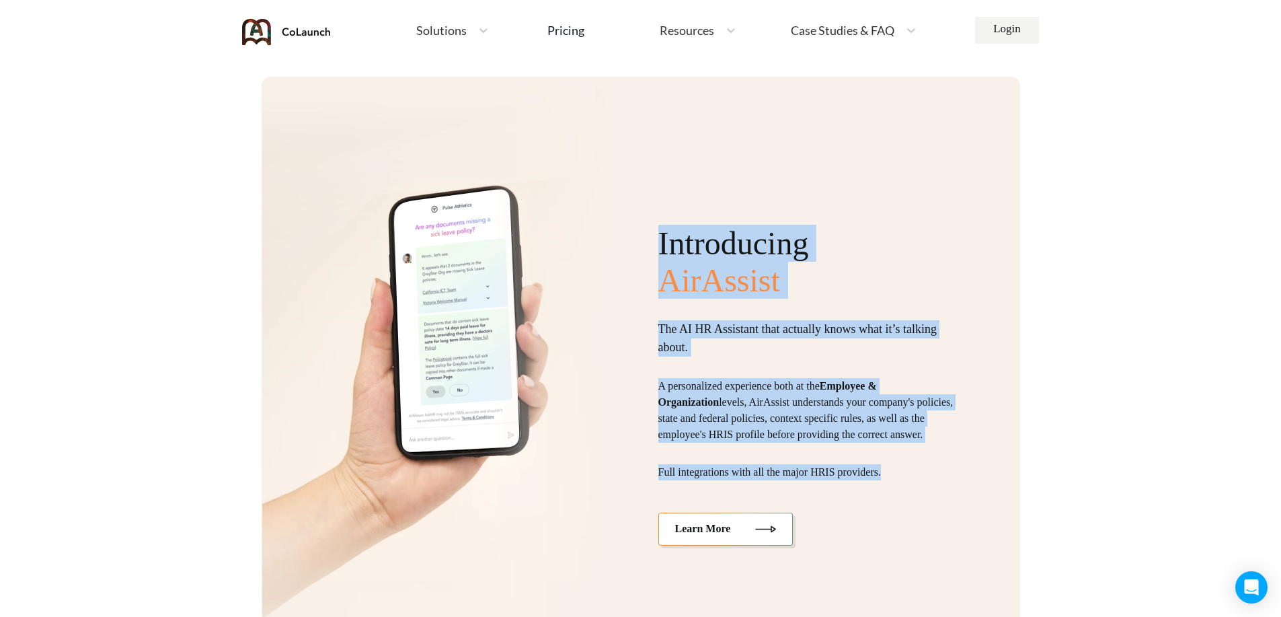
drag, startPoint x: 689, startPoint y: 275, endPoint x: 882, endPoint y: 466, distance: 271.1
click at [886, 474] on div "Introducing AirAssist The AI HR Assistant that actually knows what it’s talking…" at bounding box center [641, 374] width 759 height 594
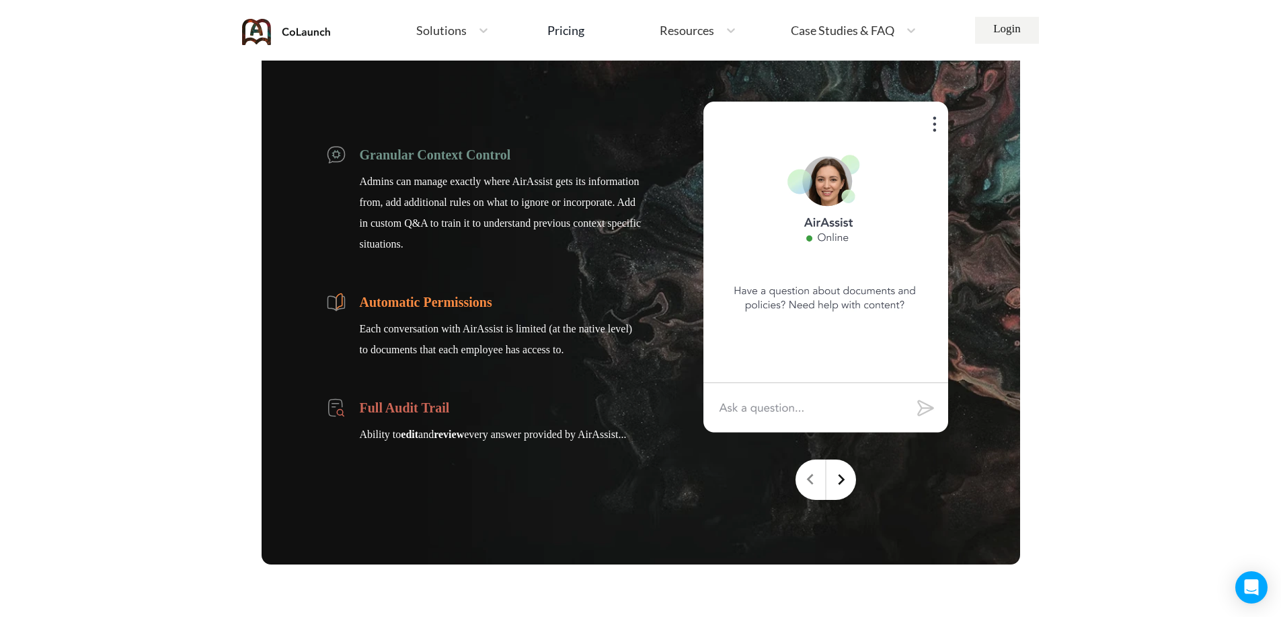
scroll to position [4035, 0]
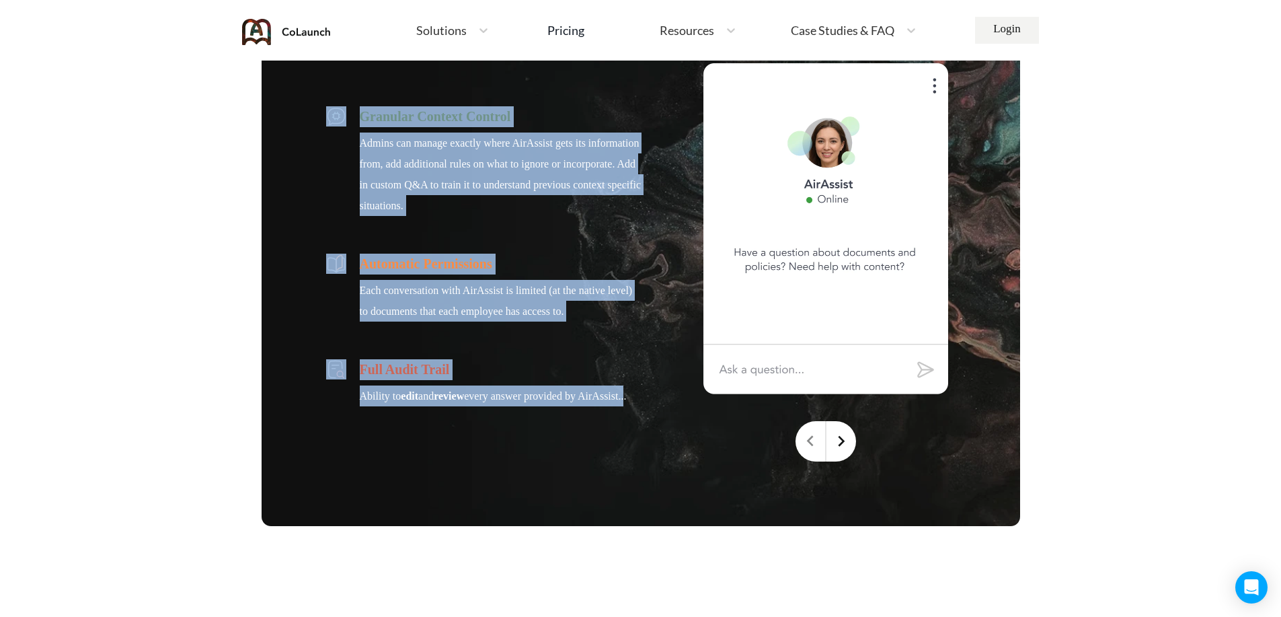
drag, startPoint x: 348, startPoint y: 108, endPoint x: 632, endPoint y: 419, distance: 421.3
click at [632, 419] on div "Granular Context Control Admins can manage exactly where AirAssist gets its inf…" at bounding box center [484, 262] width 316 height 398
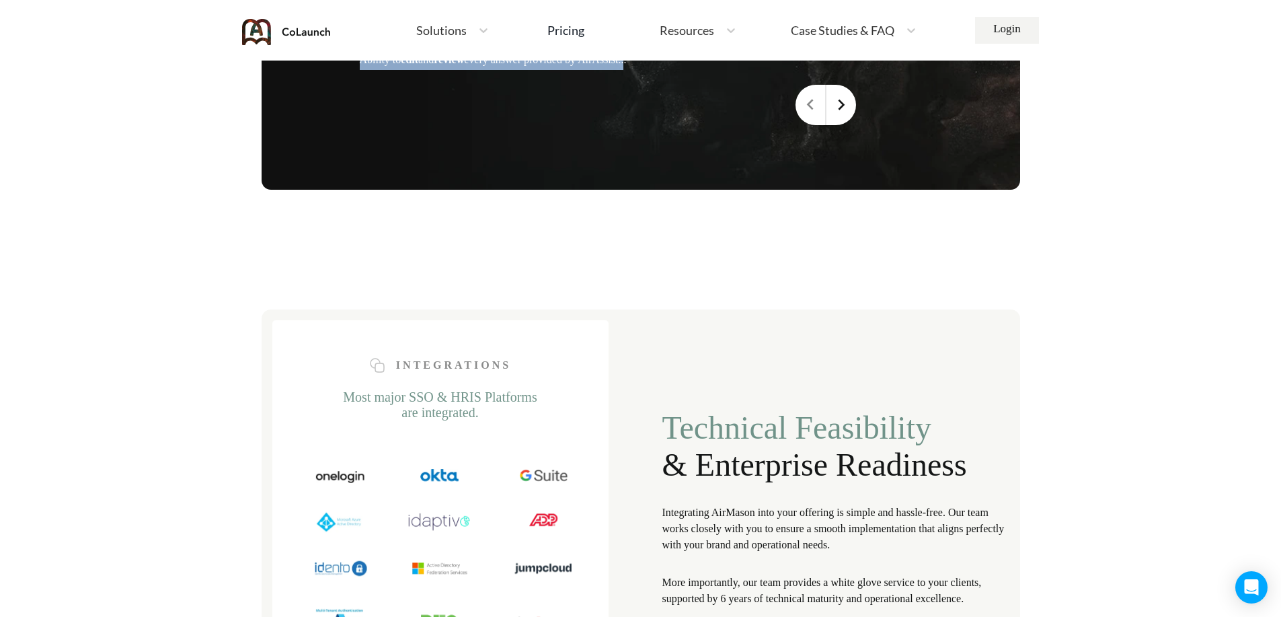
scroll to position [4707, 0]
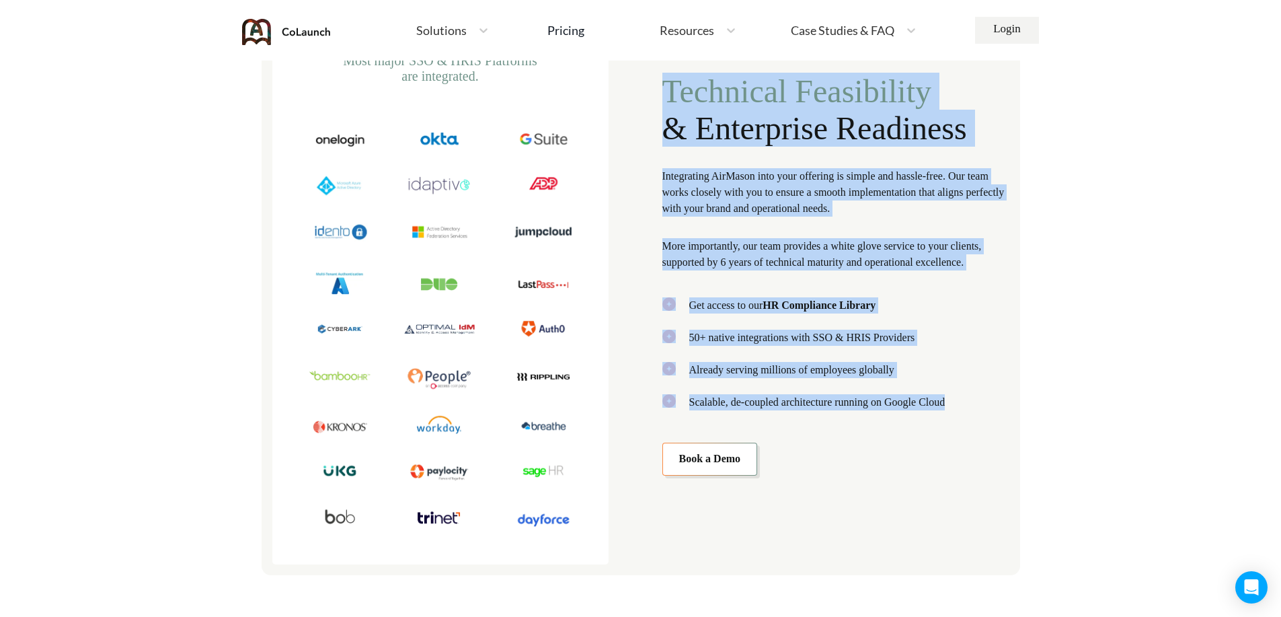
drag, startPoint x: 662, startPoint y: 79, endPoint x: 989, endPoint y: 411, distance: 465.6
click at [989, 411] on div "Technical Feasibility & Enterprise Readiness Integrating AirMason into your off…" at bounding box center [835, 274] width 347 height 403
